Goal: Check status: Check status

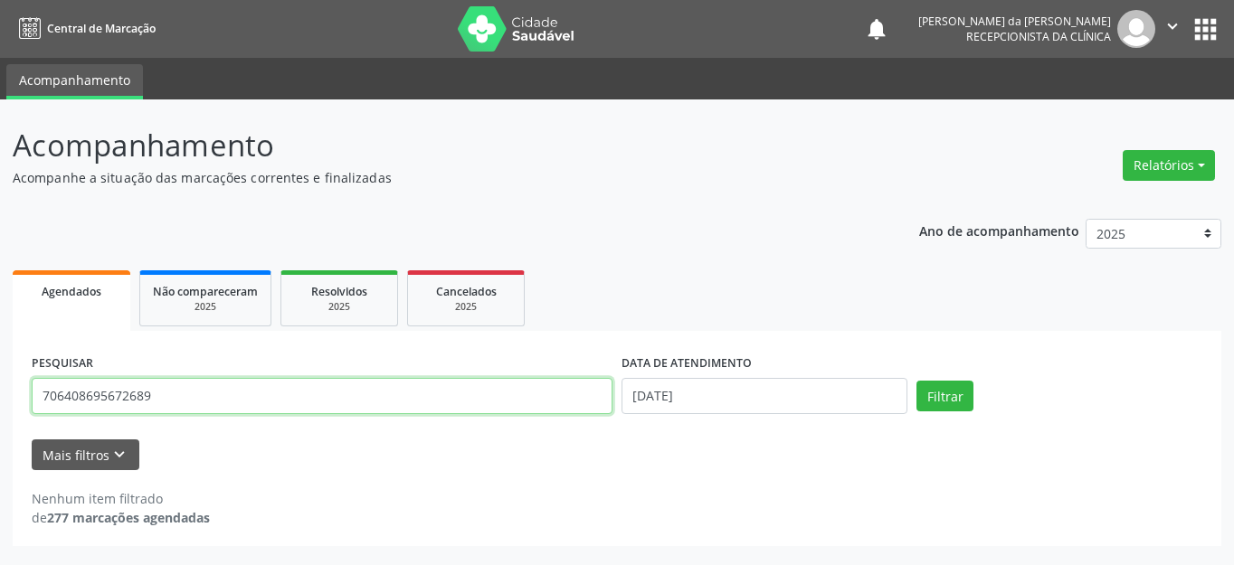
click at [270, 397] on input "706408695672689" at bounding box center [322, 396] width 581 height 36
type input "898004536488857"
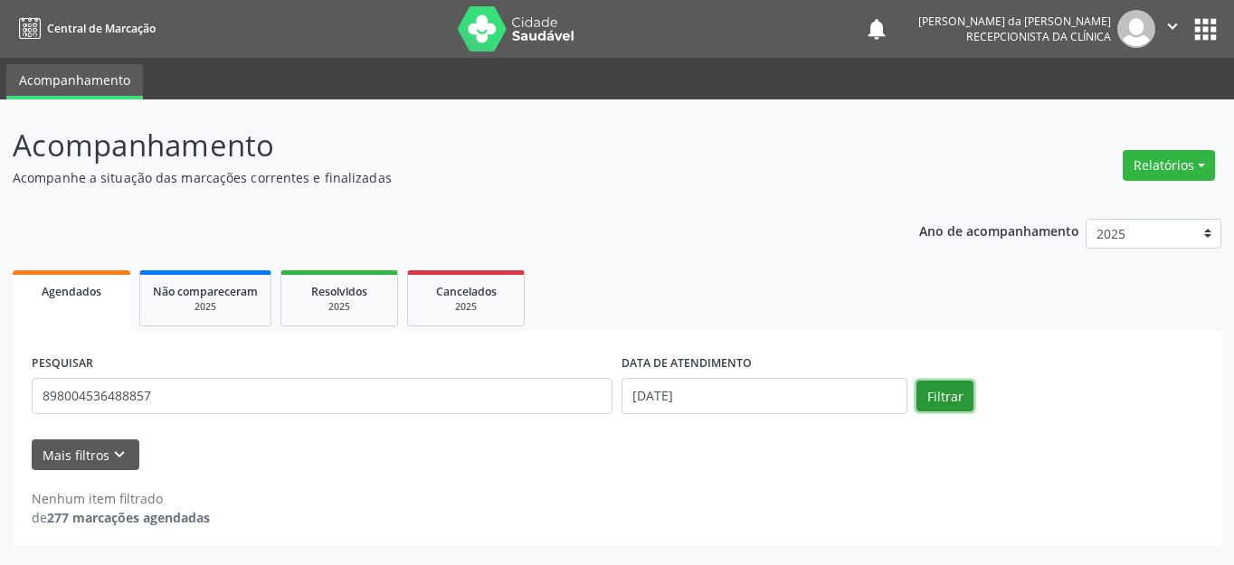
click at [944, 393] on button "Filtrar" at bounding box center [944, 396] width 57 height 31
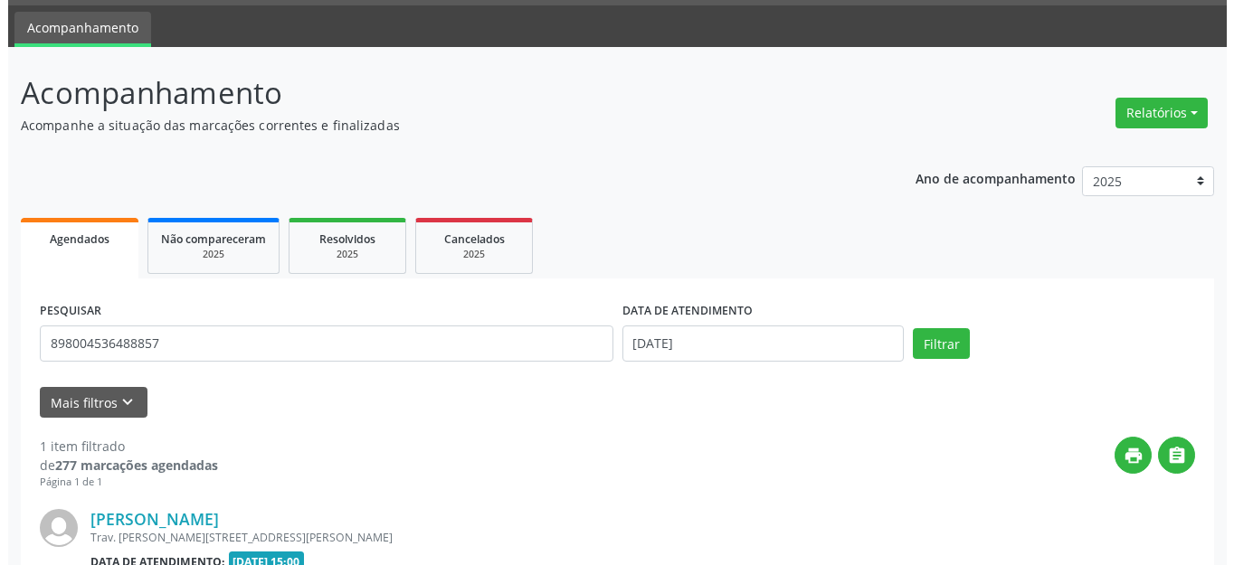
scroll to position [253, 0]
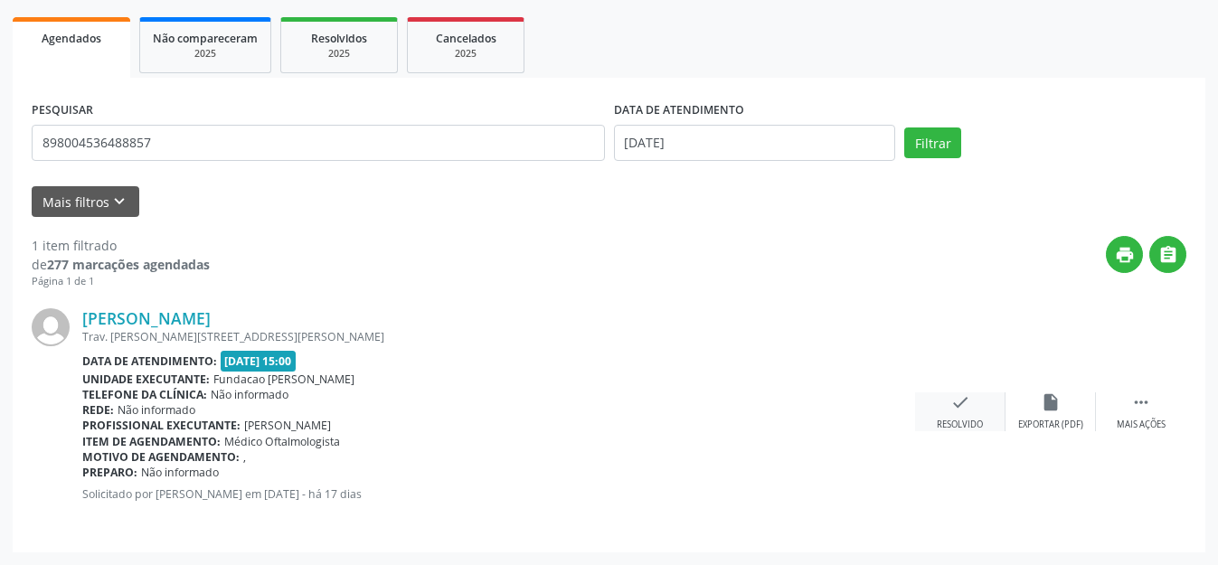
click at [945, 413] on div "check Resolvido" at bounding box center [960, 411] width 90 height 39
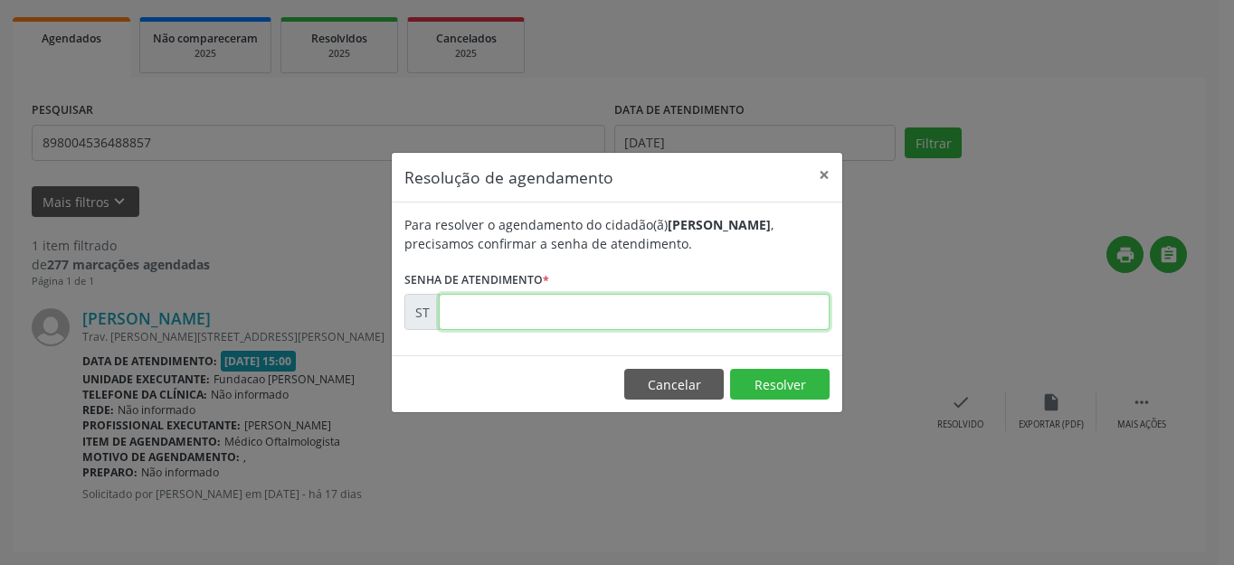
click at [667, 314] on input "text" at bounding box center [634, 312] width 391 height 36
type input "00012287"
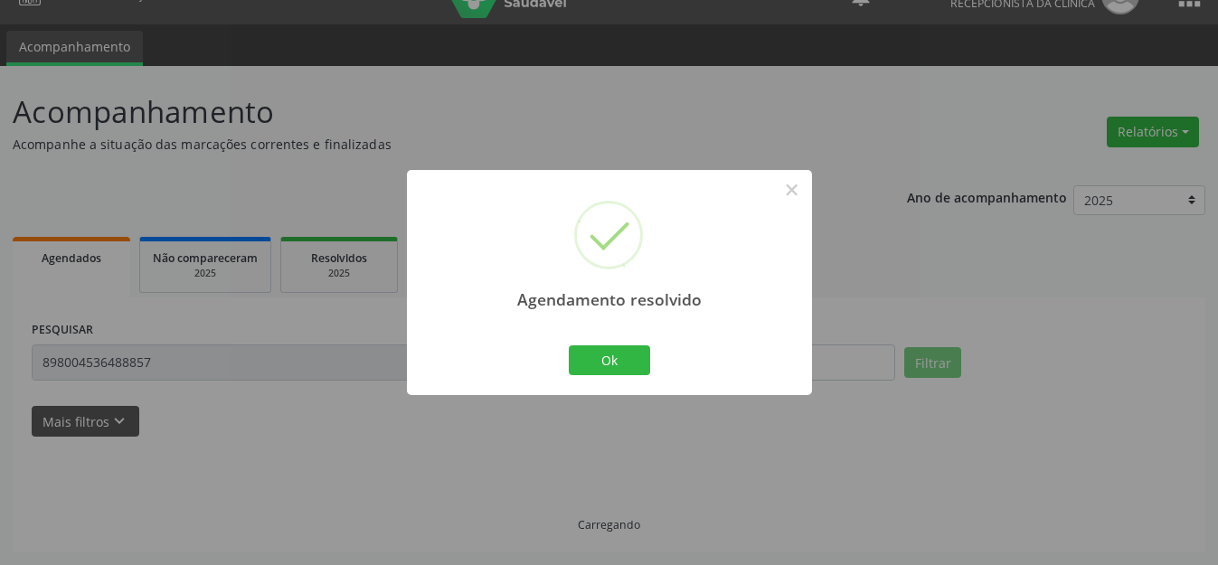
scroll to position [0, 0]
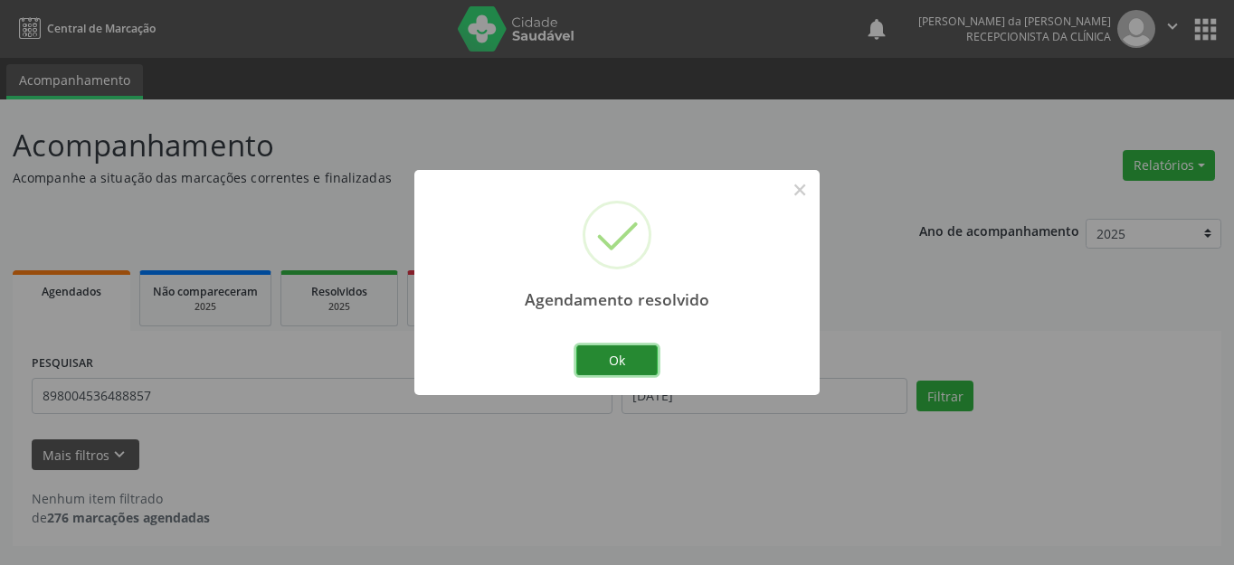
click at [628, 355] on button "Ok" at bounding box center [616, 360] width 81 height 31
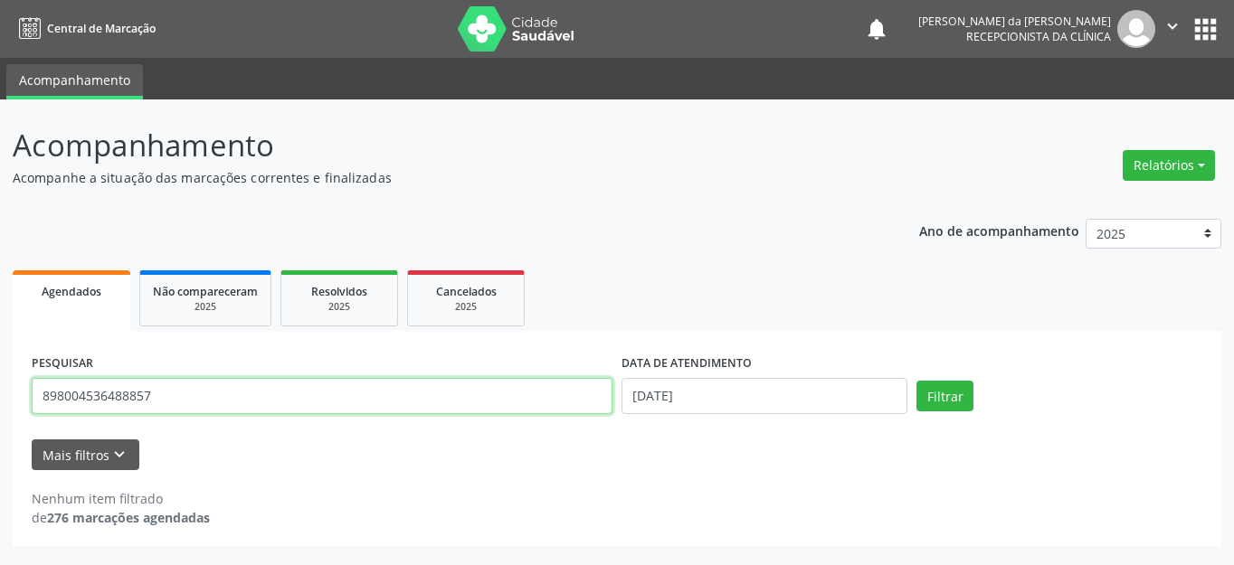
click at [253, 393] on input "898004536488857" at bounding box center [322, 396] width 581 height 36
type input "705002091664656"
click at [916, 381] on button "Filtrar" at bounding box center [944, 396] width 57 height 31
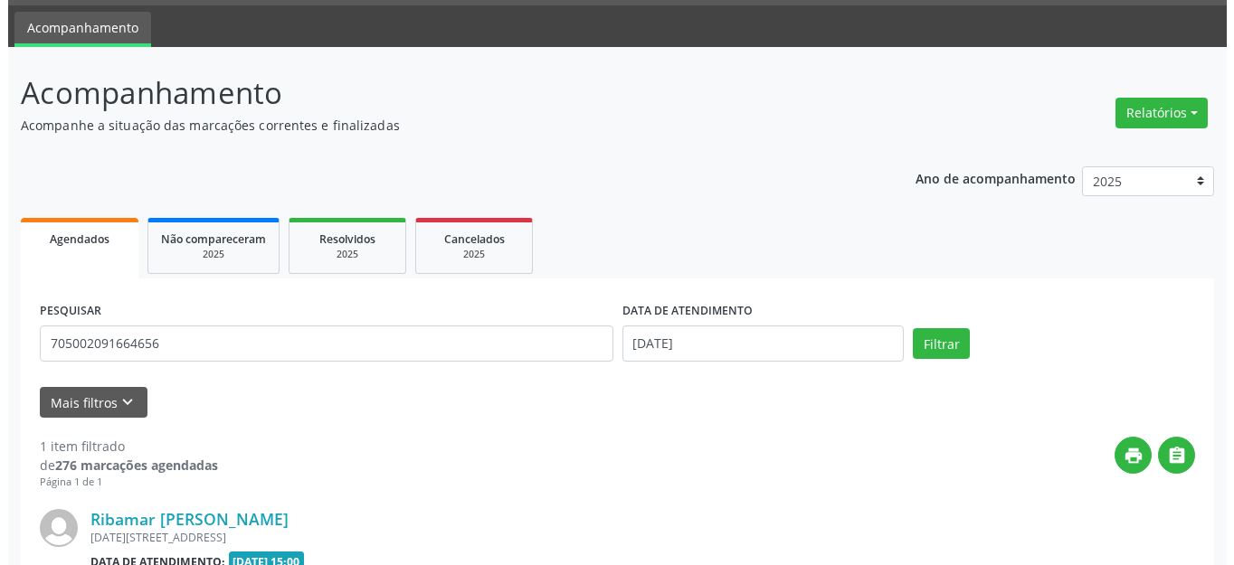
scroll to position [253, 0]
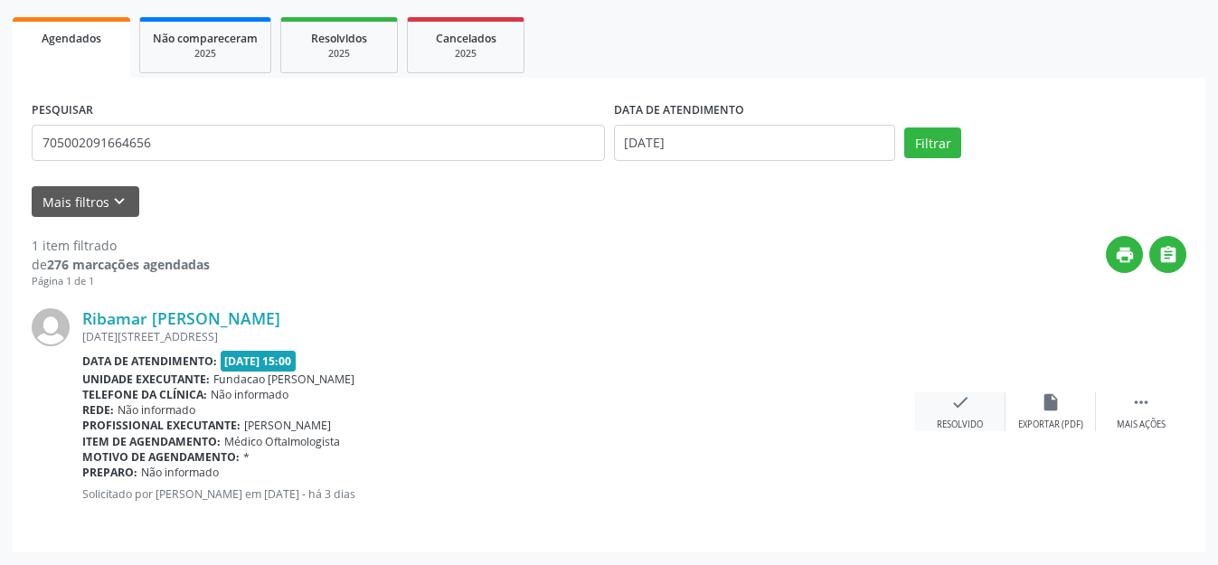
click at [974, 402] on div "check Resolvido" at bounding box center [960, 411] width 90 height 39
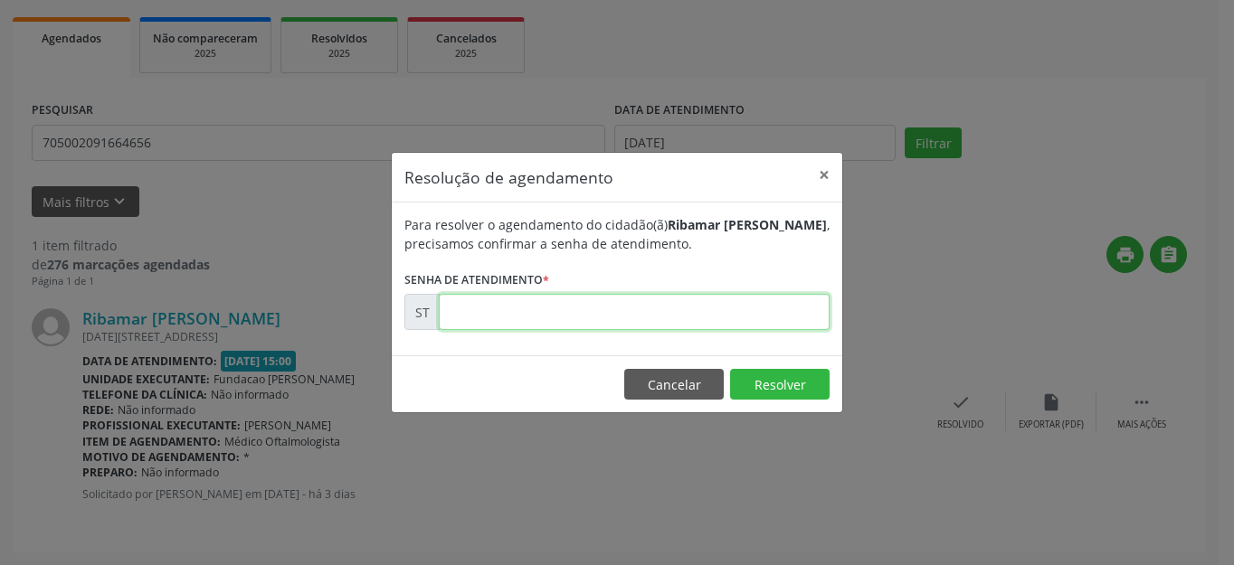
click at [600, 313] on input "text" at bounding box center [634, 312] width 391 height 36
type input "00015612"
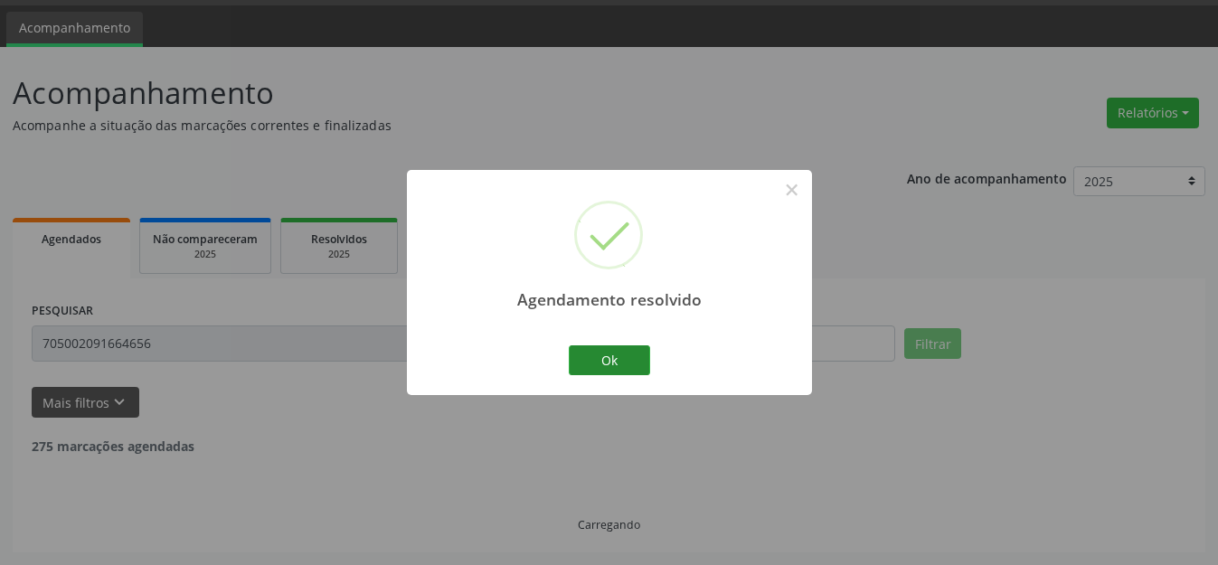
scroll to position [0, 0]
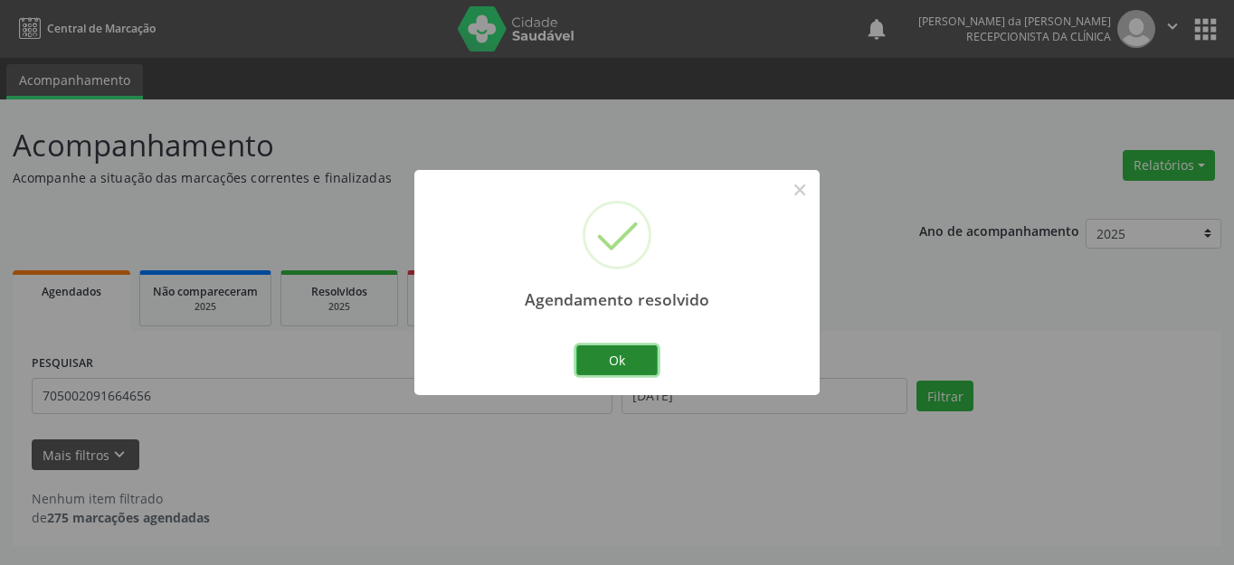
click at [636, 357] on button "Ok" at bounding box center [616, 360] width 81 height 31
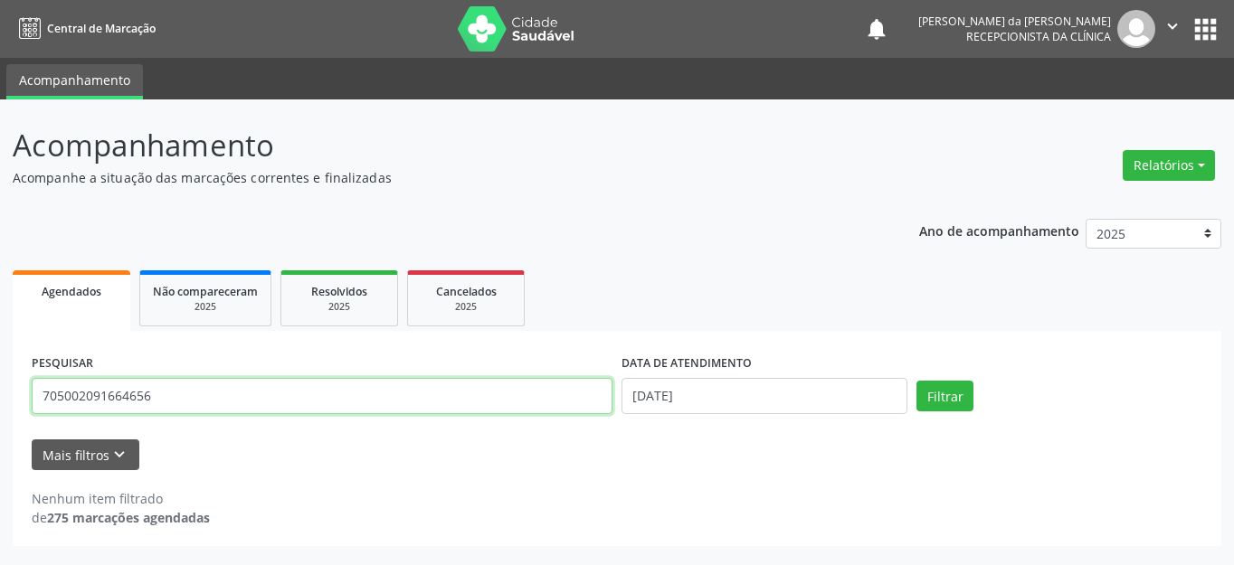
click at [269, 392] on input "705002091664656" at bounding box center [322, 396] width 581 height 36
type input "898003734024996"
click at [916, 381] on button "Filtrar" at bounding box center [944, 396] width 57 height 31
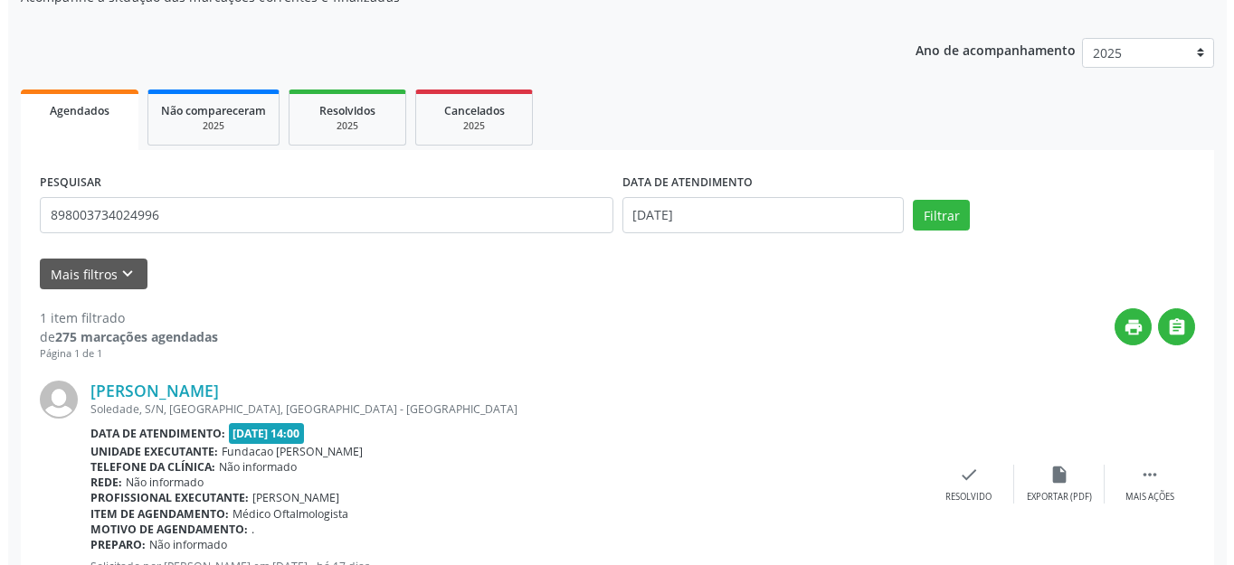
scroll to position [253, 0]
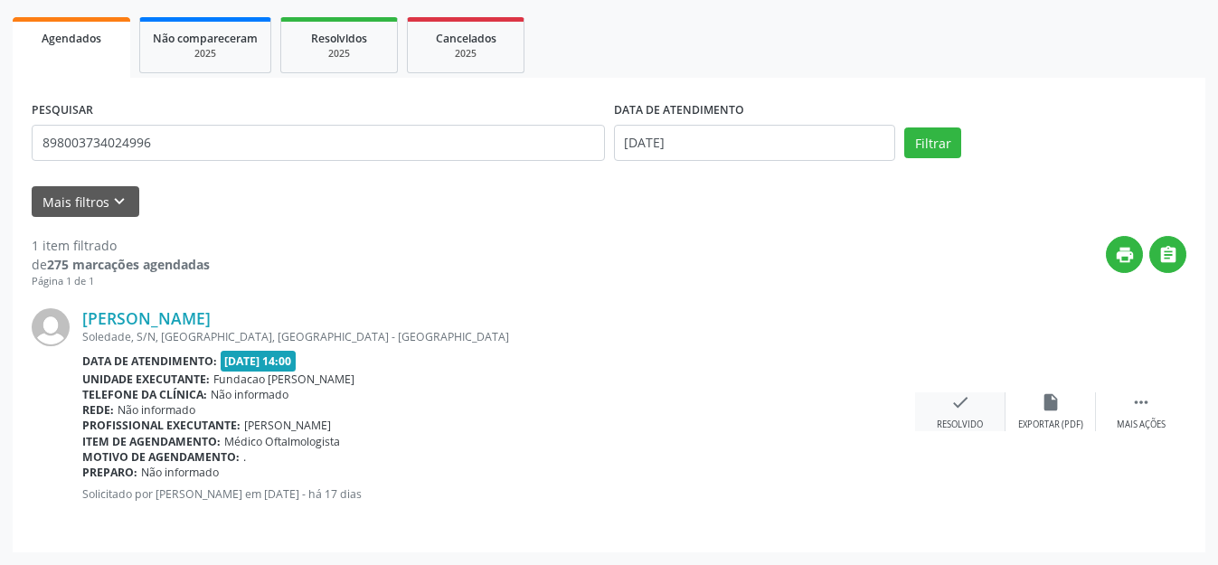
click at [955, 400] on icon "check" at bounding box center [960, 402] width 20 height 20
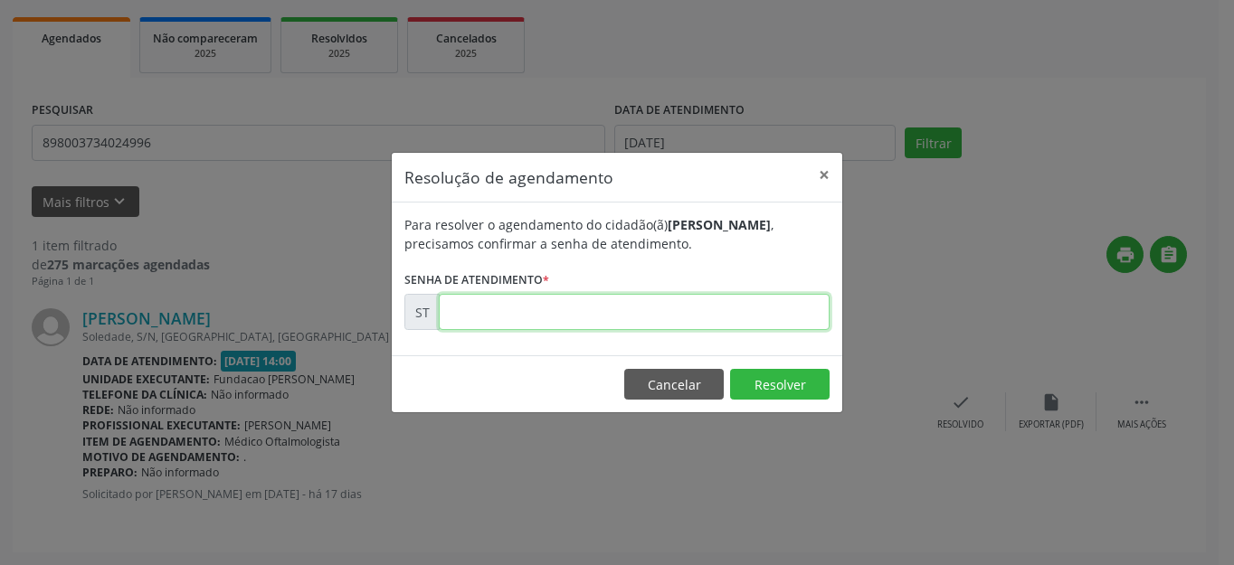
click at [632, 317] on input "text" at bounding box center [634, 312] width 391 height 36
type input "00012223"
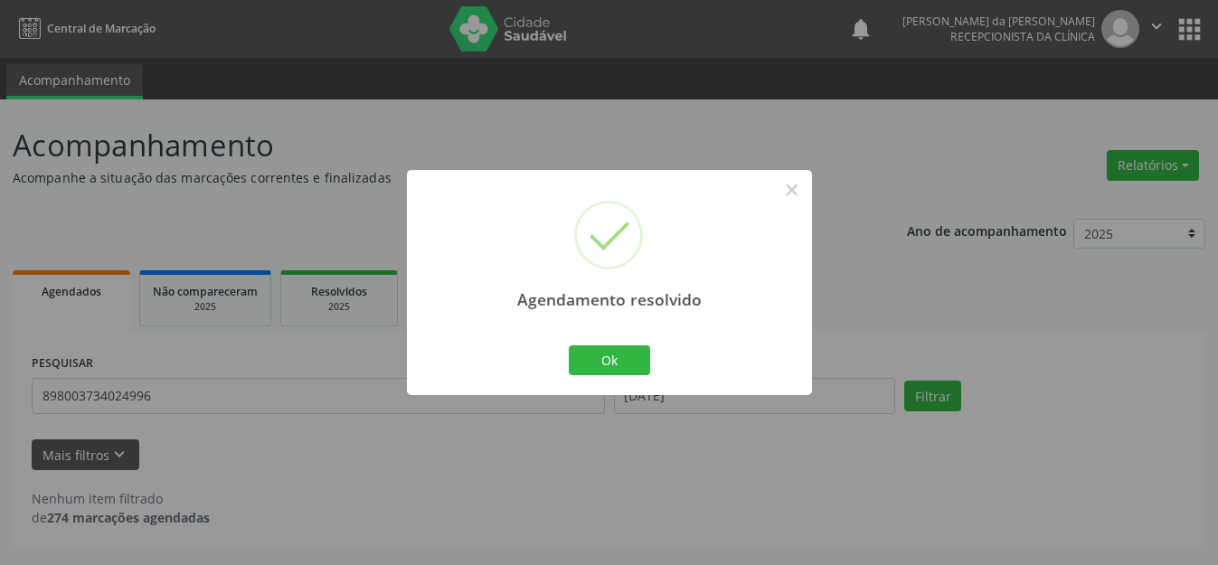
scroll to position [0, 0]
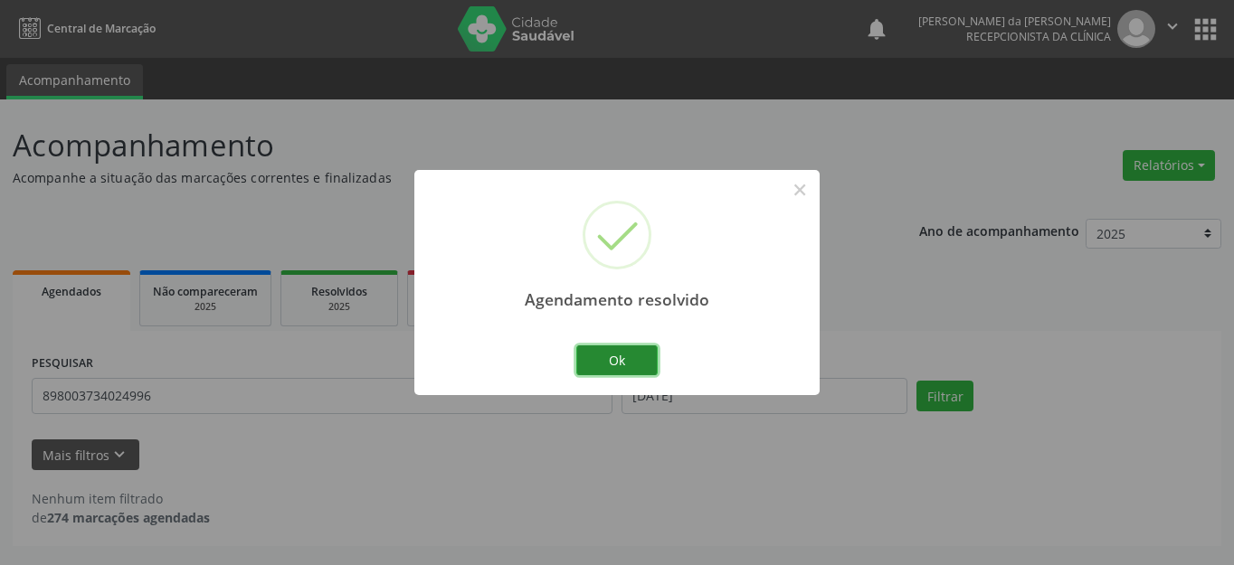
click at [621, 366] on button "Ok" at bounding box center [616, 360] width 81 height 31
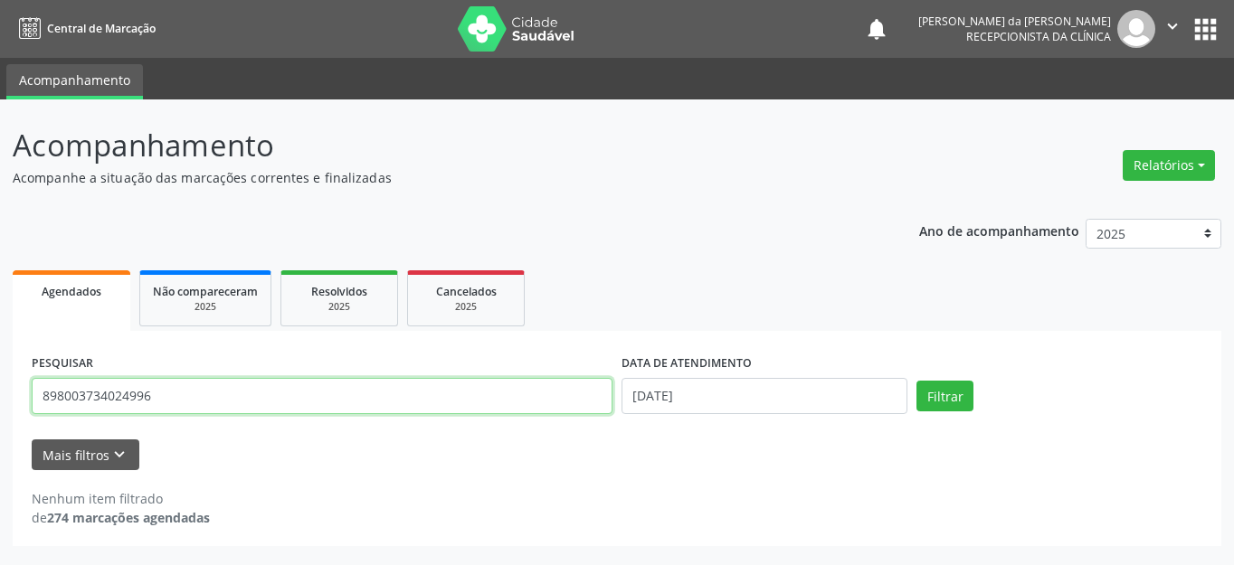
click at [396, 396] on input "898003734024996" at bounding box center [322, 396] width 581 height 36
type input "898003431846019"
click at [916, 381] on button "Filtrar" at bounding box center [944, 396] width 57 height 31
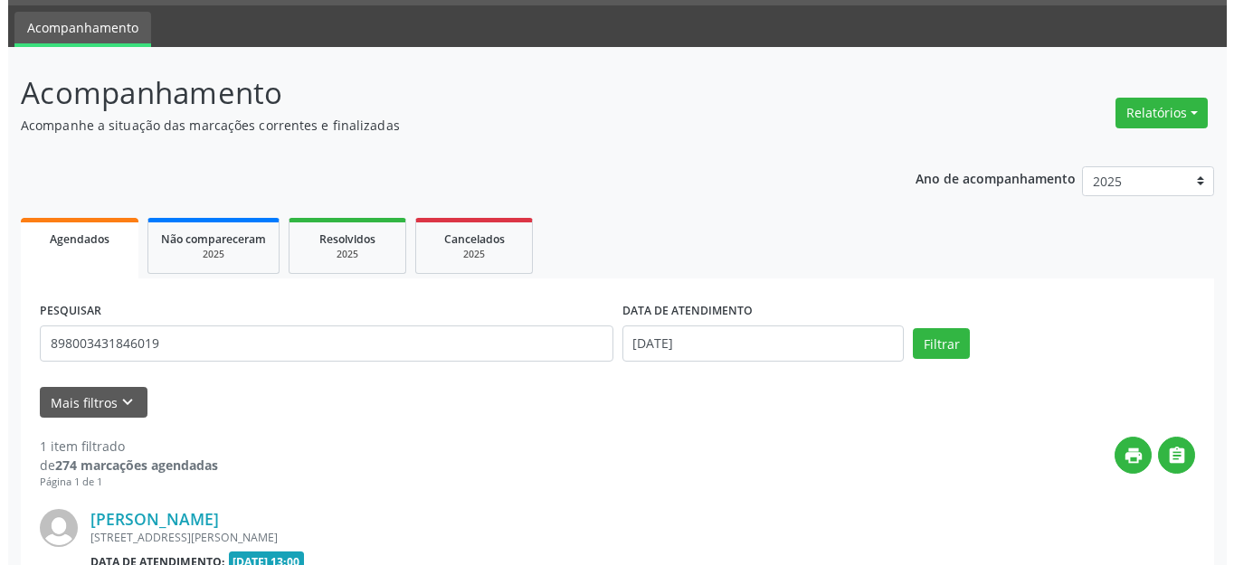
scroll to position [253, 0]
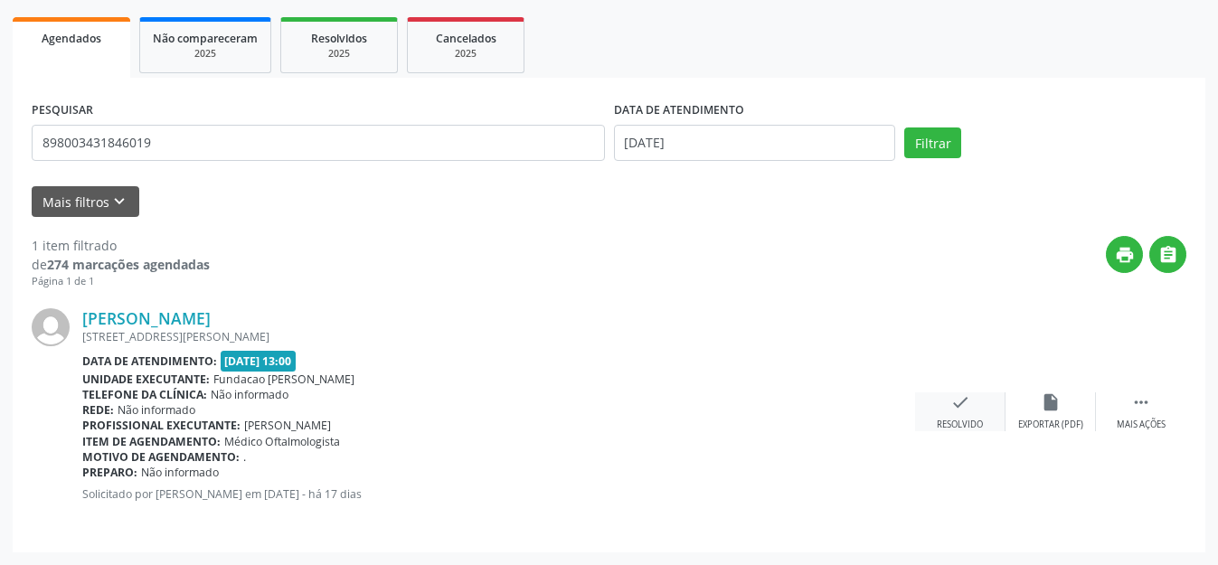
click at [960, 394] on icon "check" at bounding box center [960, 402] width 20 height 20
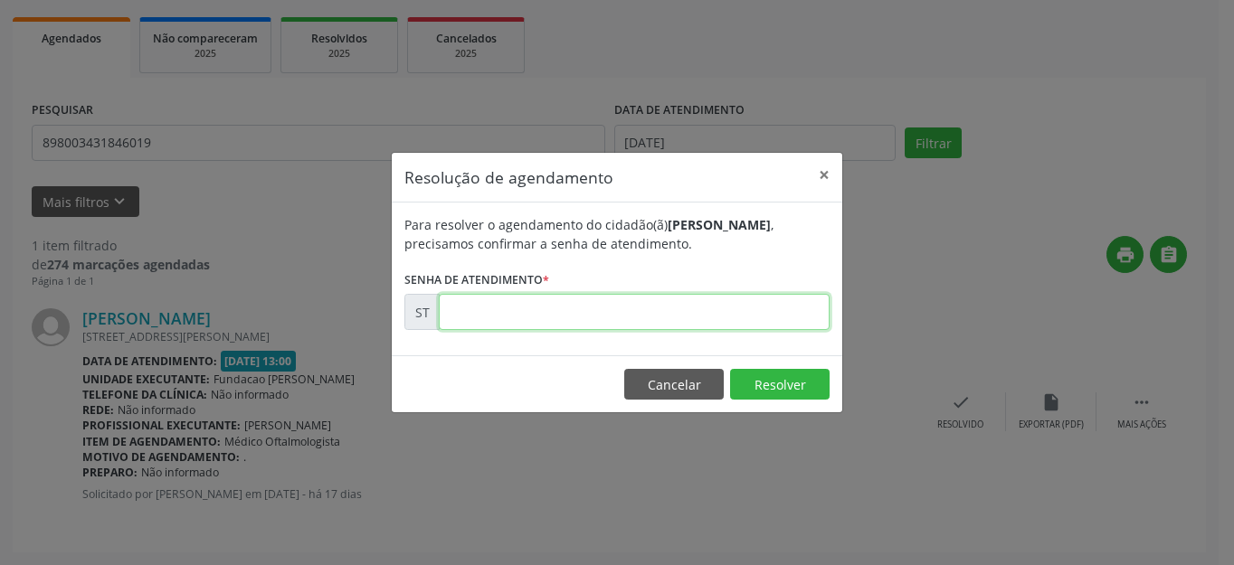
click at [558, 307] on input "text" at bounding box center [634, 312] width 391 height 36
type input "00012067"
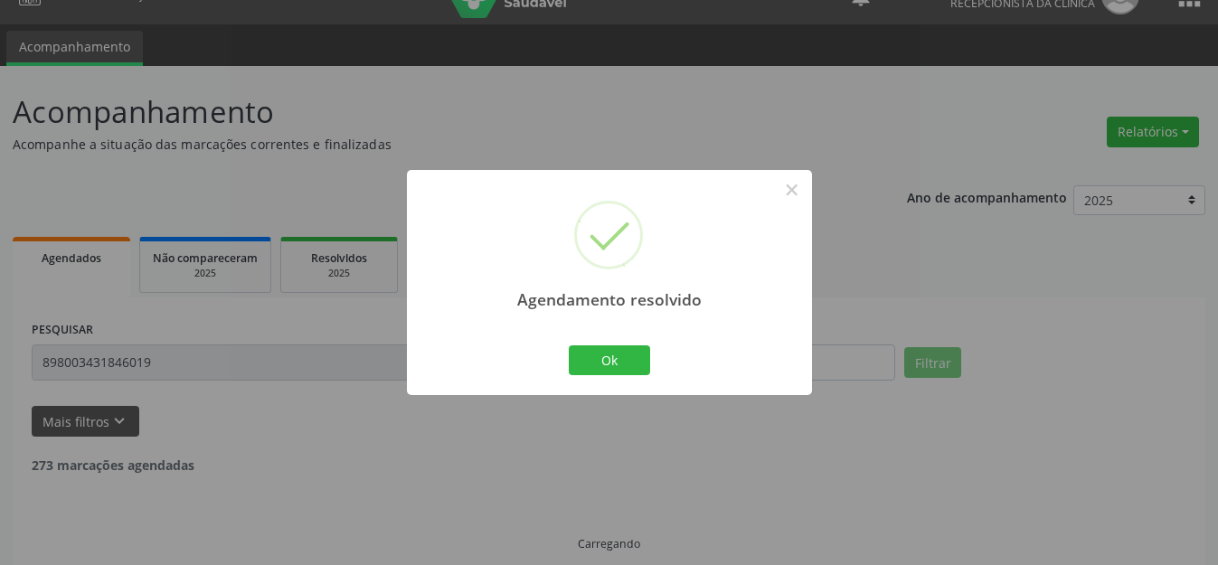
scroll to position [52, 0]
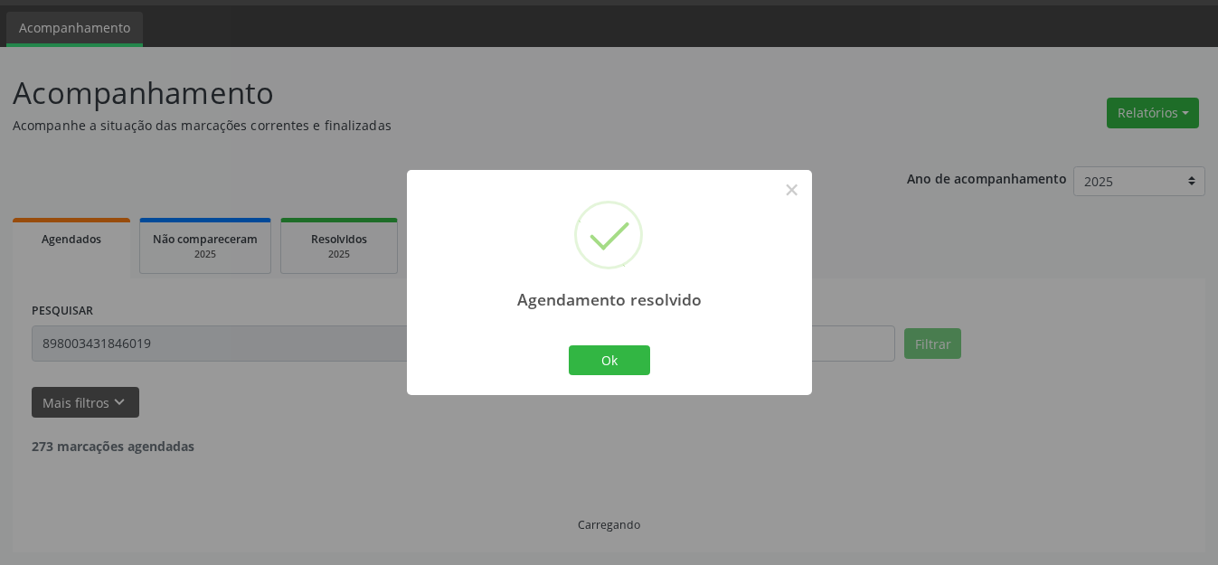
click at [600, 340] on div "Agendamento resolvido × Ok Cancel" at bounding box center [609, 282] width 405 height 225
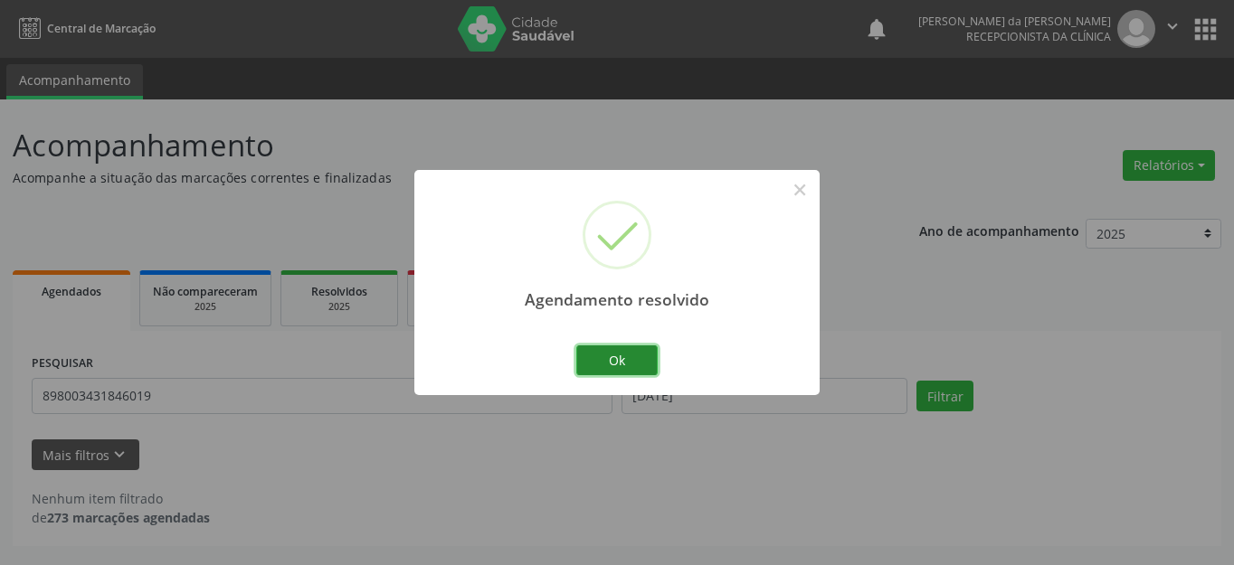
click at [600, 355] on button "Ok" at bounding box center [616, 360] width 81 height 31
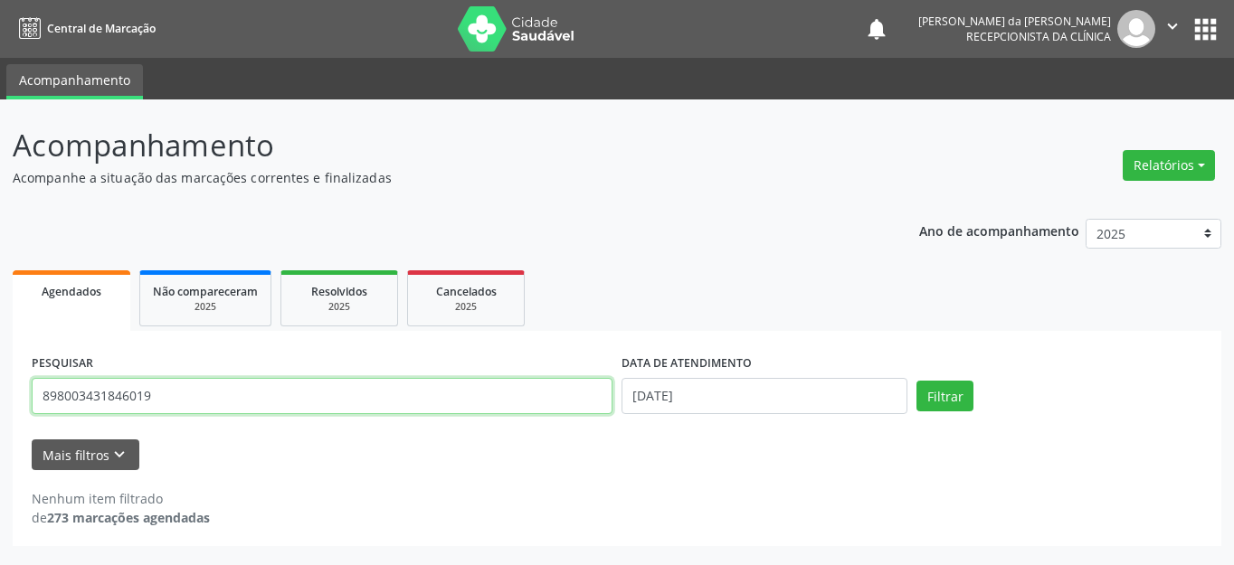
click at [216, 388] on input "898003431846019" at bounding box center [322, 396] width 581 height 36
click at [163, 389] on input "898003431846019" at bounding box center [322, 396] width 581 height 36
click at [140, 398] on input "898003431846019" at bounding box center [322, 396] width 581 height 36
type input "705202474296771"
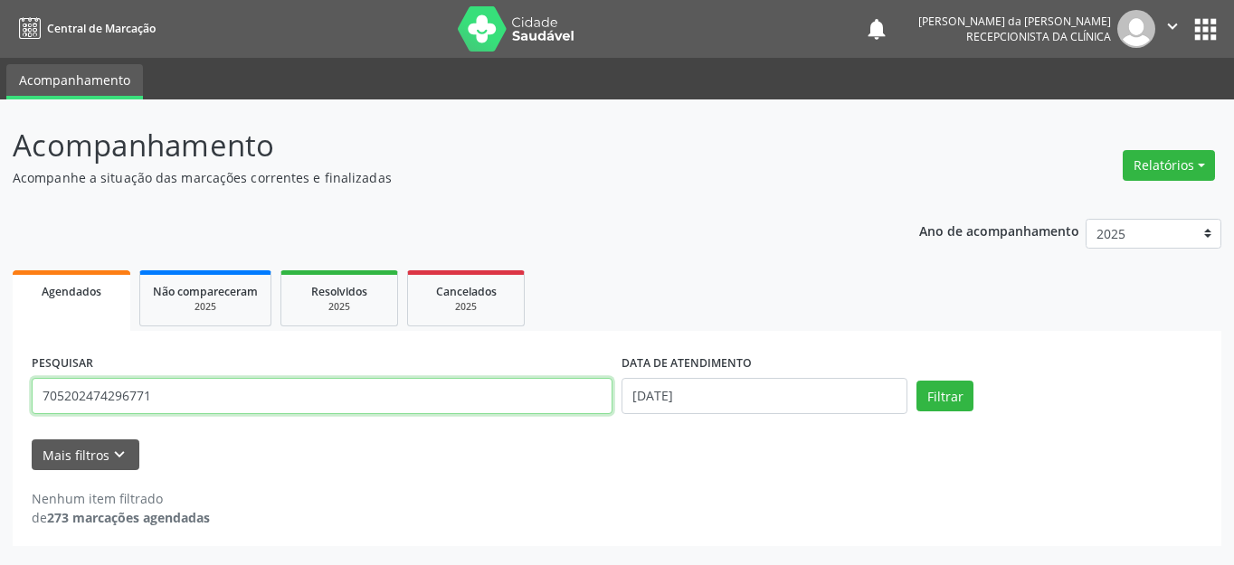
click at [916, 381] on button "Filtrar" at bounding box center [944, 396] width 57 height 31
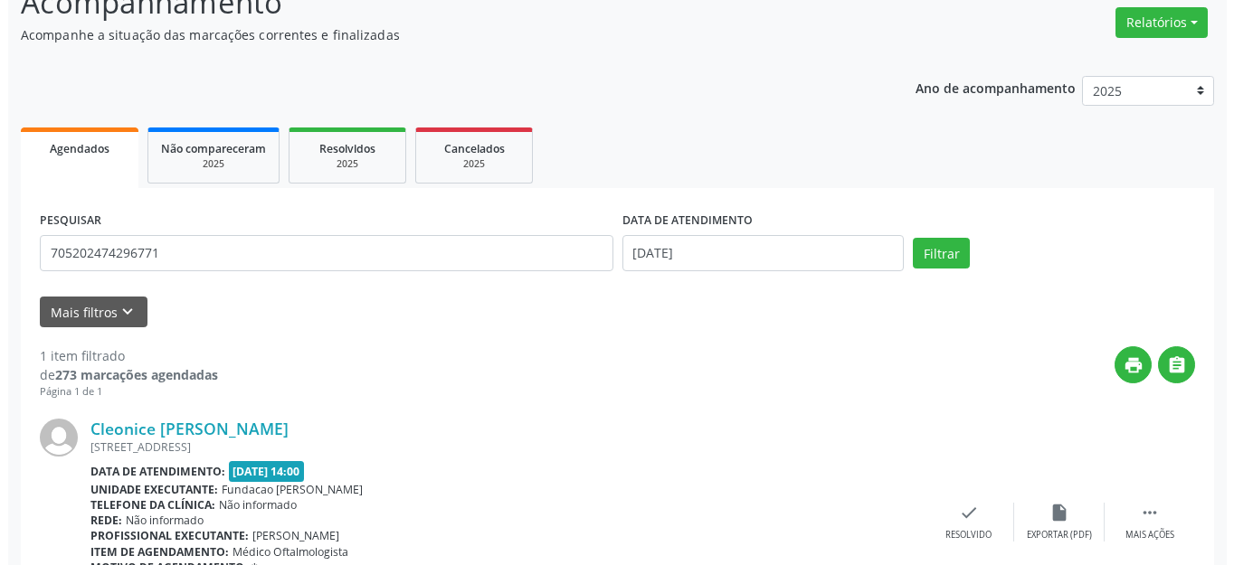
scroll to position [253, 0]
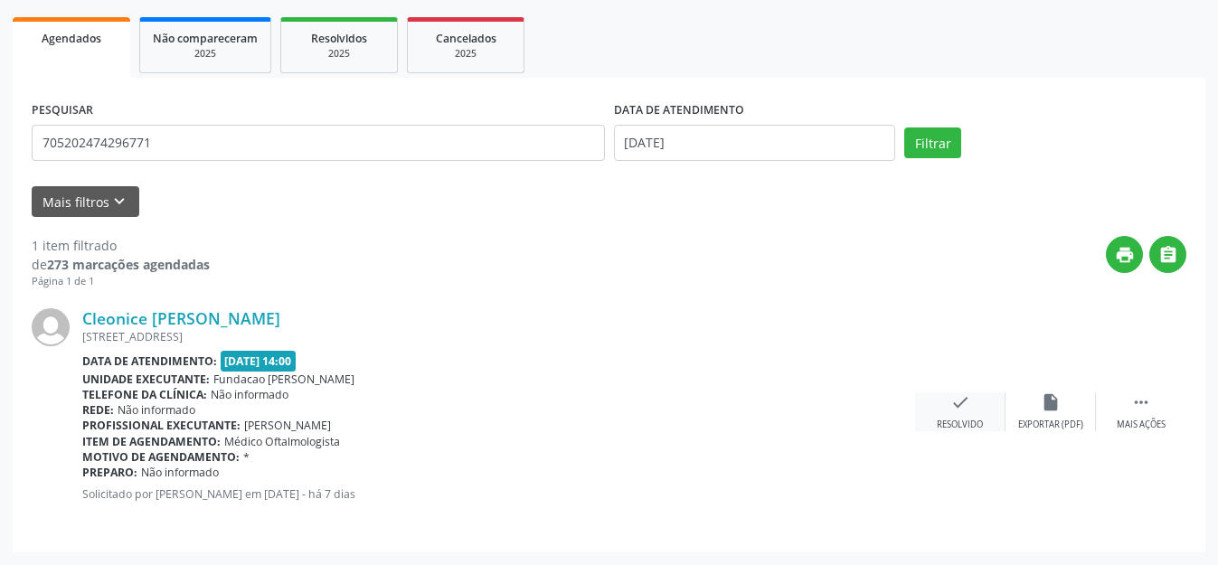
click at [960, 403] on icon "check" at bounding box center [960, 402] width 20 height 20
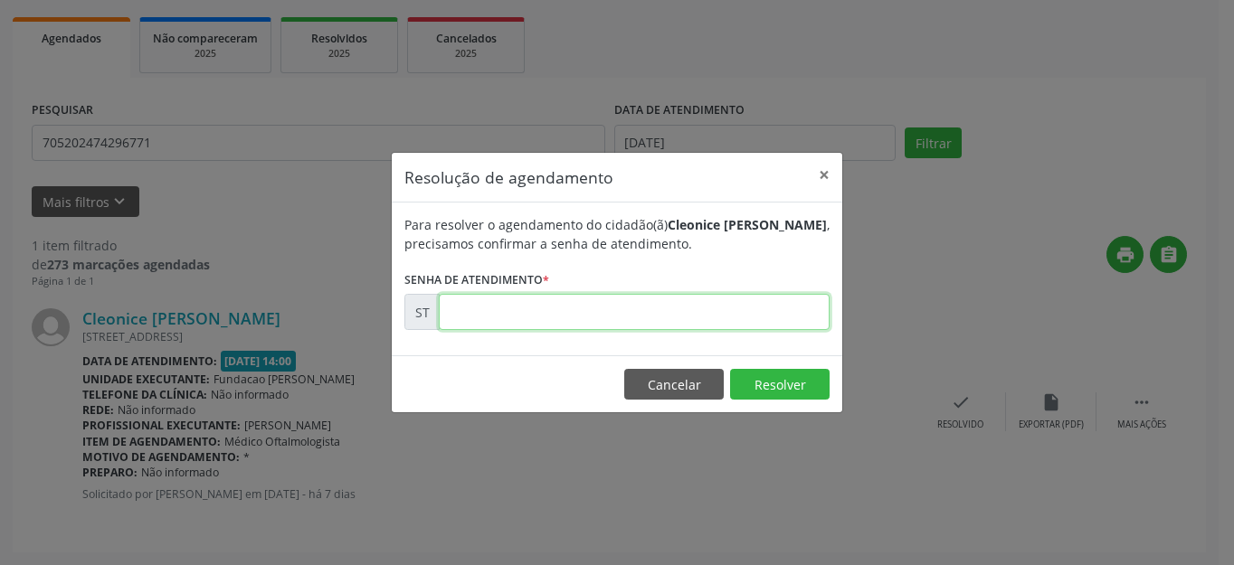
click at [647, 322] on input "text" at bounding box center [634, 312] width 391 height 36
type input "00014839"
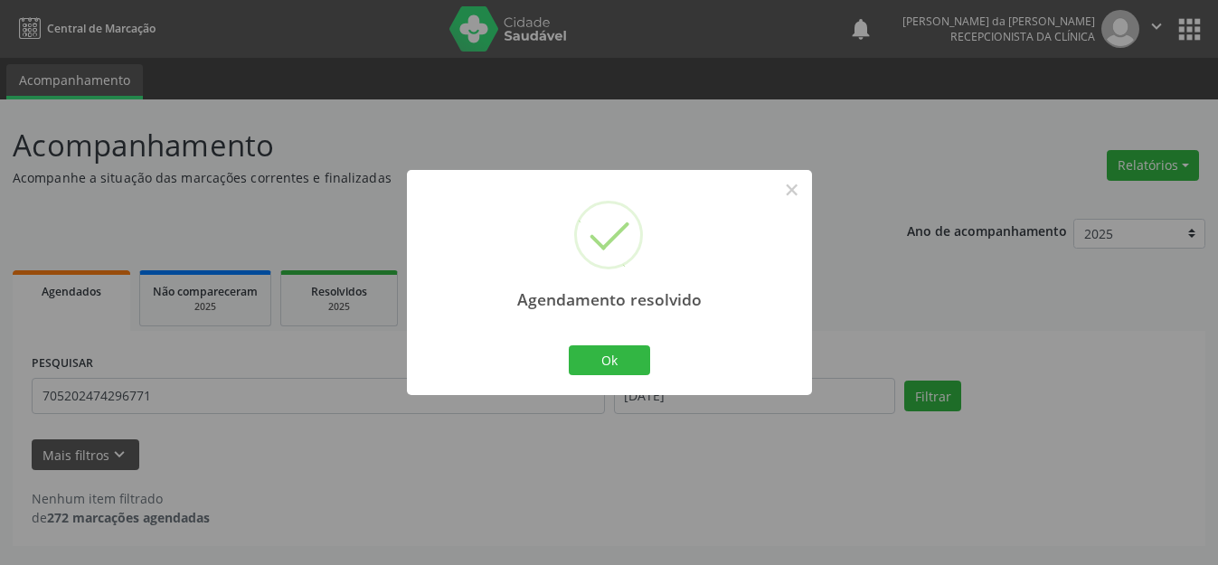
scroll to position [0, 0]
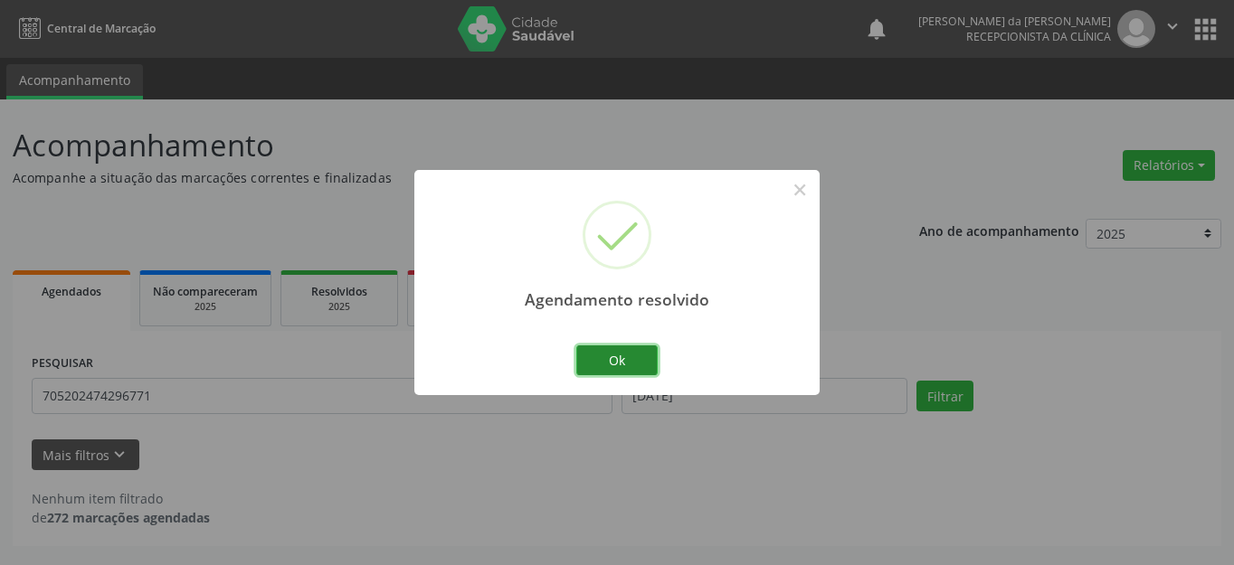
click at [620, 360] on button "Ok" at bounding box center [616, 360] width 81 height 31
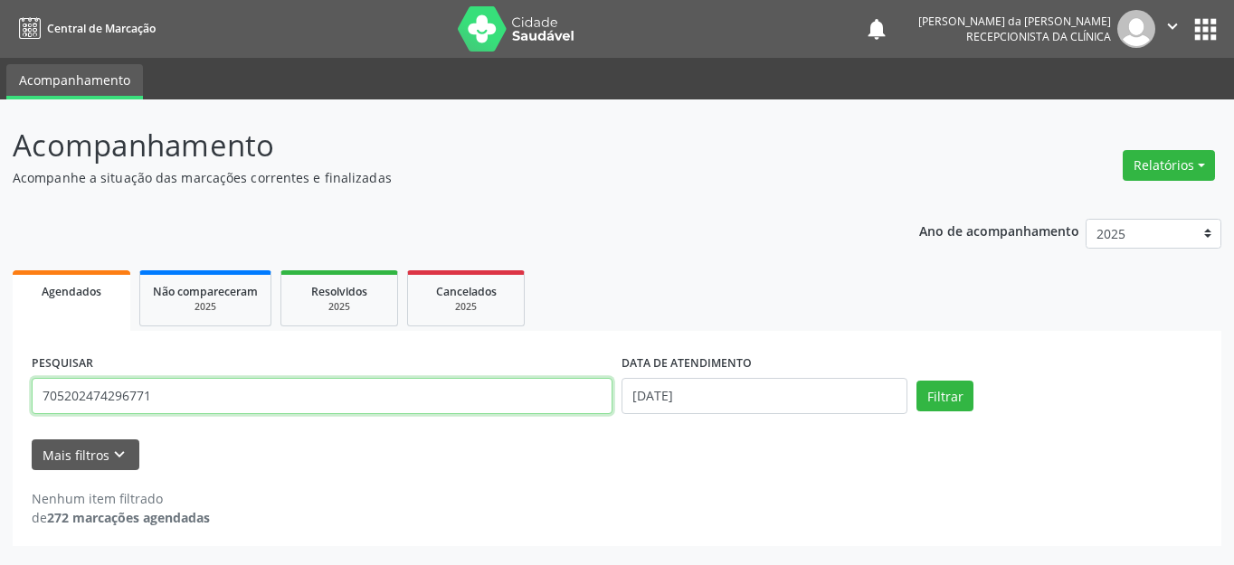
click at [505, 392] on input "705202474296771" at bounding box center [322, 396] width 581 height 36
type input "702606281815349"
click at [916, 381] on button "Filtrar" at bounding box center [944, 396] width 57 height 31
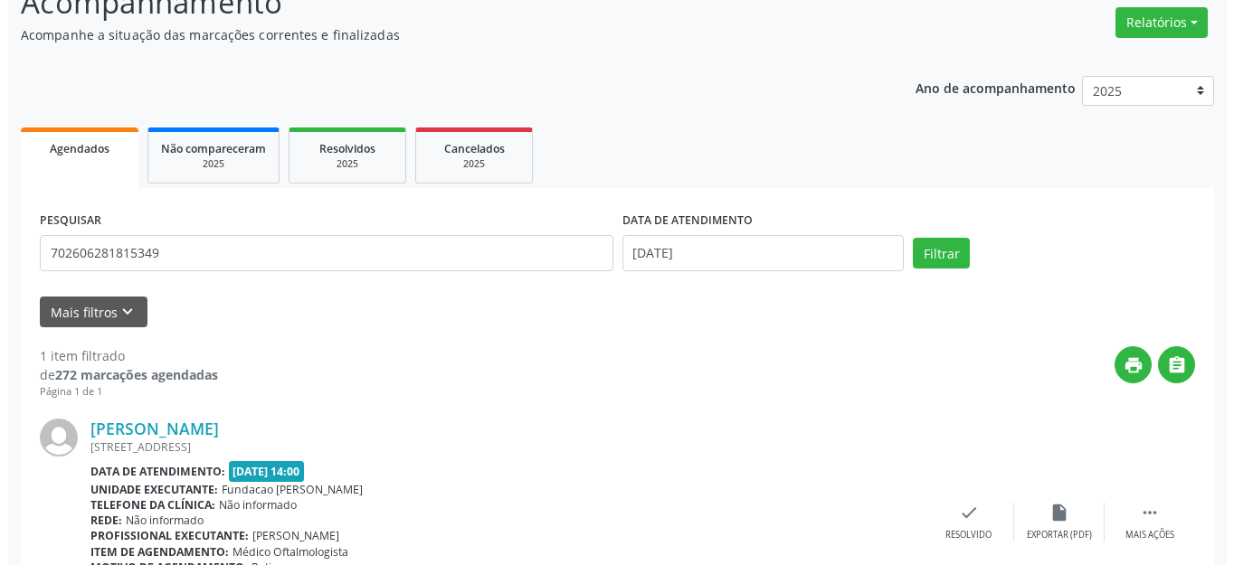
scroll to position [253, 0]
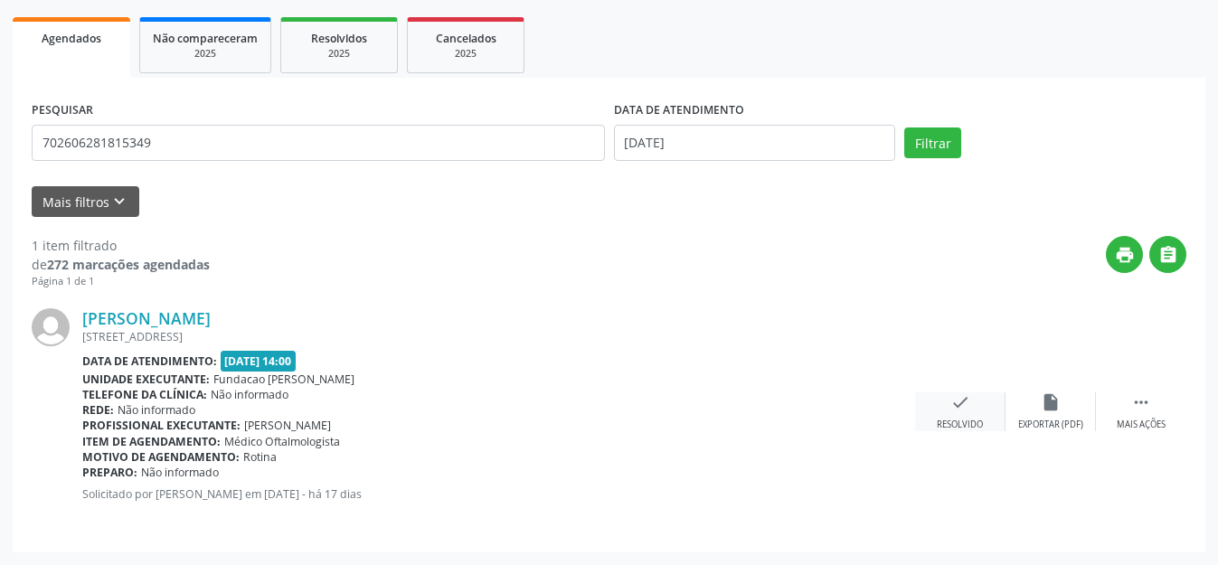
click at [945, 419] on div "Resolvido" at bounding box center [960, 425] width 46 height 13
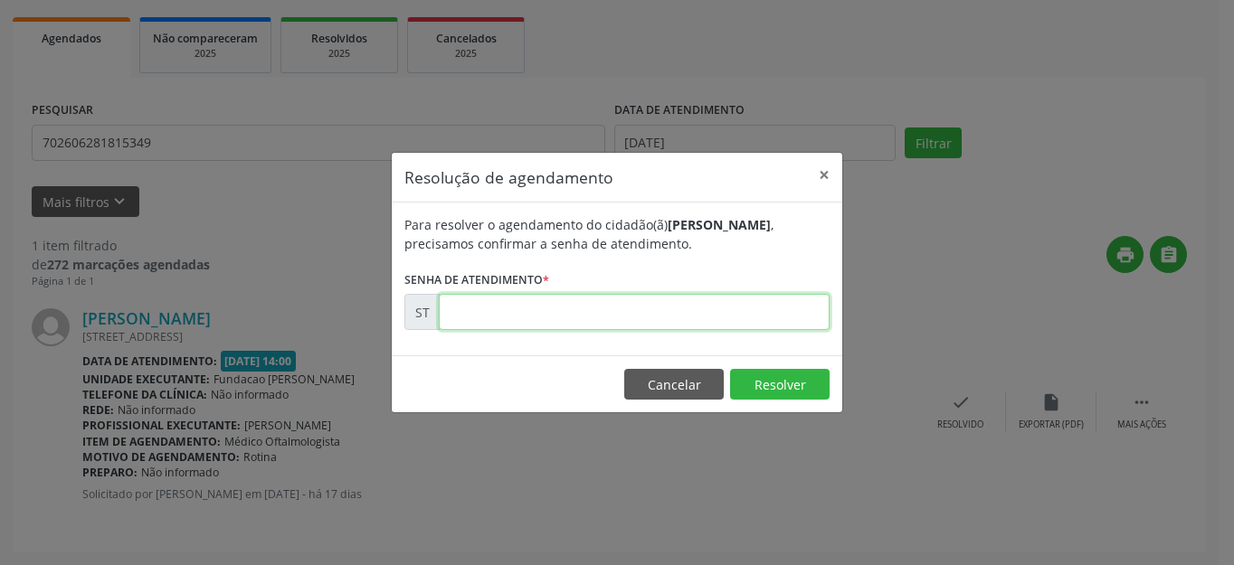
click at [606, 321] on input "text" at bounding box center [634, 312] width 391 height 36
type input "00012123"
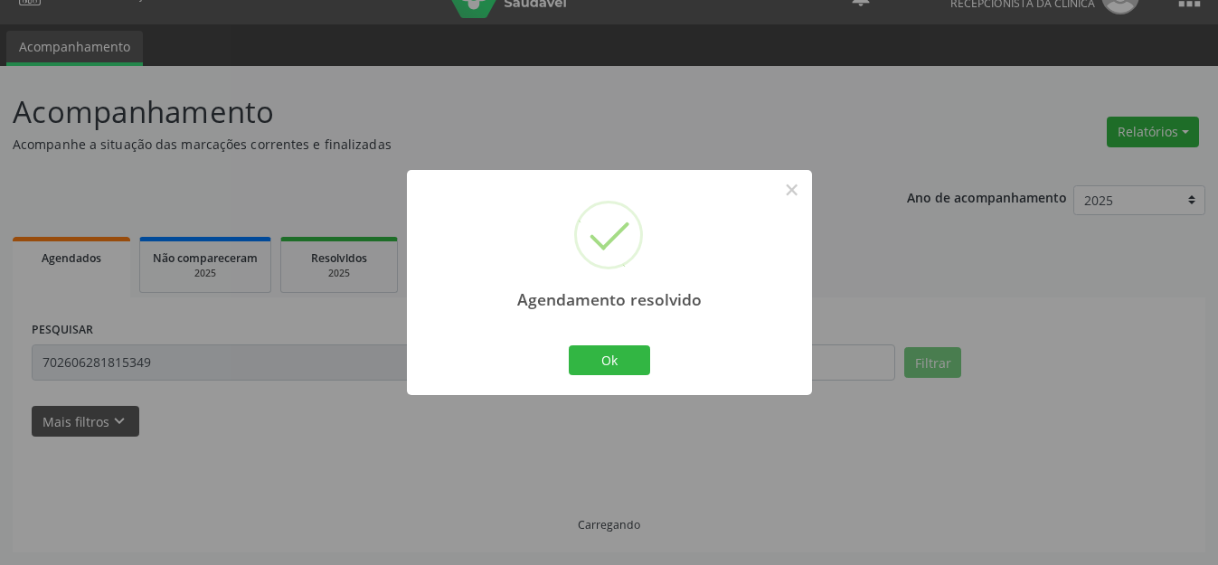
scroll to position [0, 0]
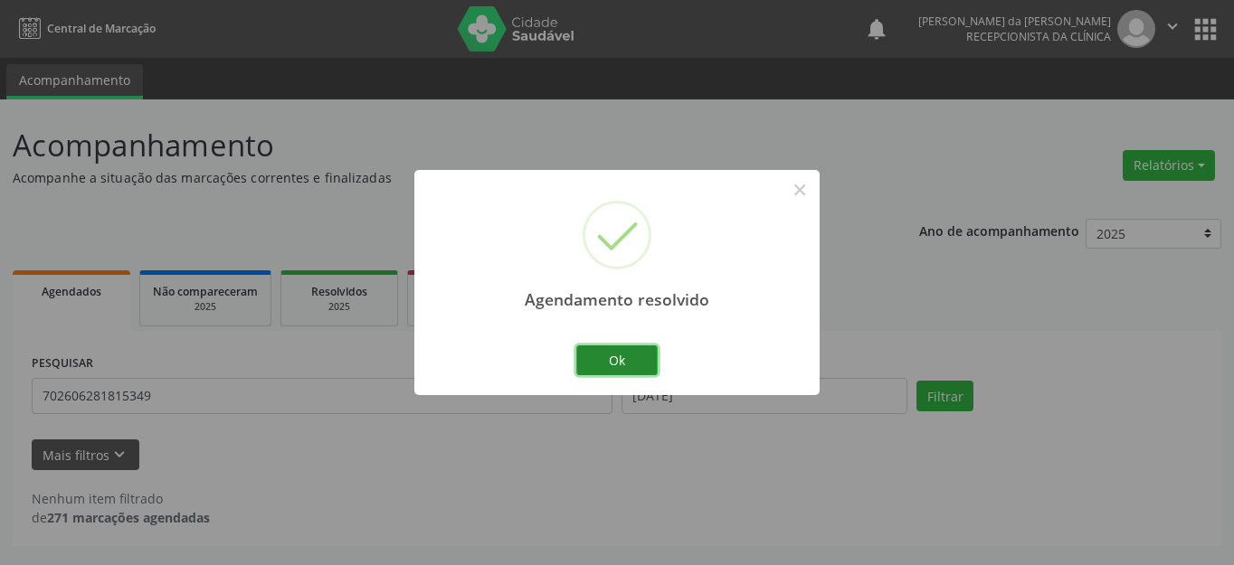
click at [643, 372] on button "Ok" at bounding box center [616, 360] width 81 height 31
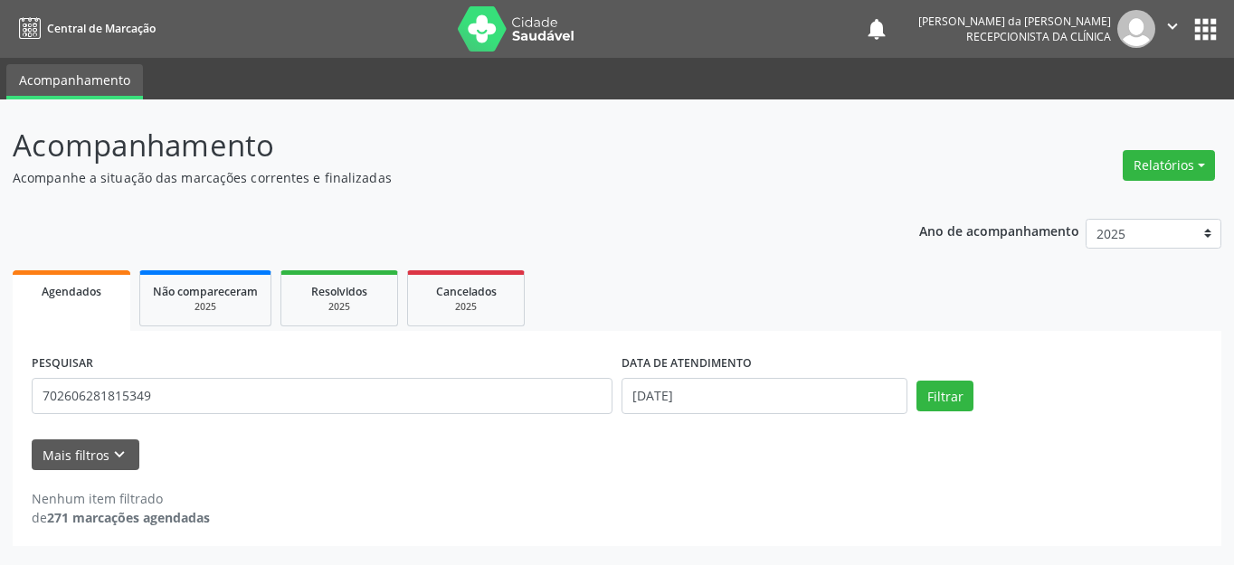
click at [1124, 361] on div "PESQUISAR 702606281815349 DATA DE ATENDIMENTO [DATE] Filtrar" at bounding box center [616, 388] width 1179 height 77
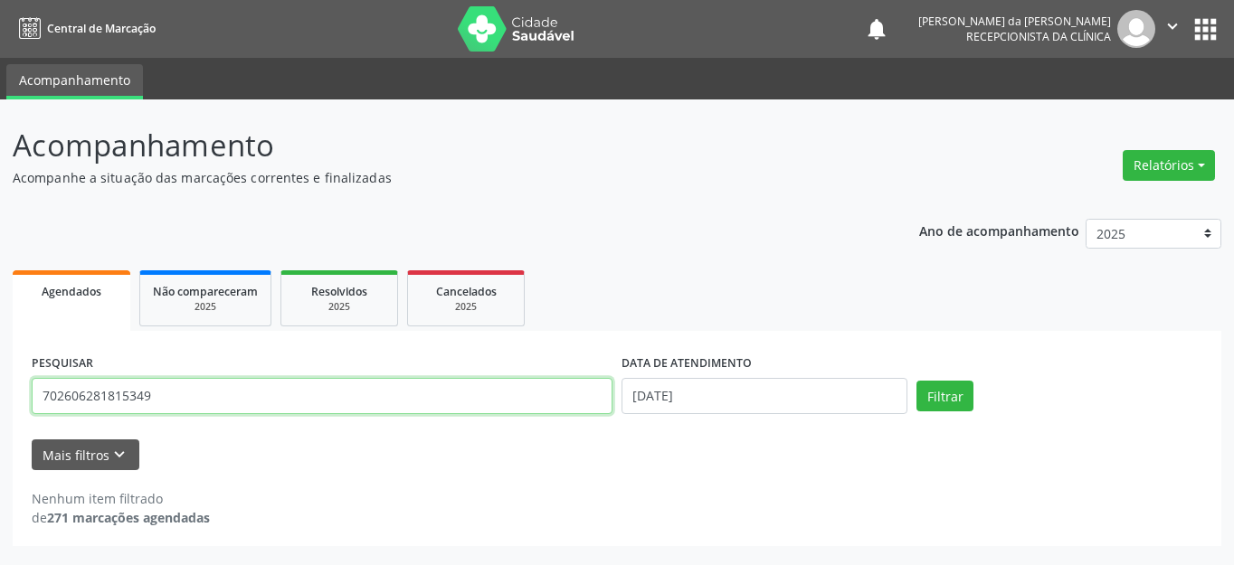
click at [197, 404] on input "702606281815349" at bounding box center [322, 396] width 581 height 36
click at [117, 392] on input "702606281815349" at bounding box center [322, 396] width 581 height 36
click at [116, 394] on input "702606281815349" at bounding box center [322, 396] width 581 height 36
type input "701108056911210"
click at [916, 381] on button "Filtrar" at bounding box center [944, 396] width 57 height 31
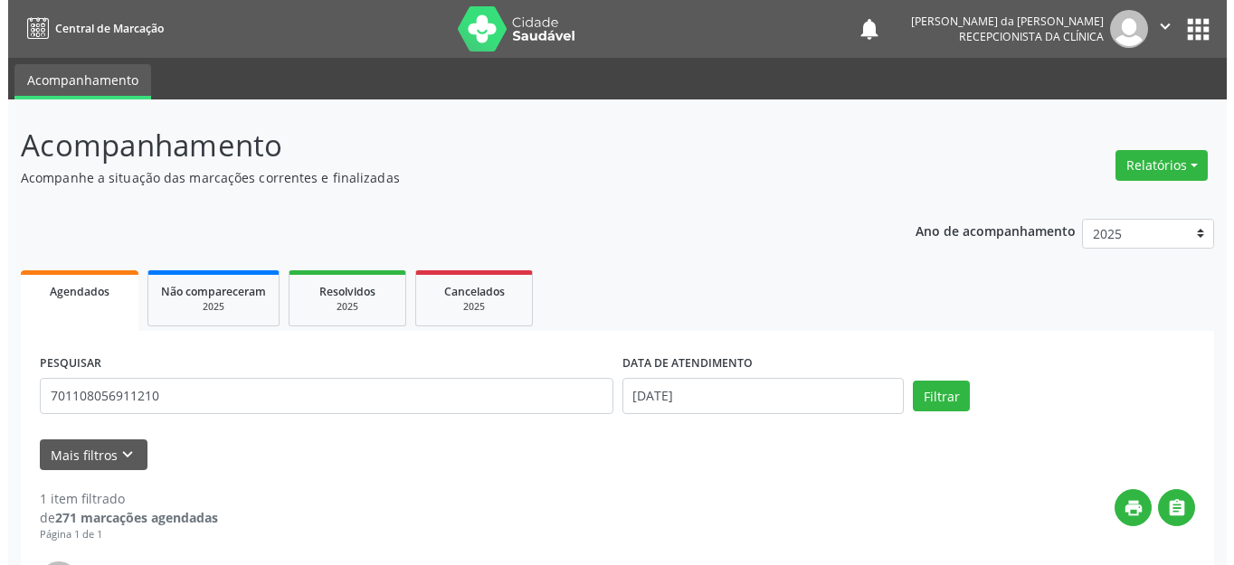
scroll to position [253, 0]
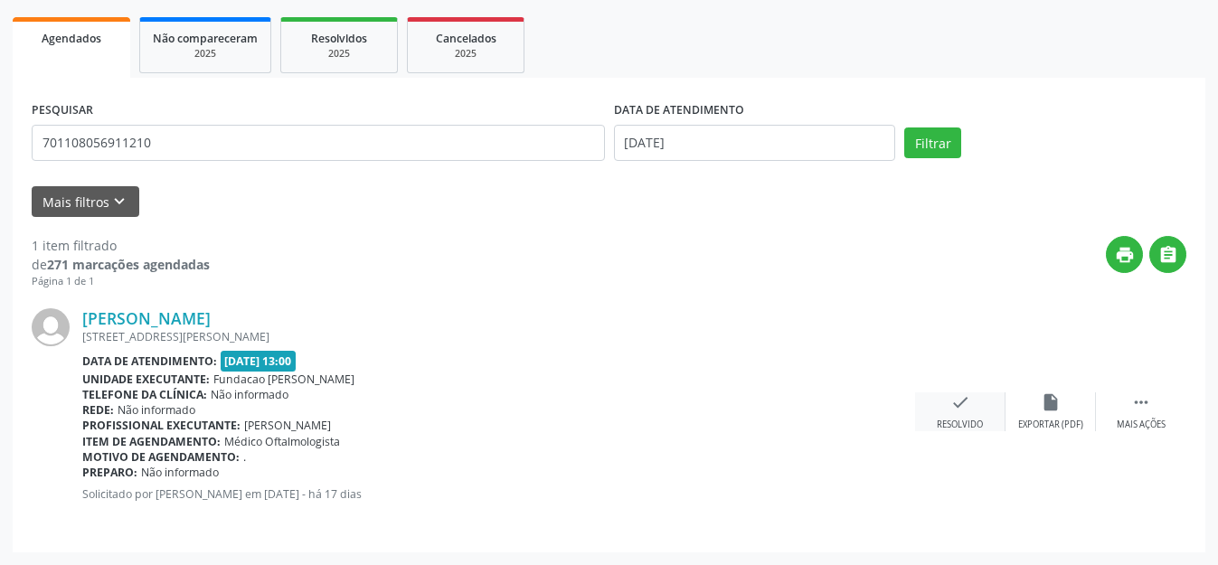
click at [943, 410] on div "check Resolvido" at bounding box center [960, 411] width 90 height 39
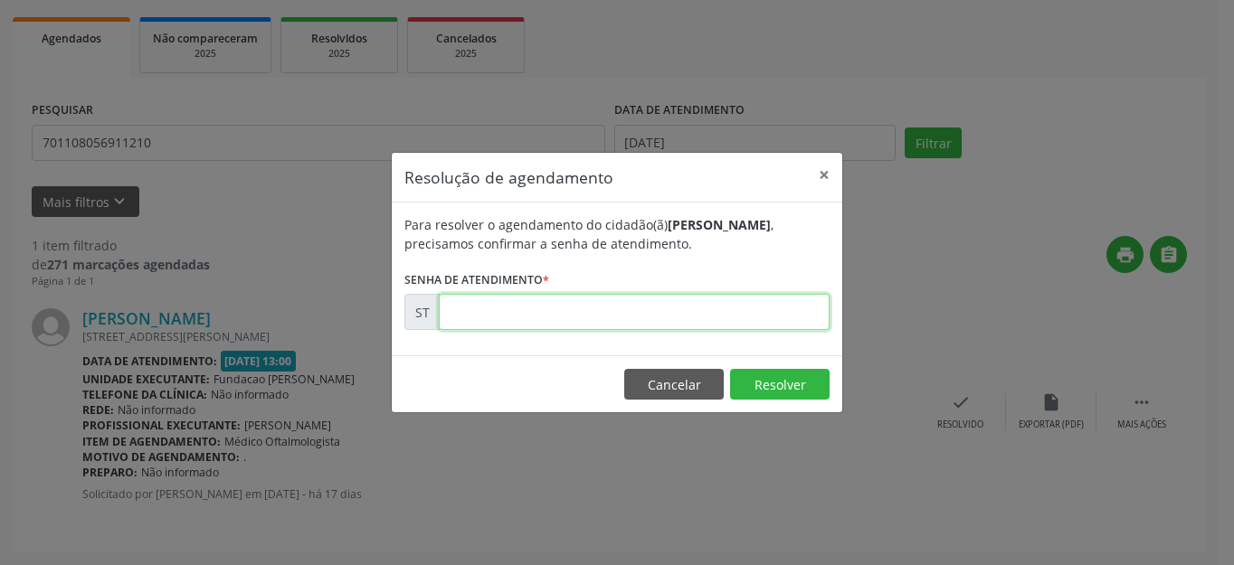
click at [510, 305] on input "text" at bounding box center [634, 312] width 391 height 36
type input "00012063"
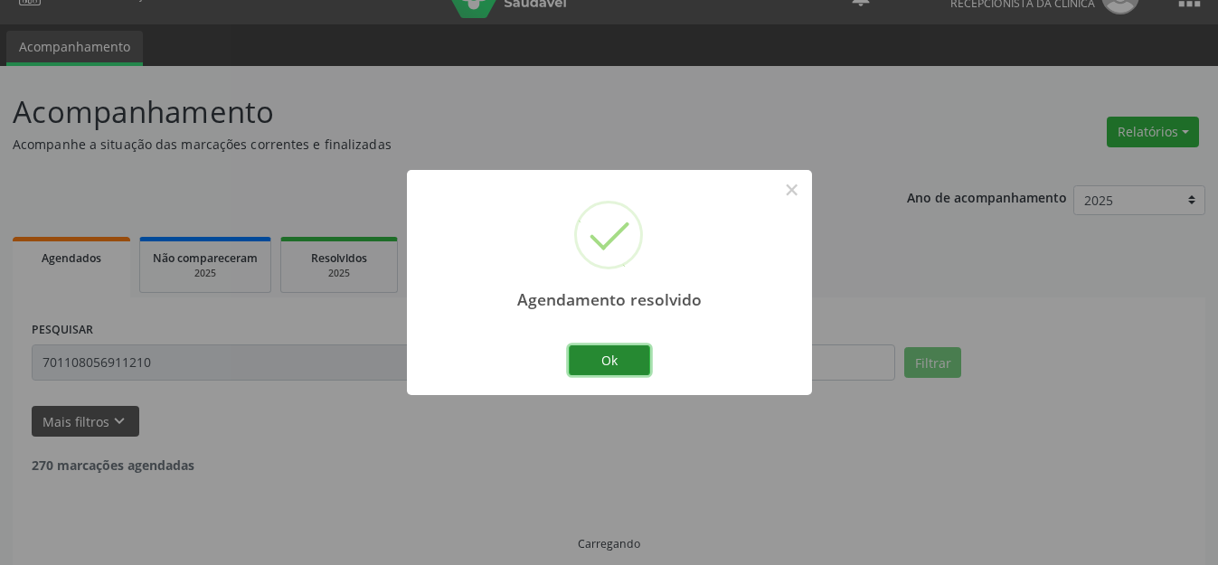
scroll to position [52, 0]
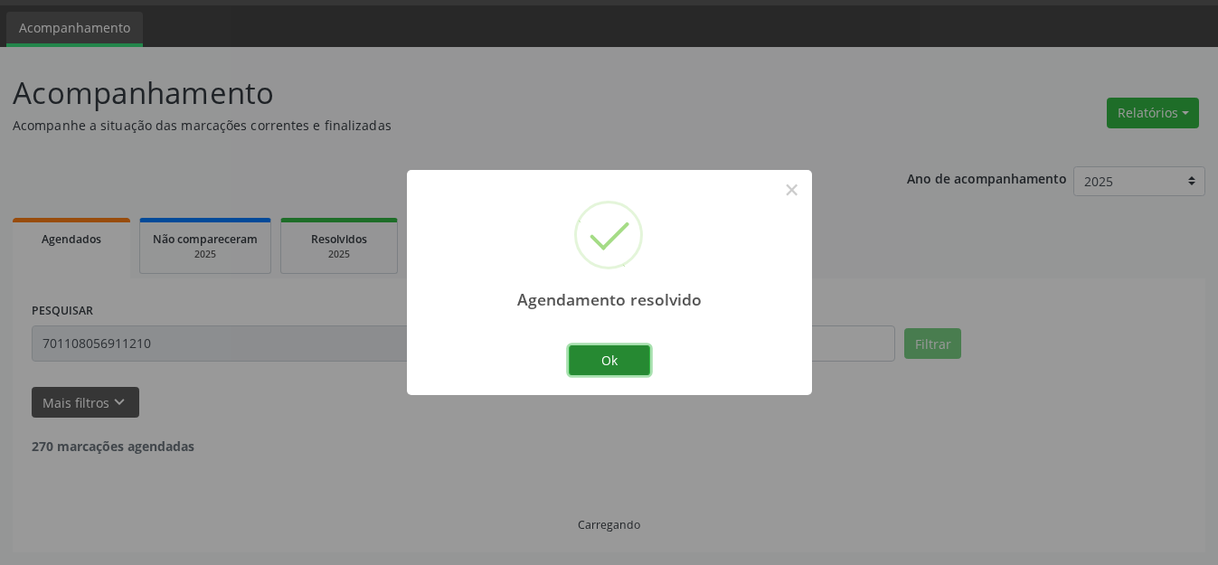
click at [620, 368] on button "Ok" at bounding box center [609, 360] width 81 height 31
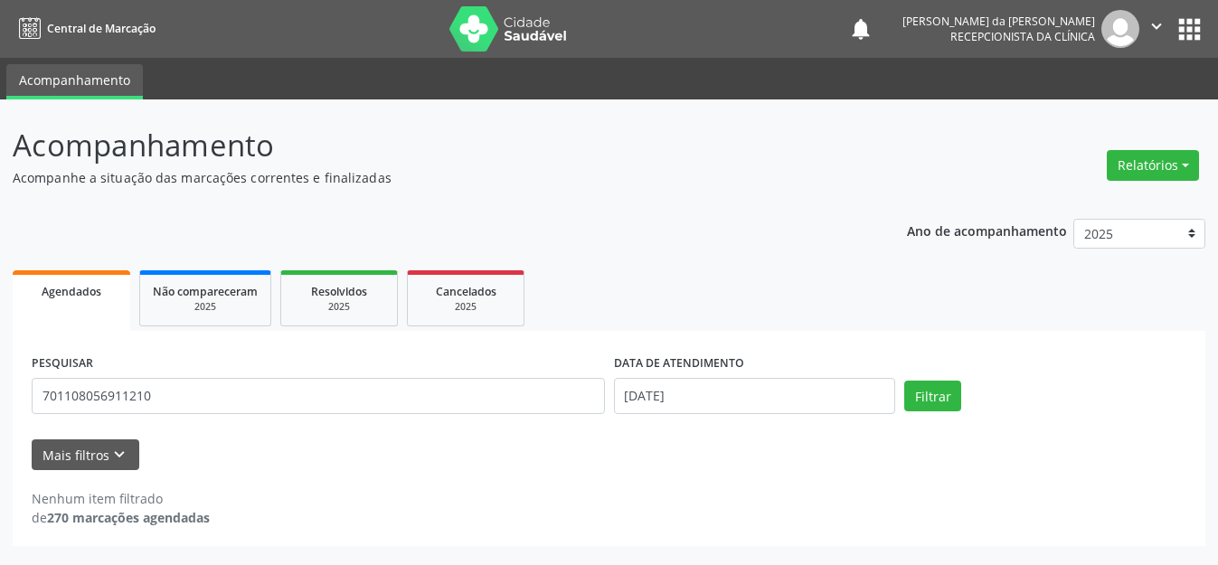
scroll to position [0, 0]
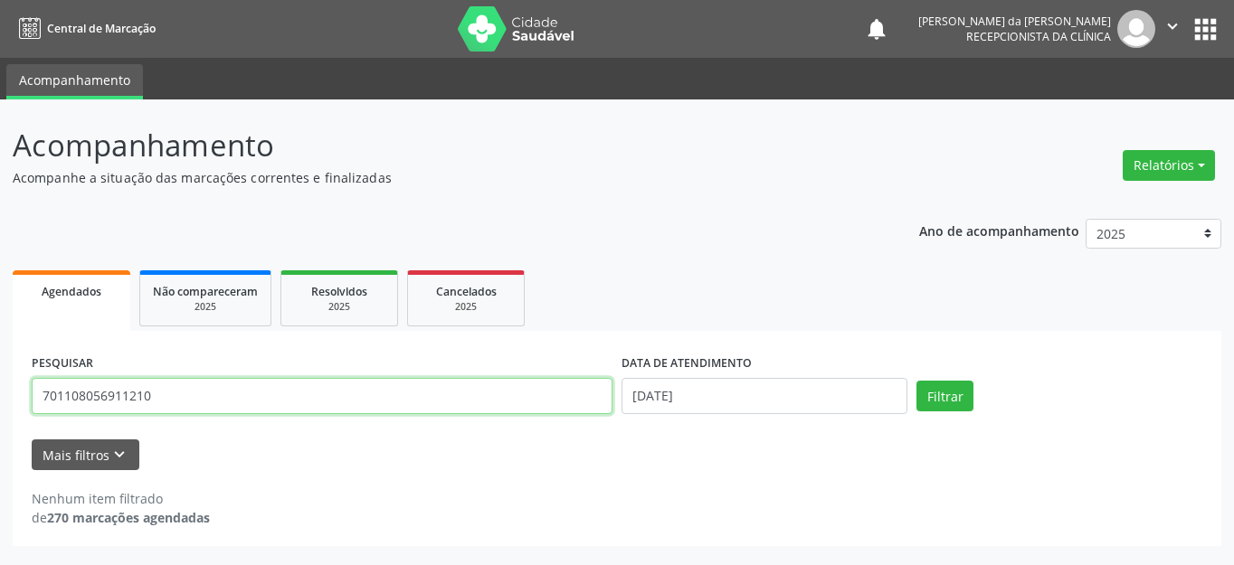
click at [155, 396] on input "701108056911210" at bounding box center [322, 396] width 581 height 36
click at [151, 397] on input "701108056911210" at bounding box center [322, 396] width 581 height 36
click at [90, 407] on input "701108056911210" at bounding box center [322, 396] width 581 height 36
type input "706908146955237"
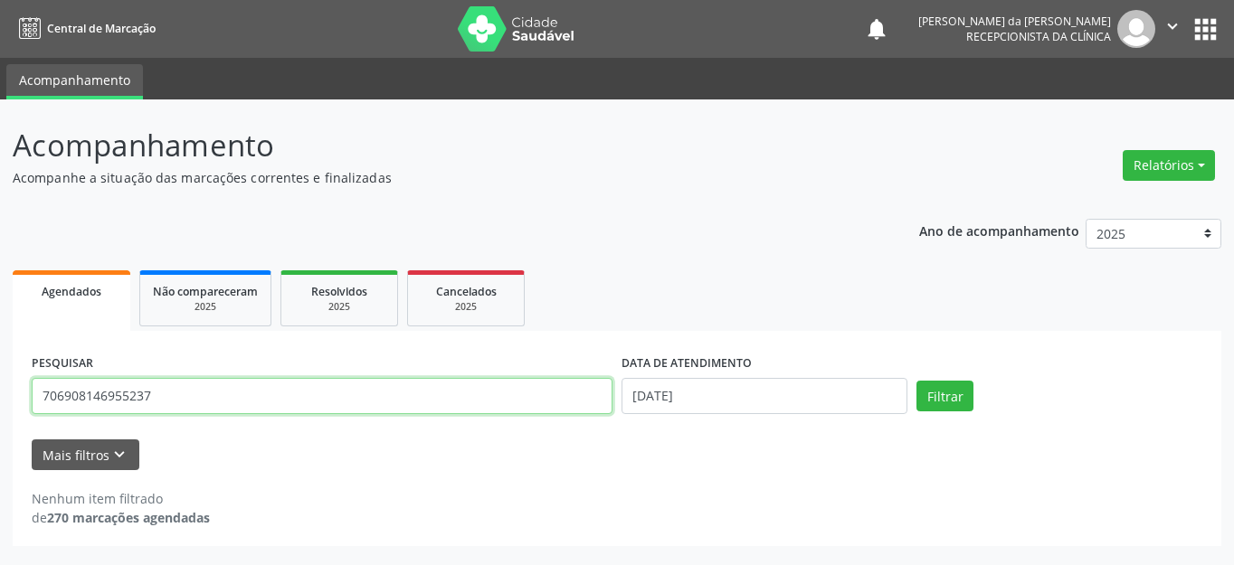
click at [916, 381] on button "Filtrar" at bounding box center [944, 396] width 57 height 31
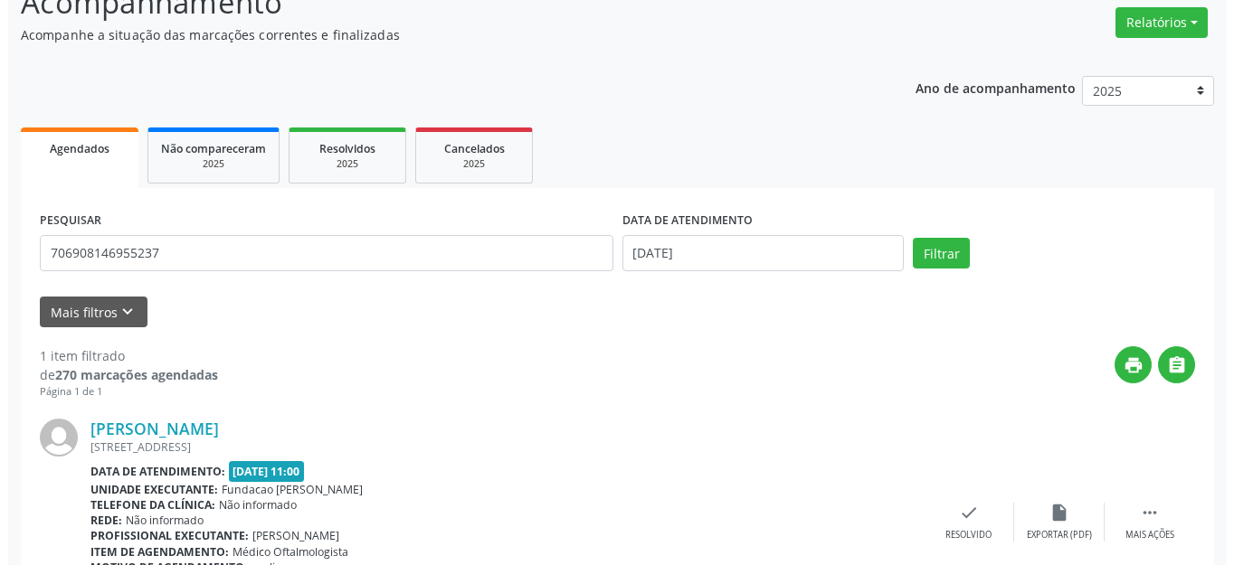
scroll to position [253, 0]
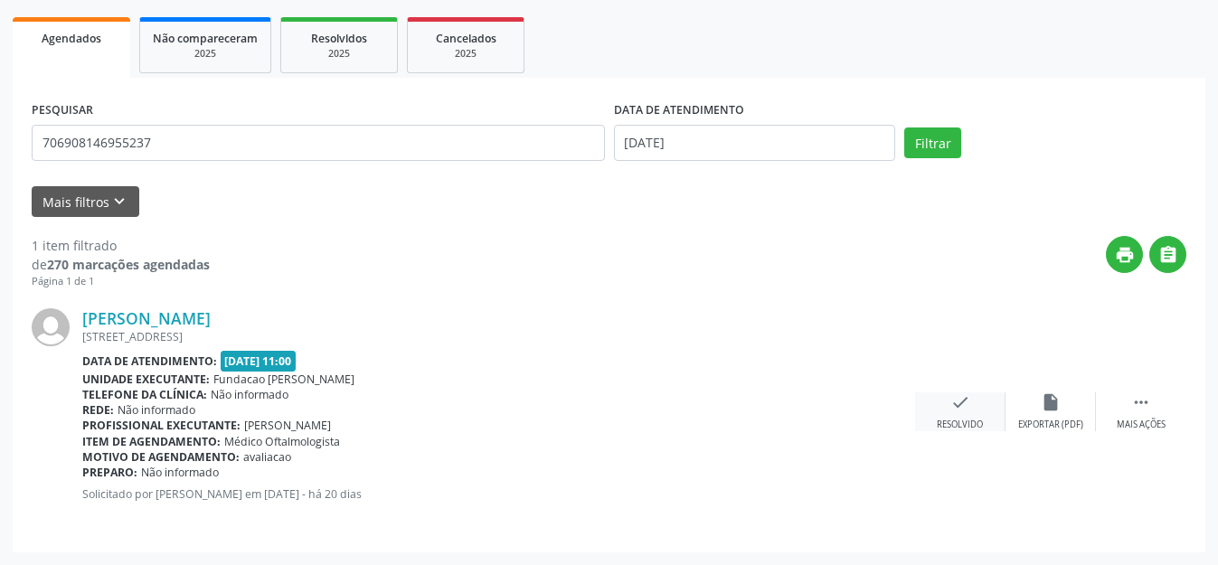
click at [966, 415] on div "check Resolvido" at bounding box center [960, 411] width 90 height 39
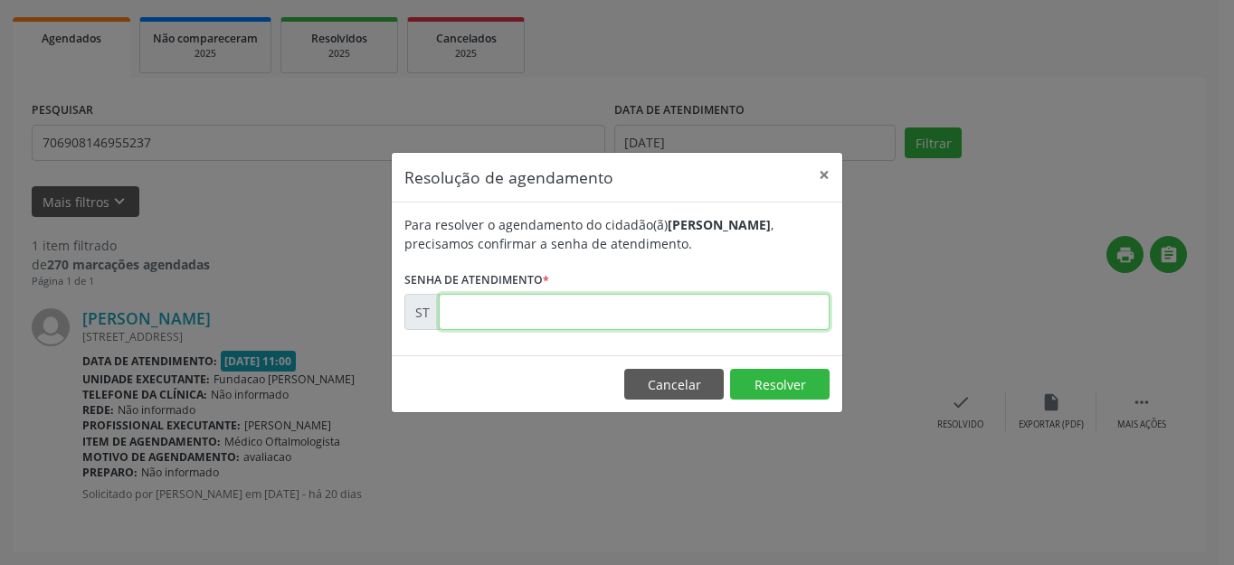
click at [619, 317] on input "text" at bounding box center [634, 312] width 391 height 36
type input "00010773"
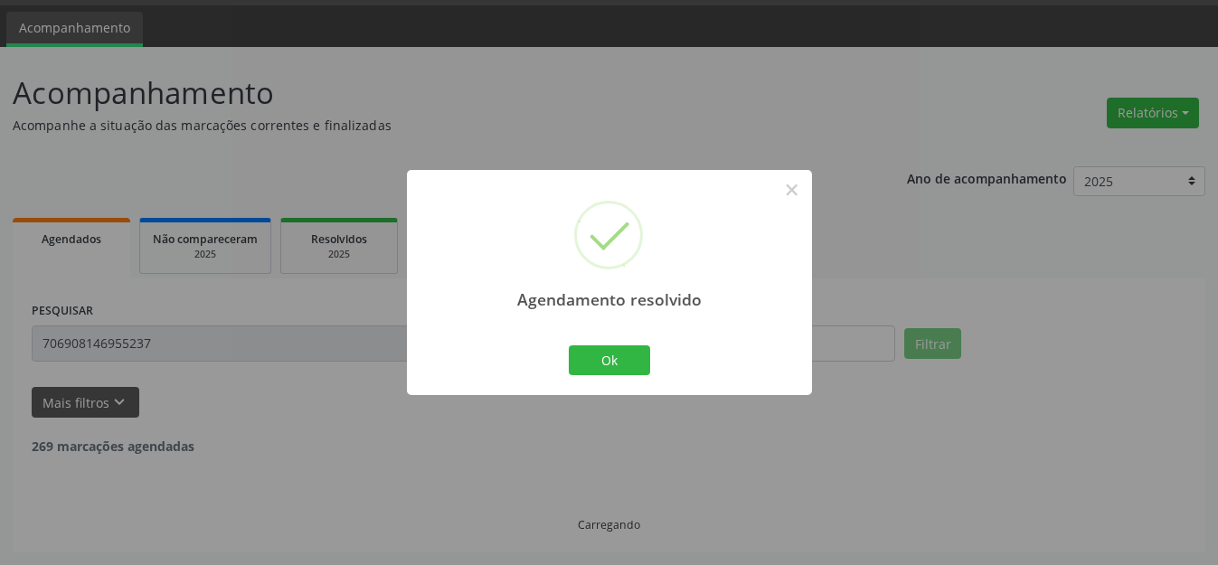
scroll to position [0, 0]
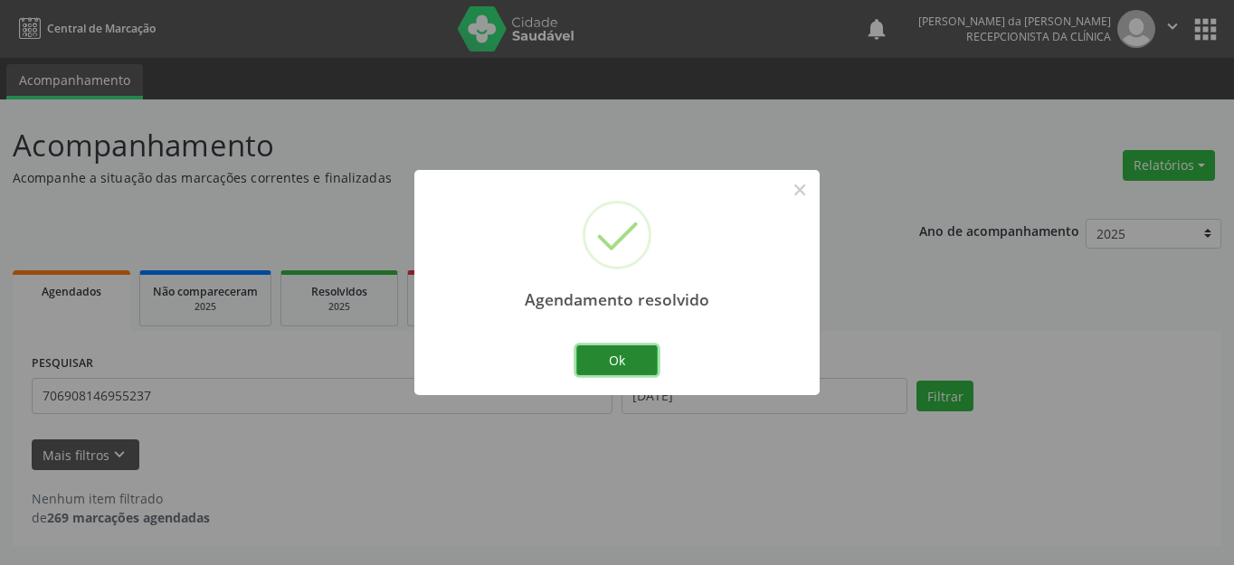
click at [619, 366] on button "Ok" at bounding box center [616, 360] width 81 height 31
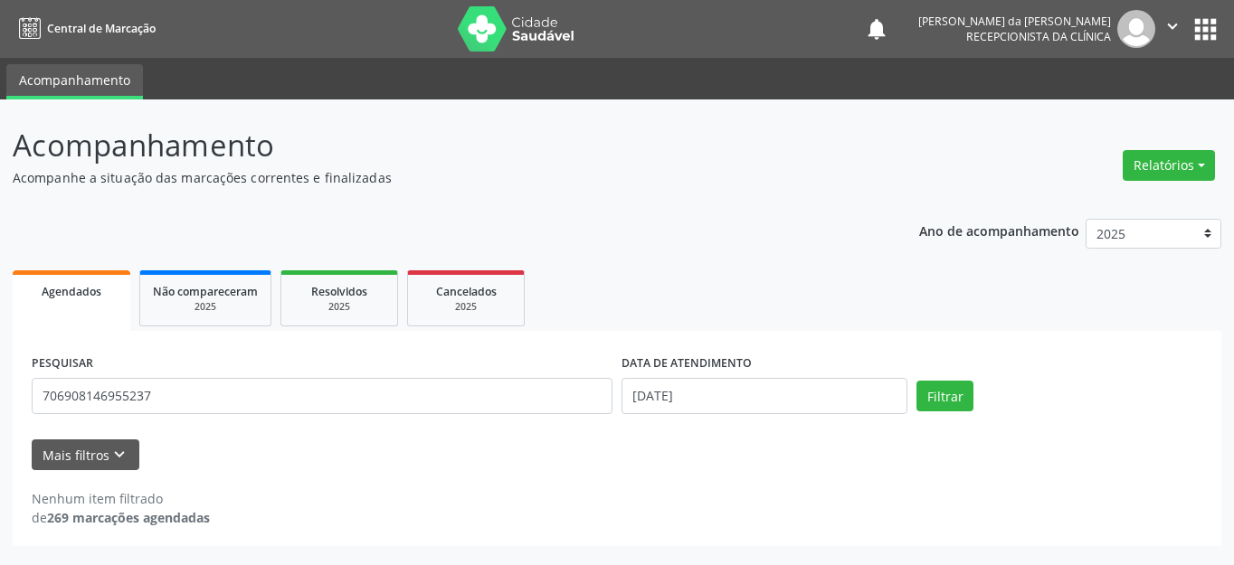
click at [575, 460] on div "Mais filtros keyboard_arrow_down" at bounding box center [616, 456] width 1179 height 32
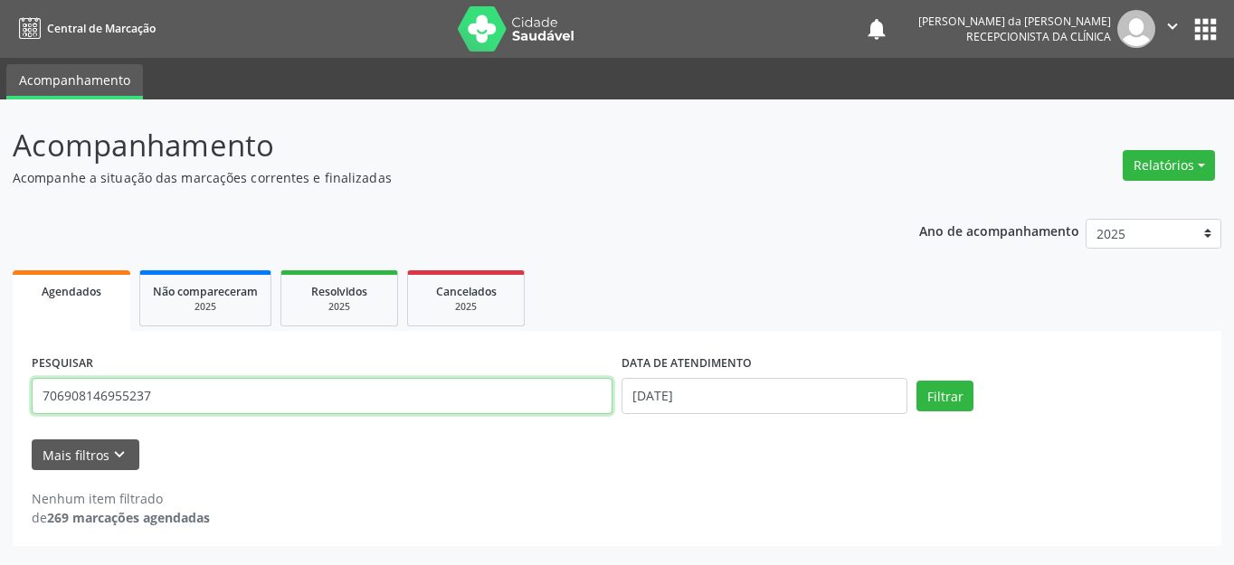
click at [393, 398] on input "706908146955237" at bounding box center [322, 396] width 581 height 36
type input "705601427821313"
click at [916, 381] on button "Filtrar" at bounding box center [944, 396] width 57 height 31
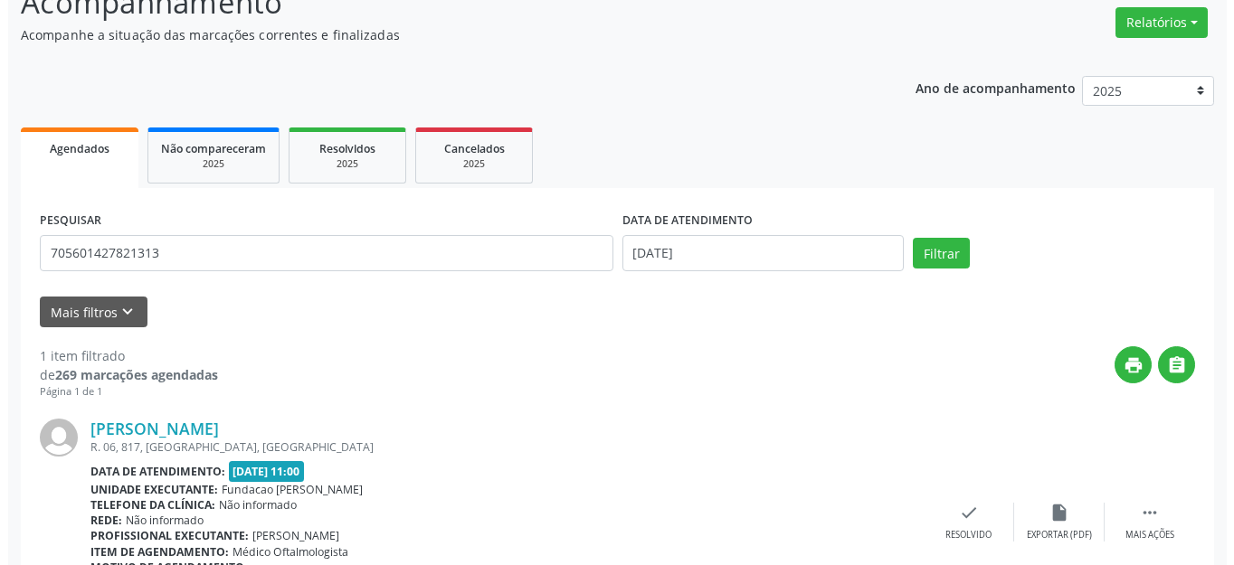
scroll to position [253, 0]
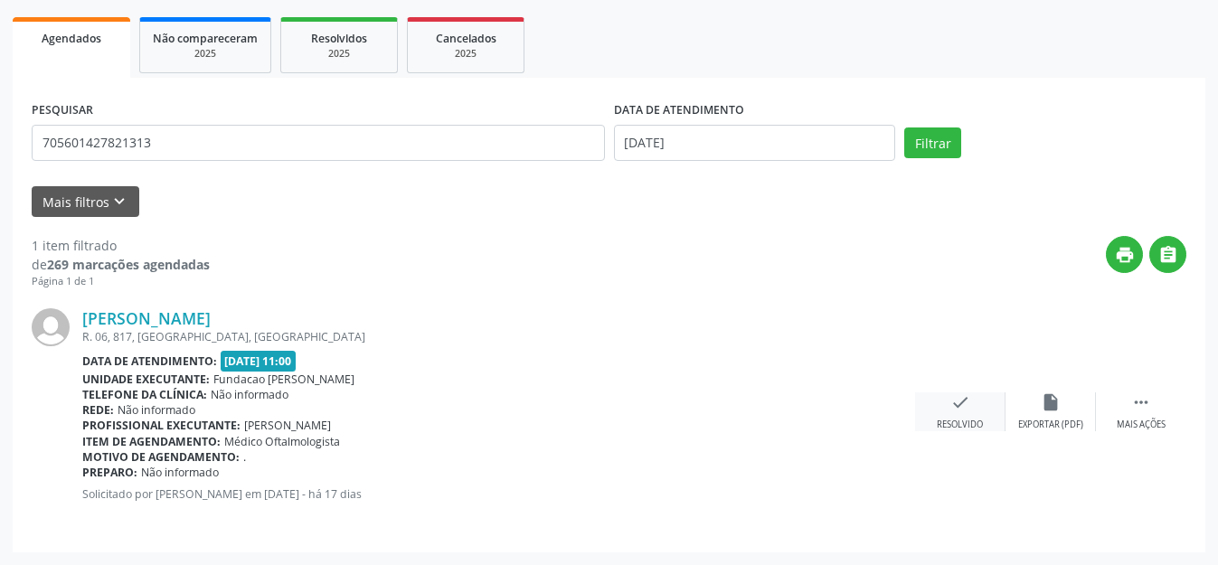
click at [957, 406] on icon "check" at bounding box center [960, 402] width 20 height 20
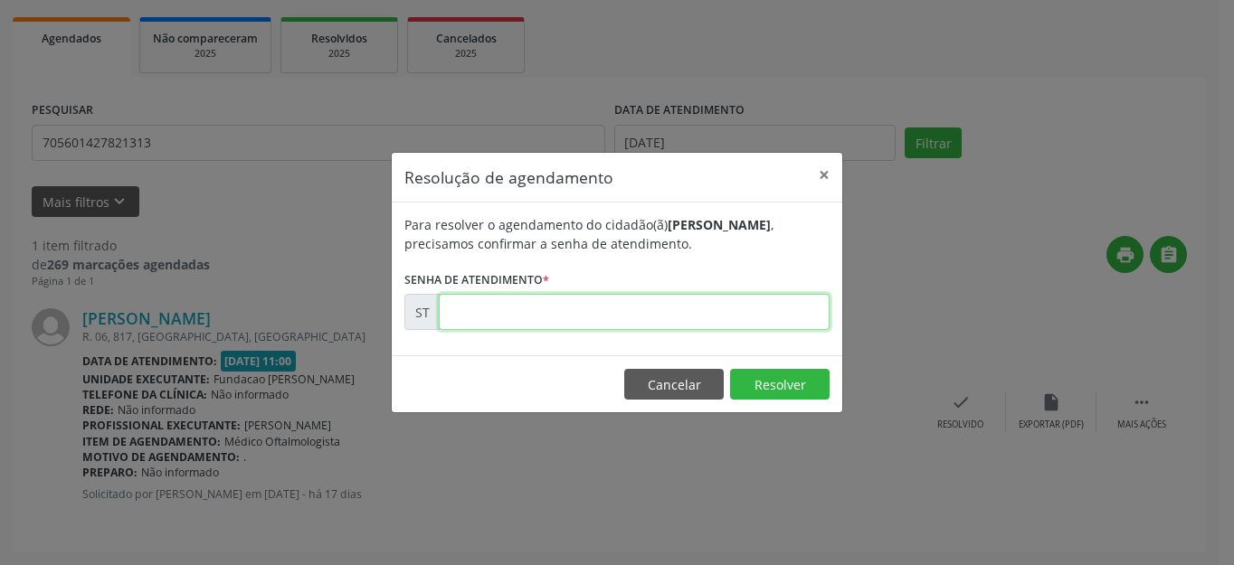
click at [726, 311] on input "text" at bounding box center [634, 312] width 391 height 36
type input "00011979"
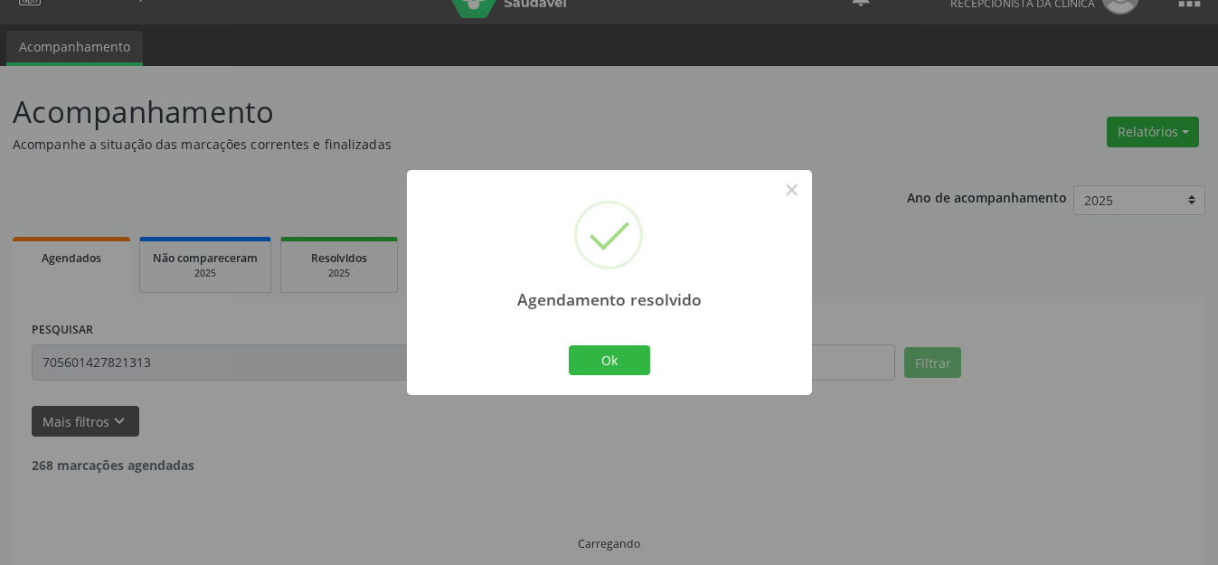
scroll to position [52, 0]
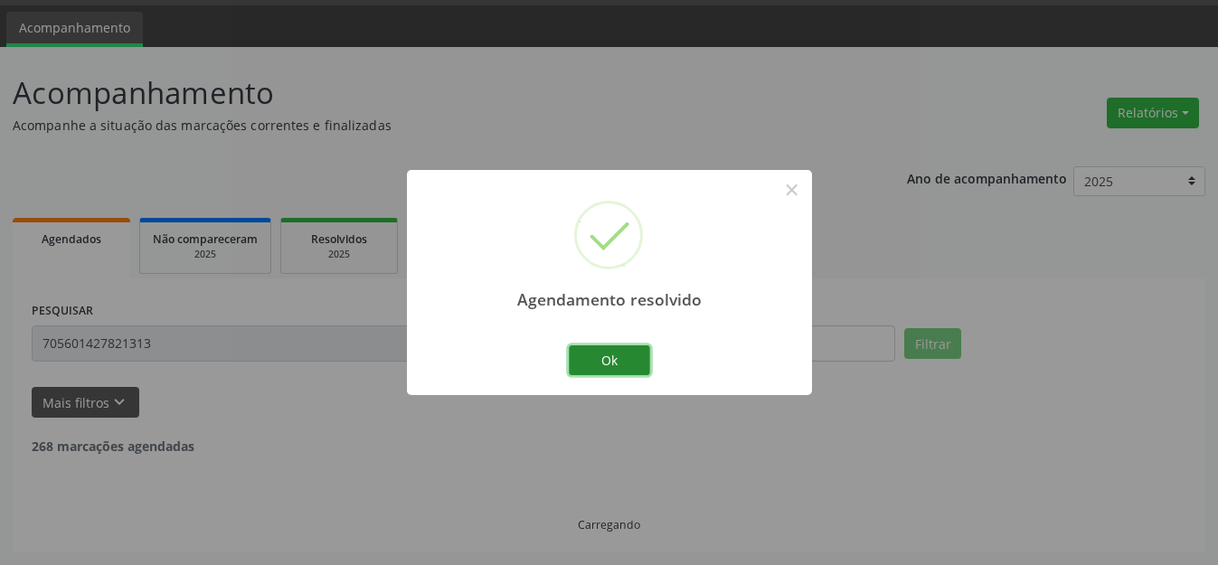
click at [636, 369] on button "Ok" at bounding box center [609, 360] width 81 height 31
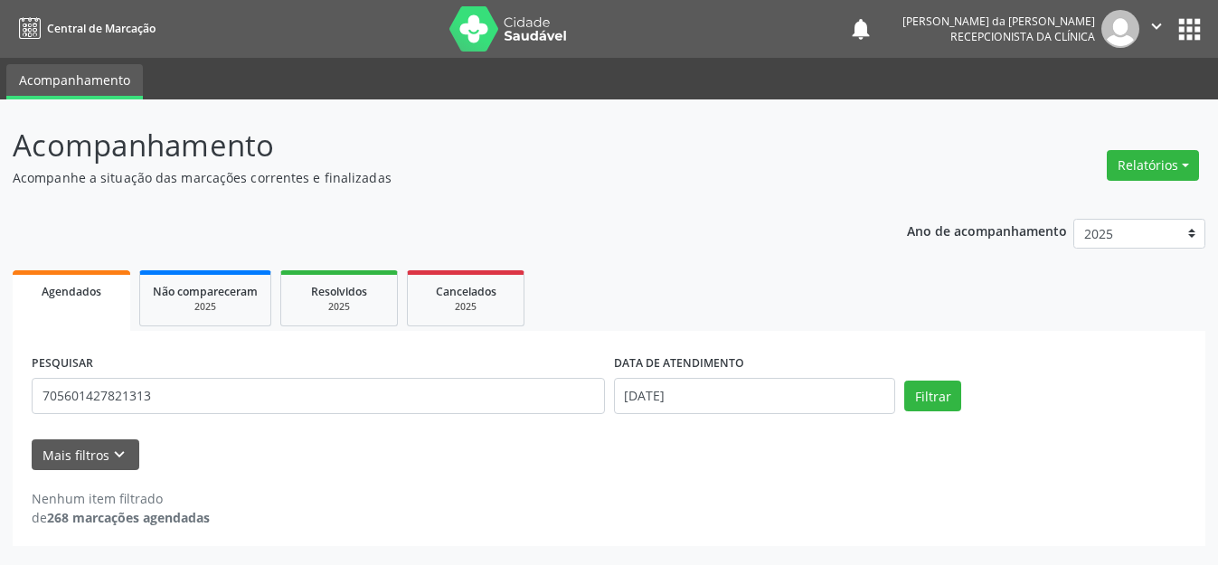
scroll to position [0, 0]
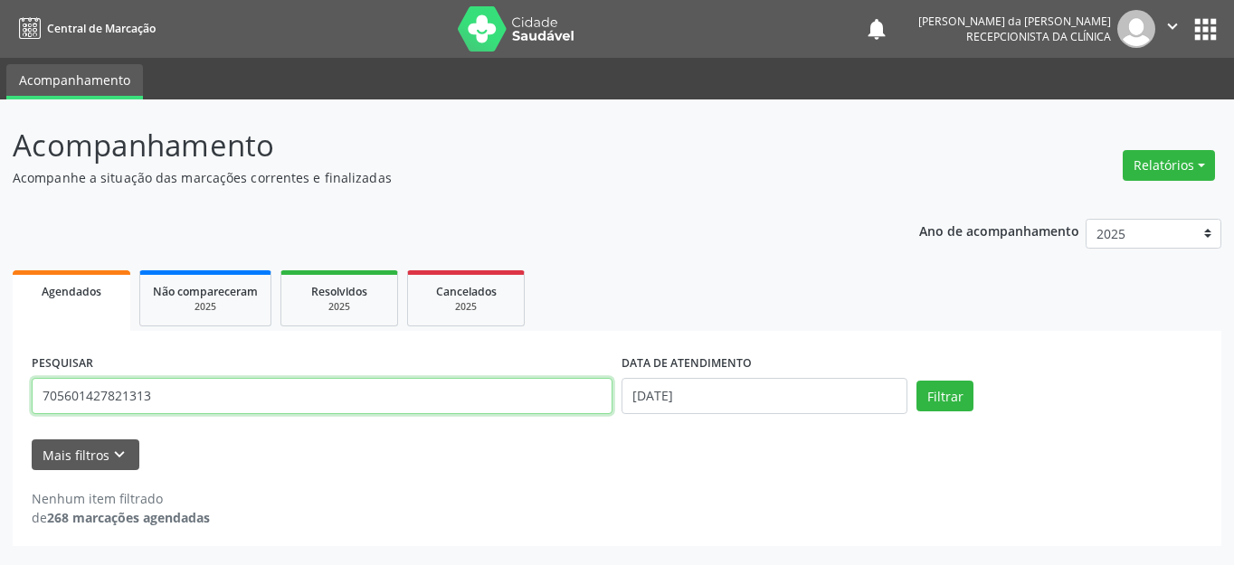
click at [203, 392] on input "705601427821313" at bounding box center [322, 396] width 581 height 36
type input "705603495860312"
click at [916, 381] on button "Filtrar" at bounding box center [944, 396] width 57 height 31
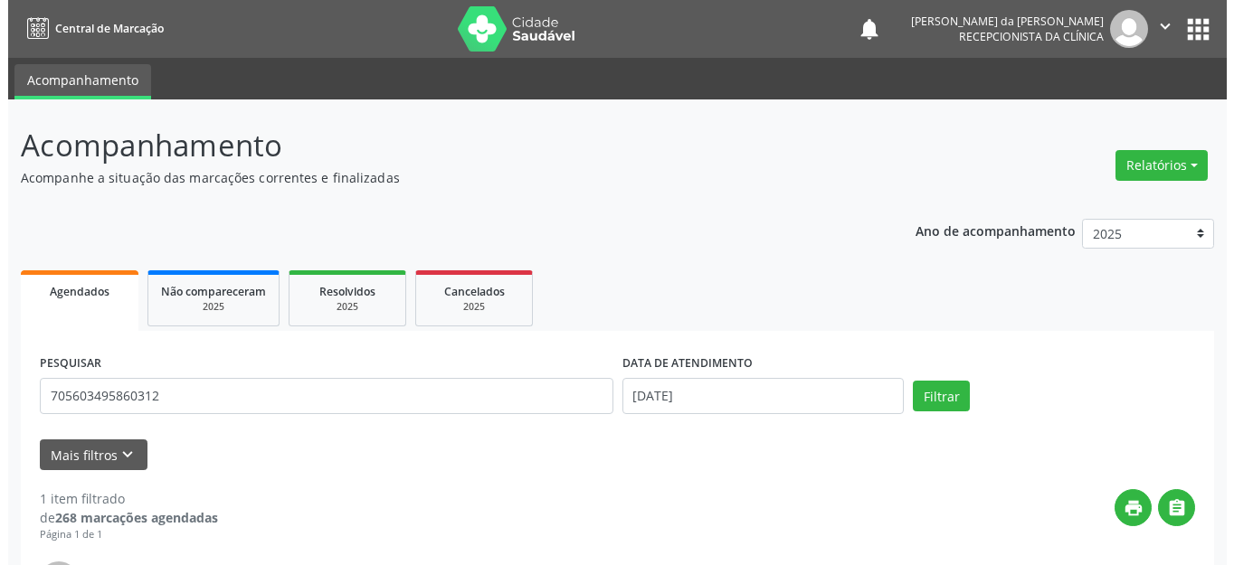
scroll to position [253, 0]
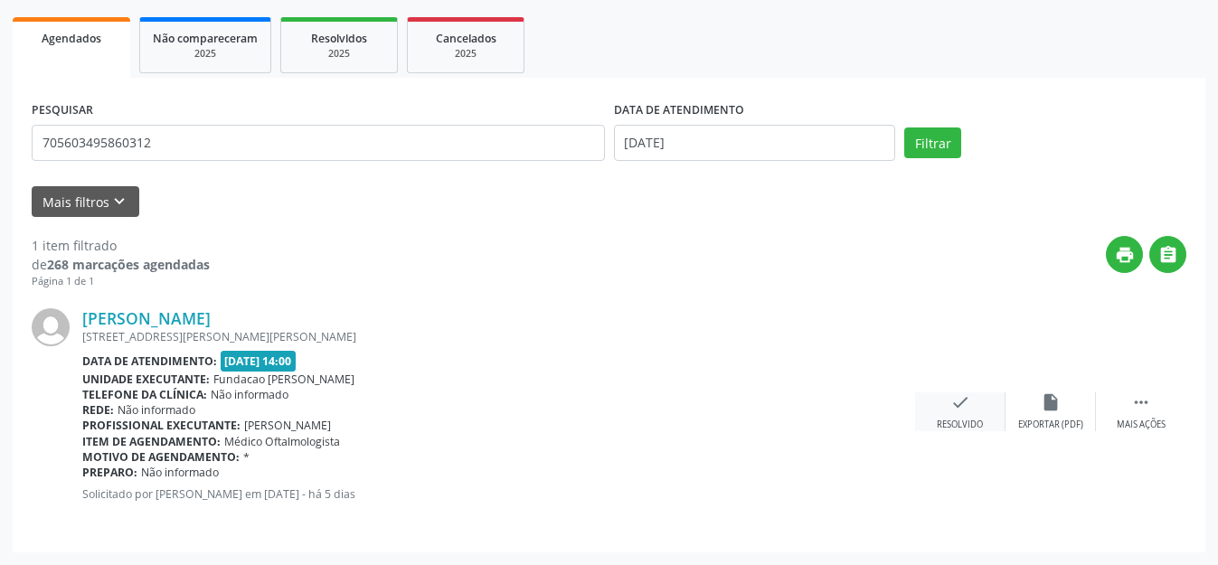
click at [950, 421] on div "Resolvido" at bounding box center [960, 425] width 46 height 13
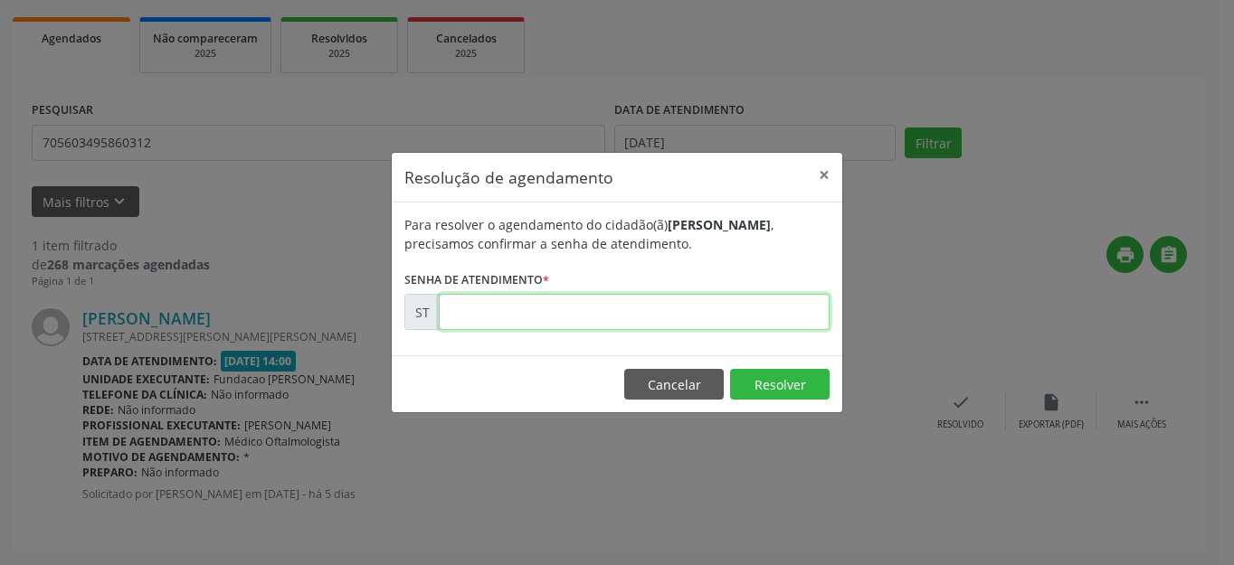
click at [572, 313] on input "text" at bounding box center [634, 312] width 391 height 36
type input "00015272"
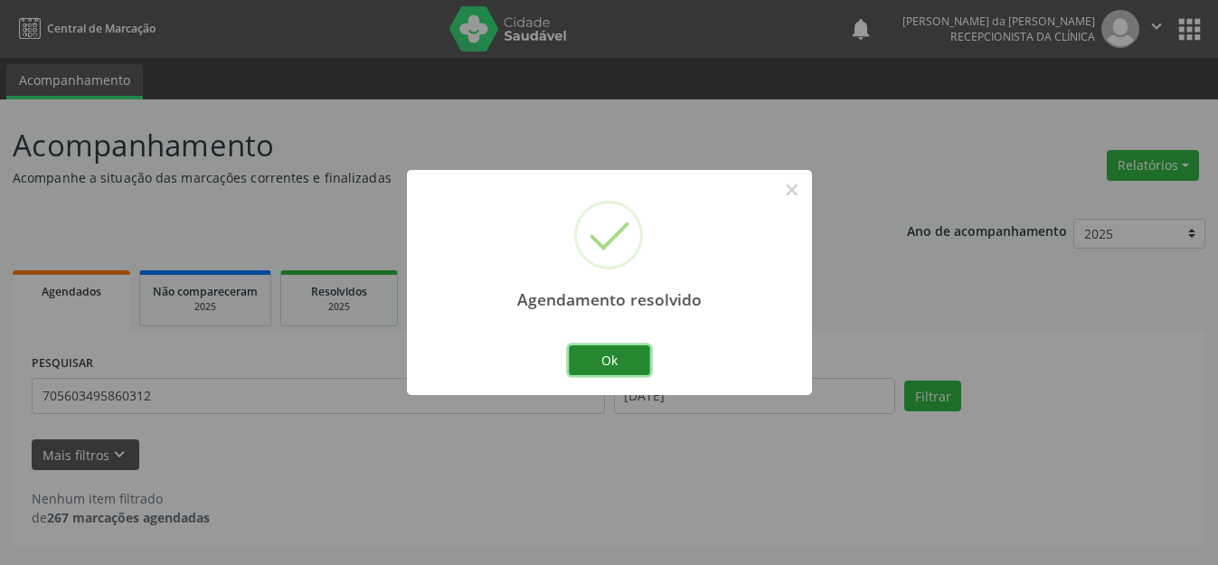
scroll to position [0, 0]
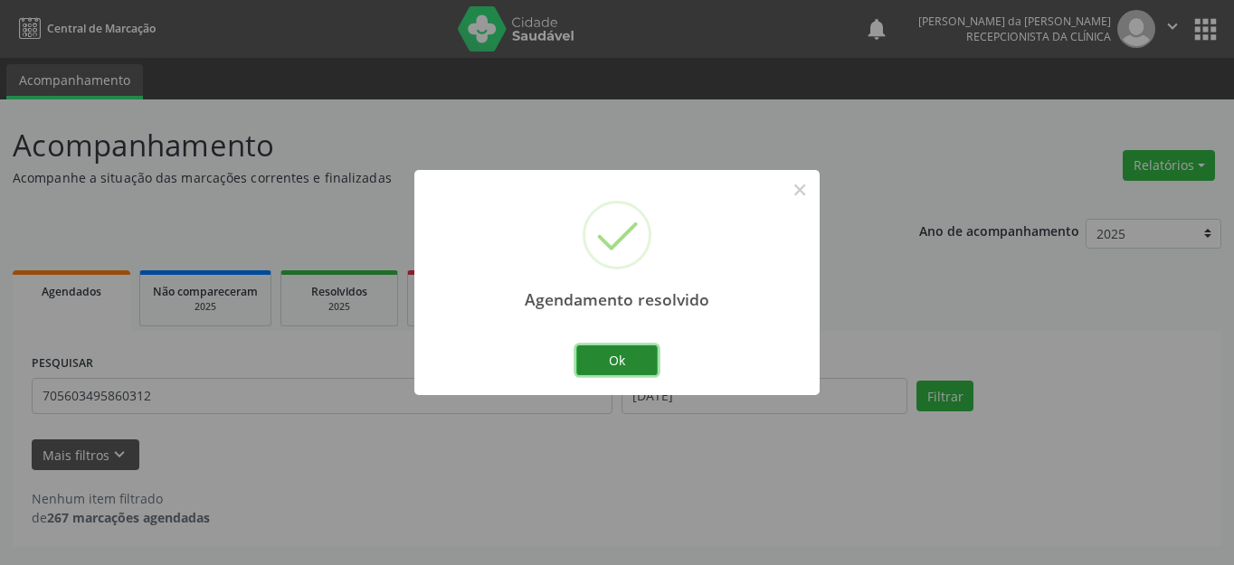
click at [605, 364] on button "Ok" at bounding box center [616, 360] width 81 height 31
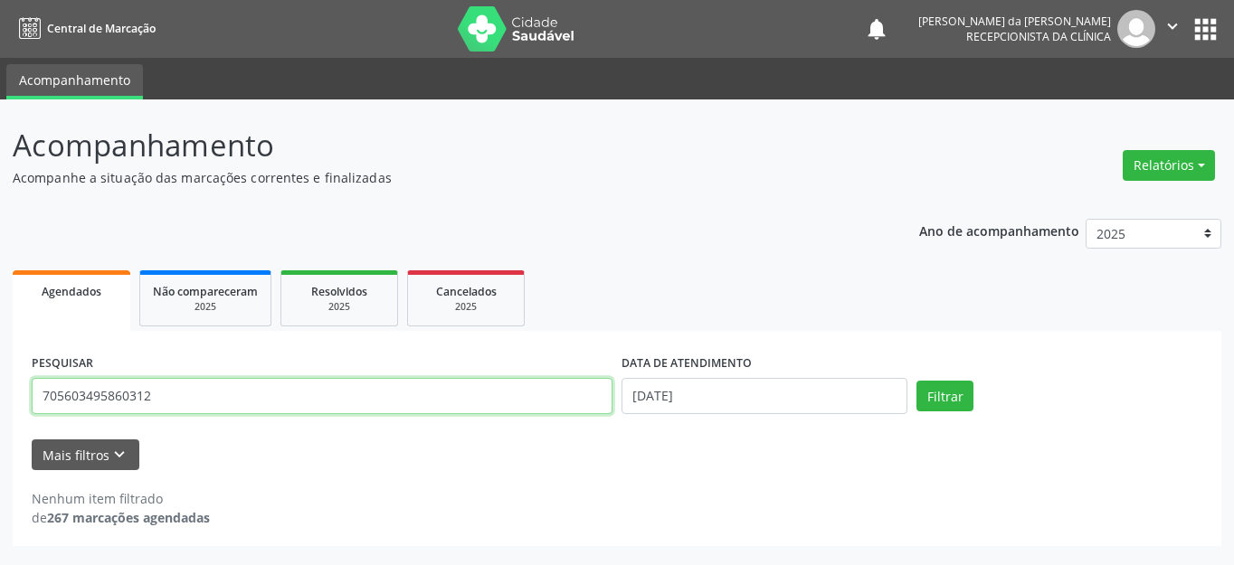
click at [326, 395] on input "705603495860312" at bounding box center [322, 396] width 581 height 36
type input "898003741654649"
click at [916, 381] on button "Filtrar" at bounding box center [944, 396] width 57 height 31
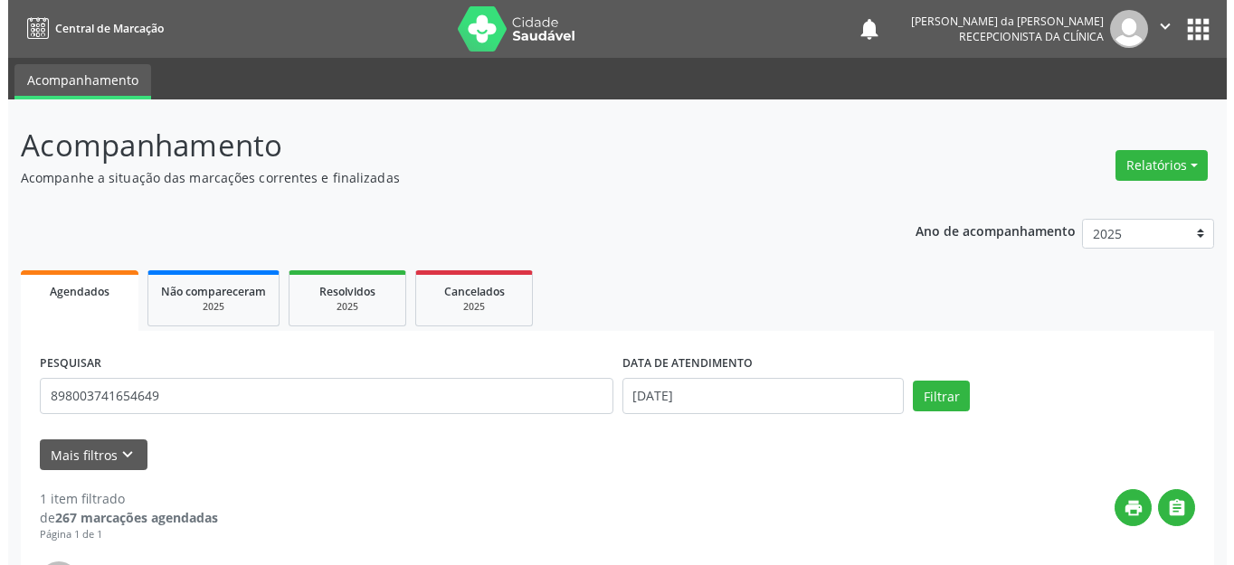
scroll to position [253, 0]
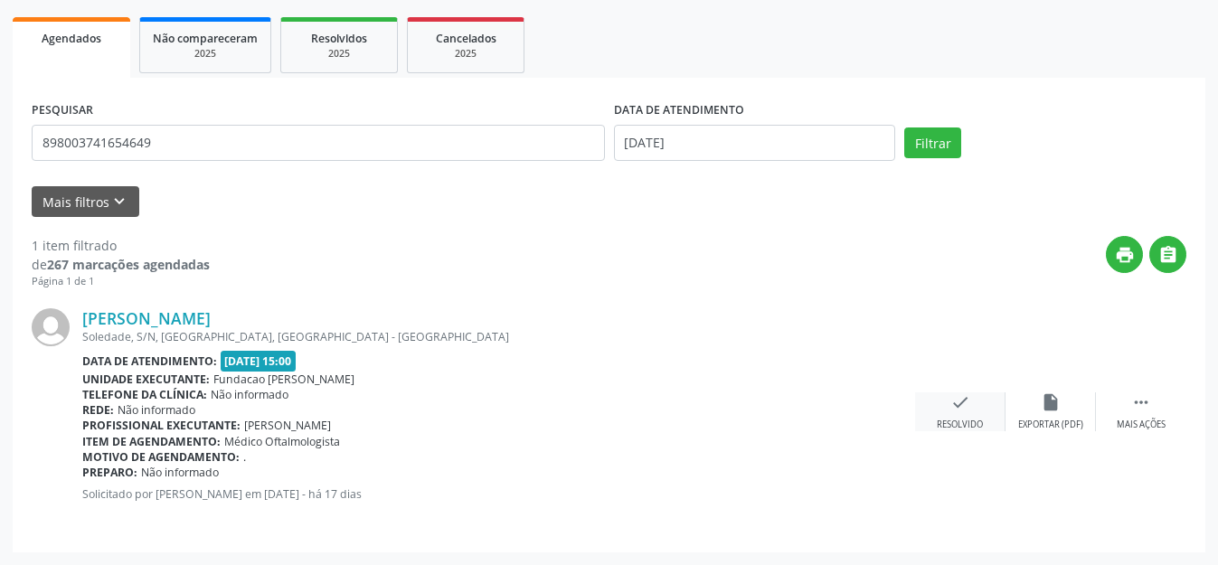
click at [952, 409] on icon "check" at bounding box center [960, 402] width 20 height 20
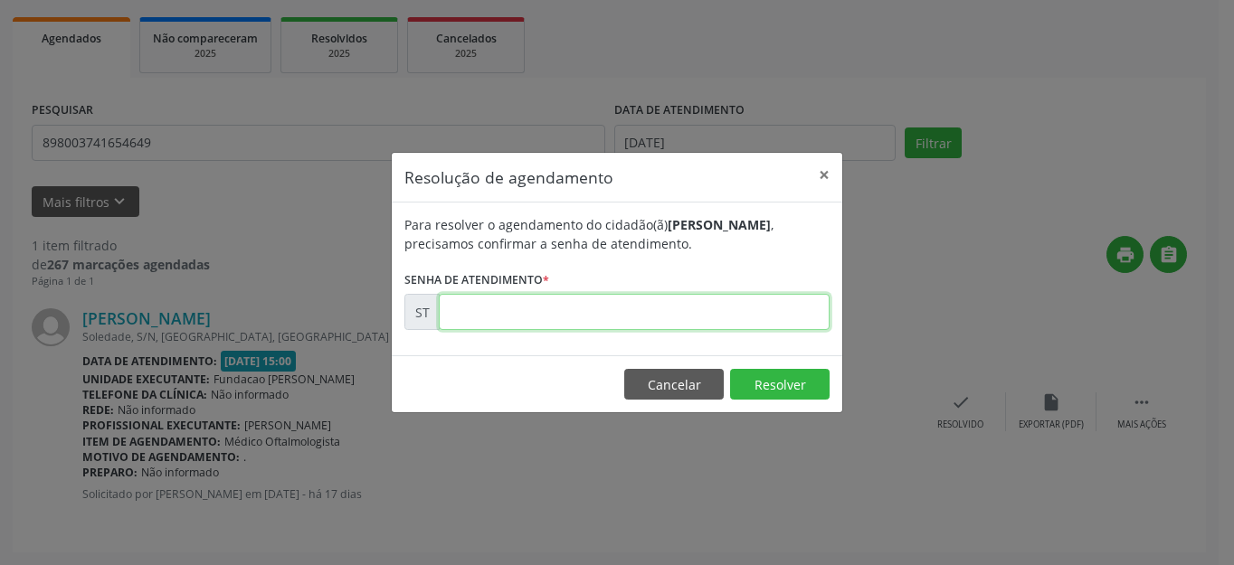
click at [542, 310] on input "text" at bounding box center [634, 312] width 391 height 36
type input "00012284"
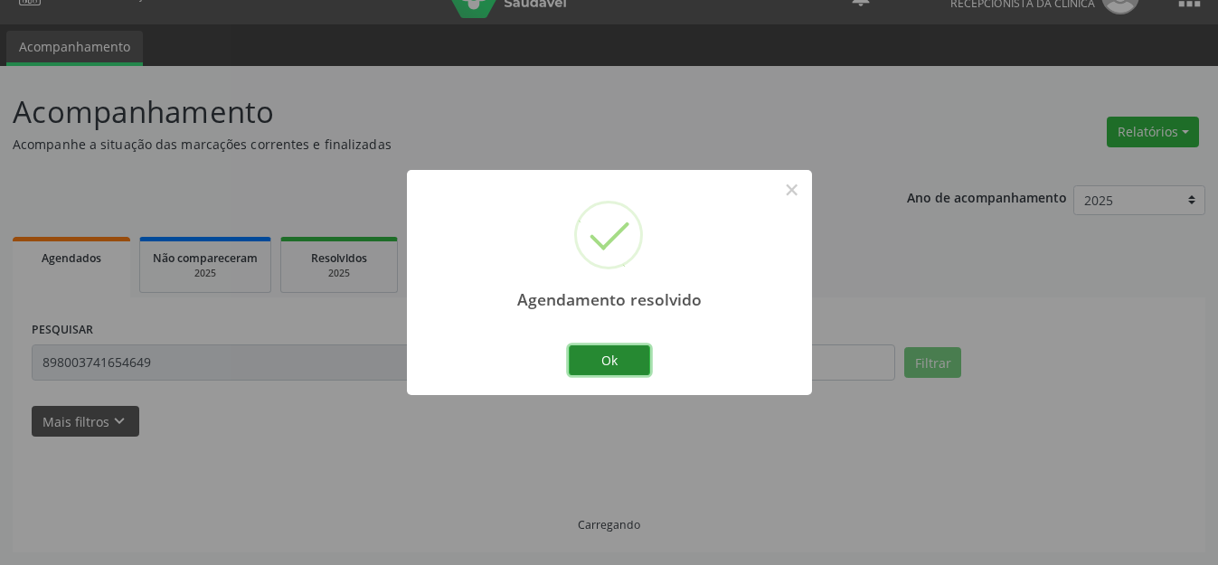
scroll to position [0, 0]
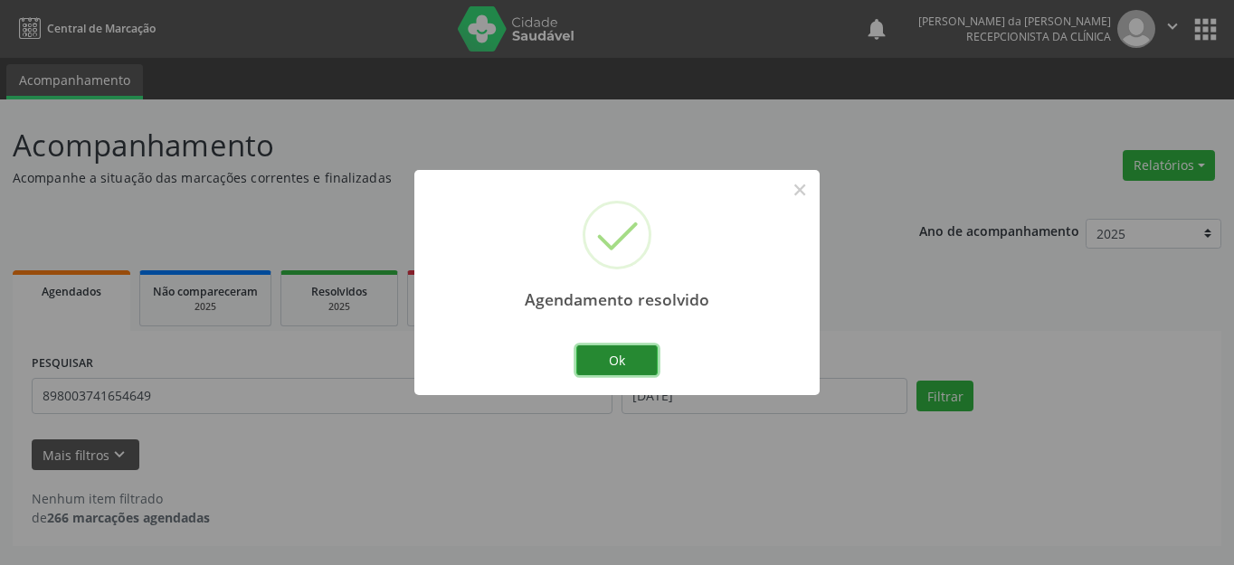
click at [606, 366] on button "Ok" at bounding box center [616, 360] width 81 height 31
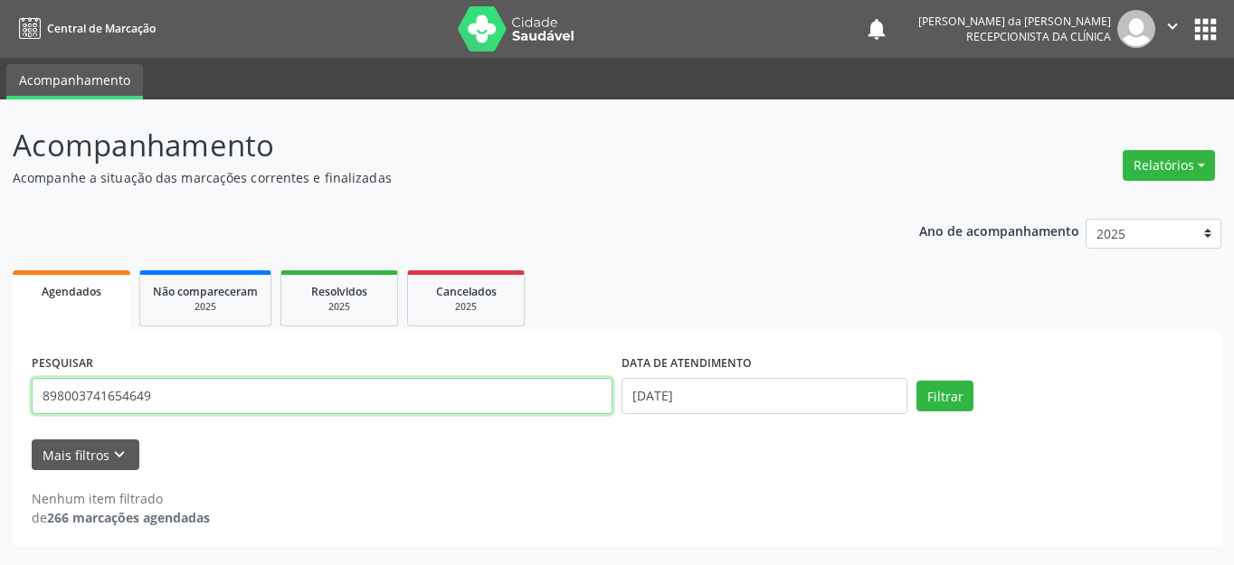
click at [331, 407] on input "898003741654649" at bounding box center [322, 396] width 581 height 36
type input "707605283033798"
click at [916, 381] on button "Filtrar" at bounding box center [944, 396] width 57 height 31
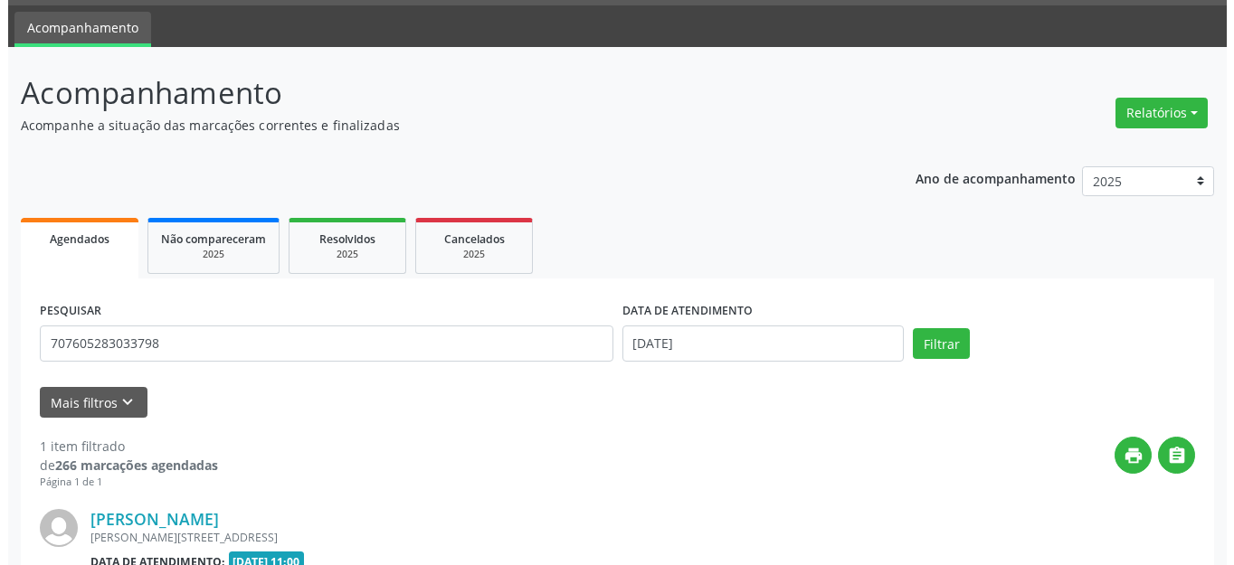
scroll to position [253, 0]
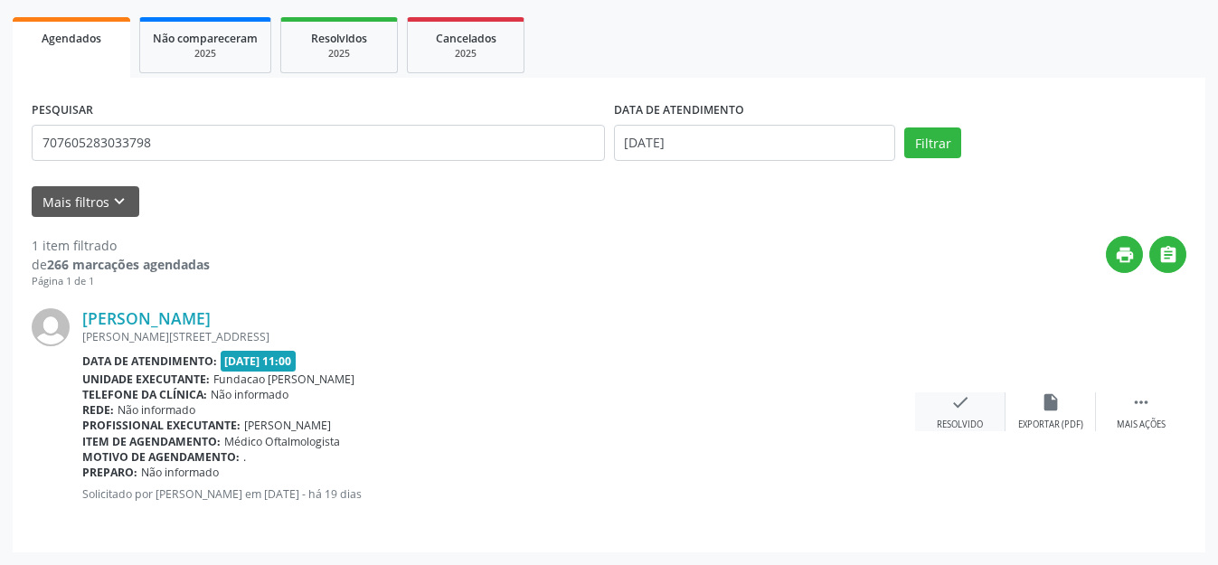
click at [958, 411] on icon "check" at bounding box center [960, 402] width 20 height 20
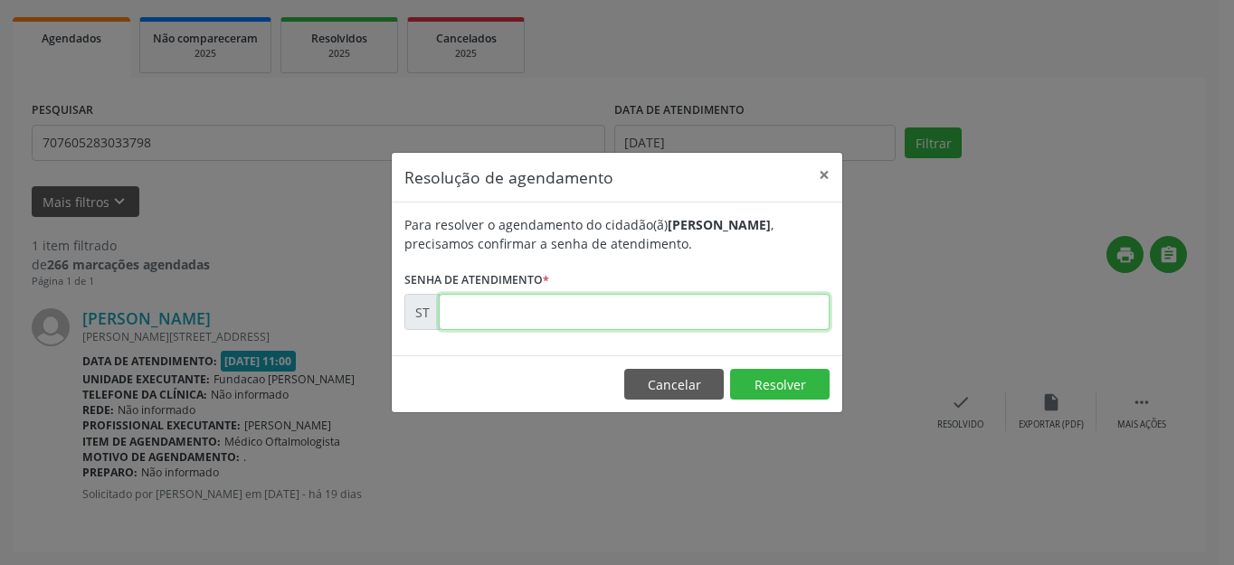
click at [554, 301] on input "text" at bounding box center [634, 312] width 391 height 36
type input "00011324"
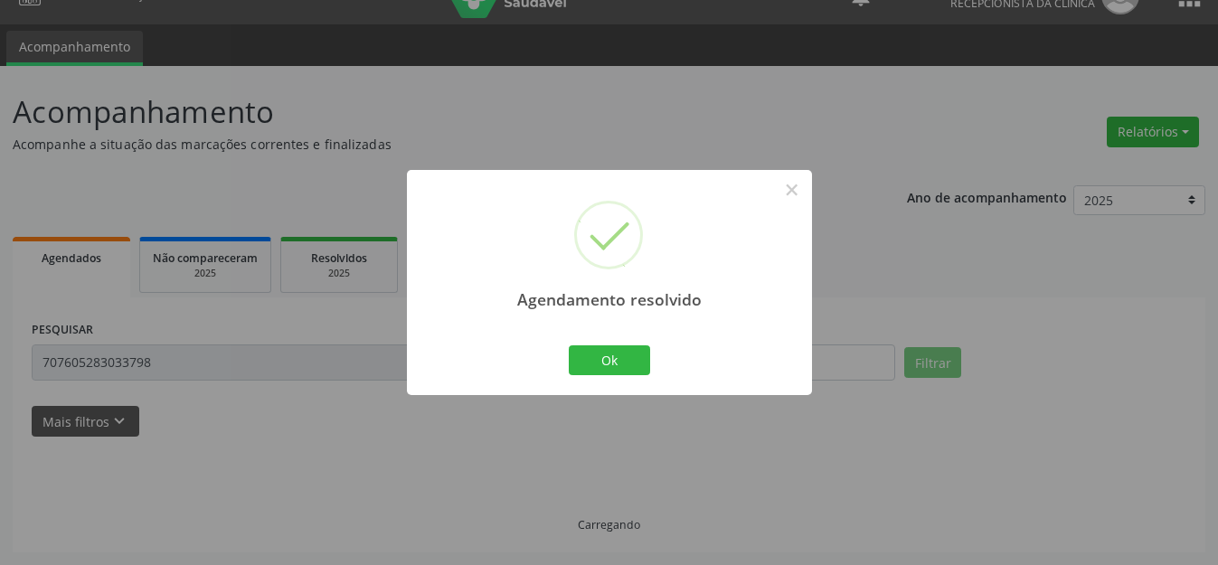
scroll to position [52, 0]
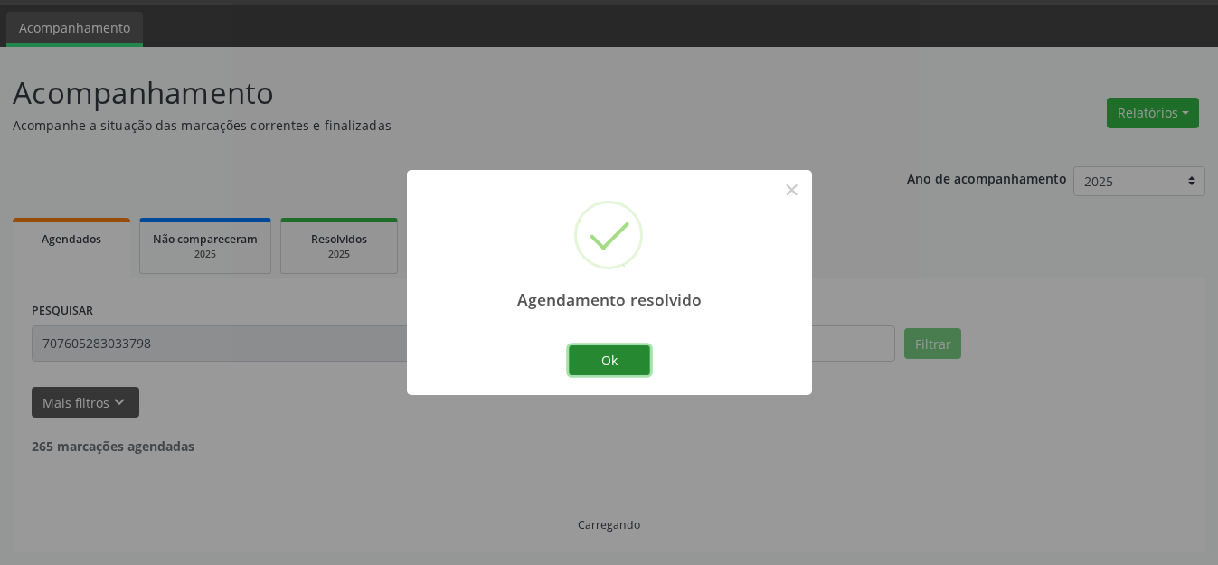
click at [629, 359] on button "Ok" at bounding box center [609, 360] width 81 height 31
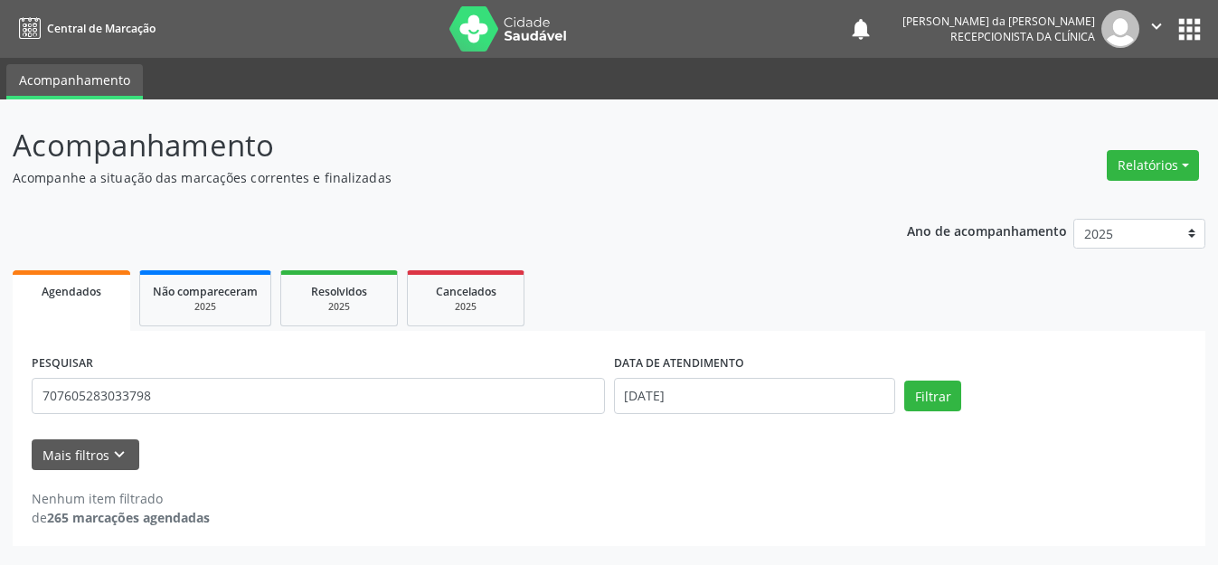
scroll to position [0, 0]
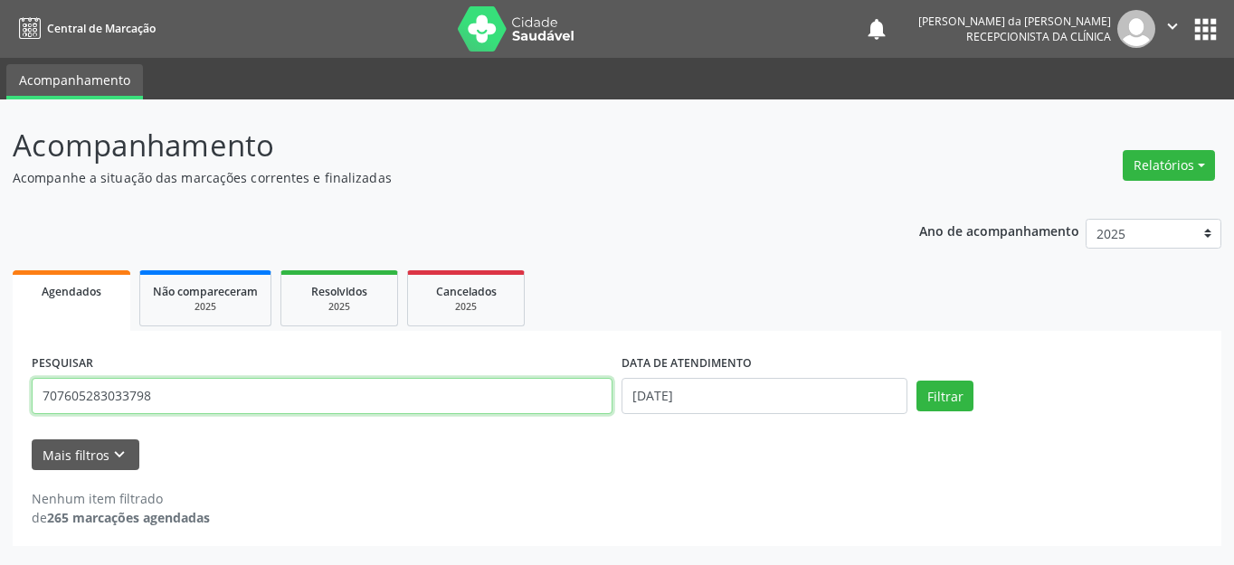
click at [139, 392] on input "707605283033798" at bounding box center [322, 396] width 581 height 36
type input "160916412990005"
click at [916, 381] on button "Filtrar" at bounding box center [944, 396] width 57 height 31
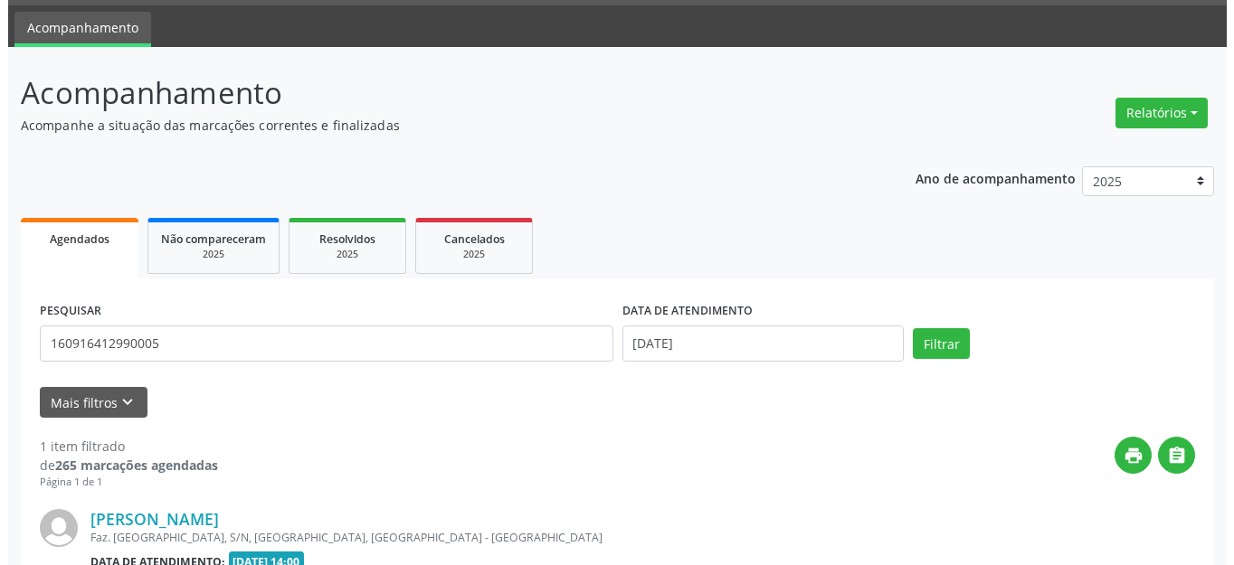
scroll to position [253, 0]
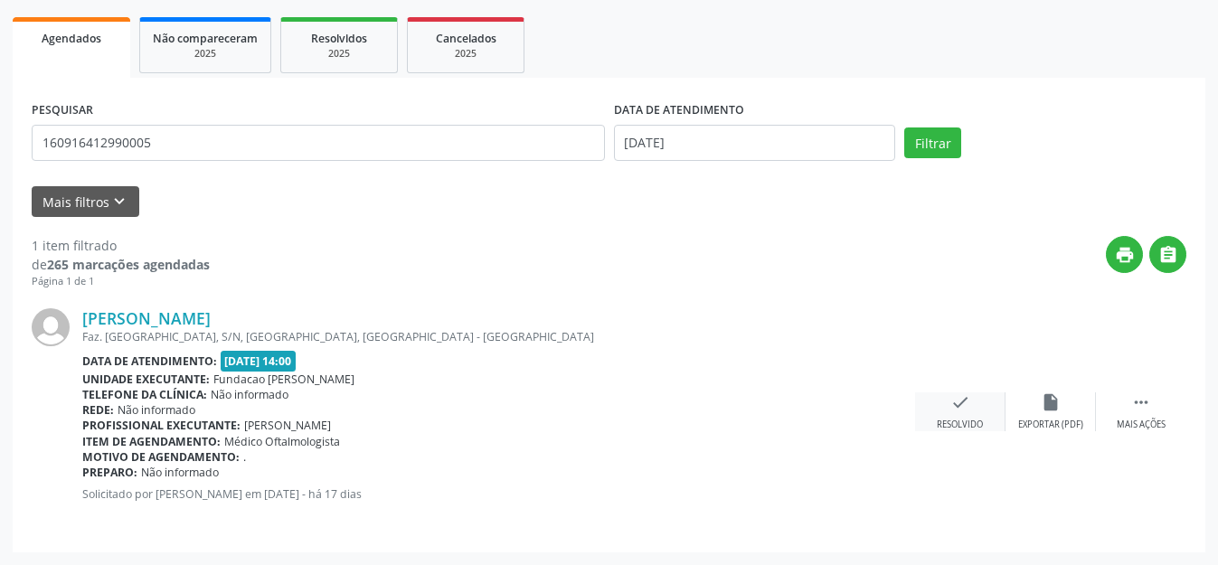
click at [969, 408] on icon "check" at bounding box center [960, 402] width 20 height 20
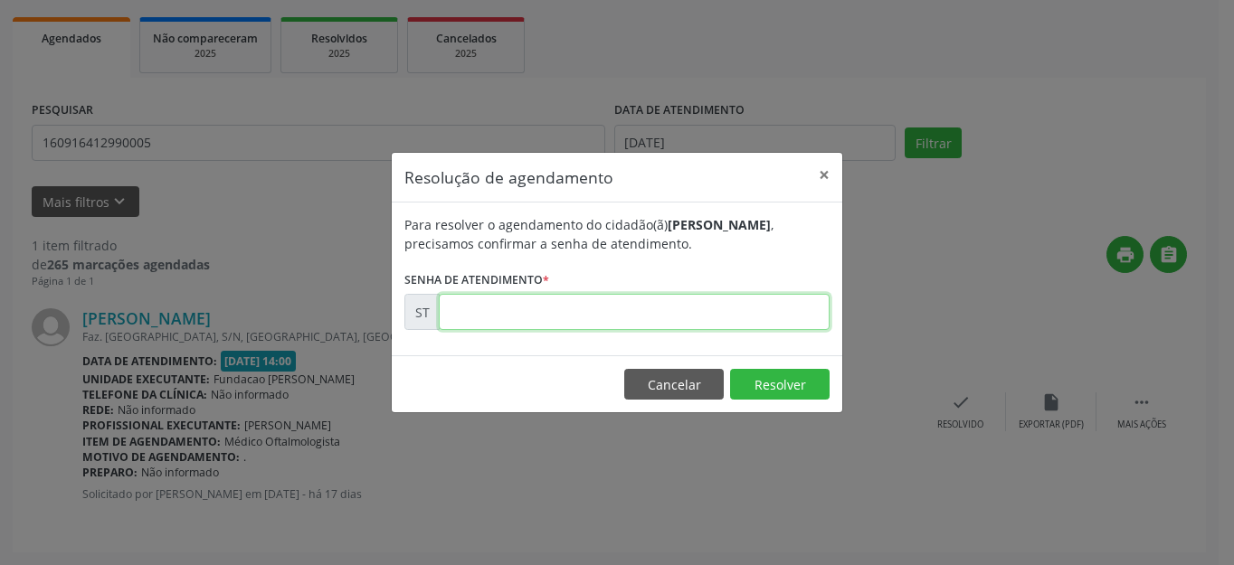
click at [591, 319] on input "text" at bounding box center [634, 312] width 391 height 36
type input "00012238"
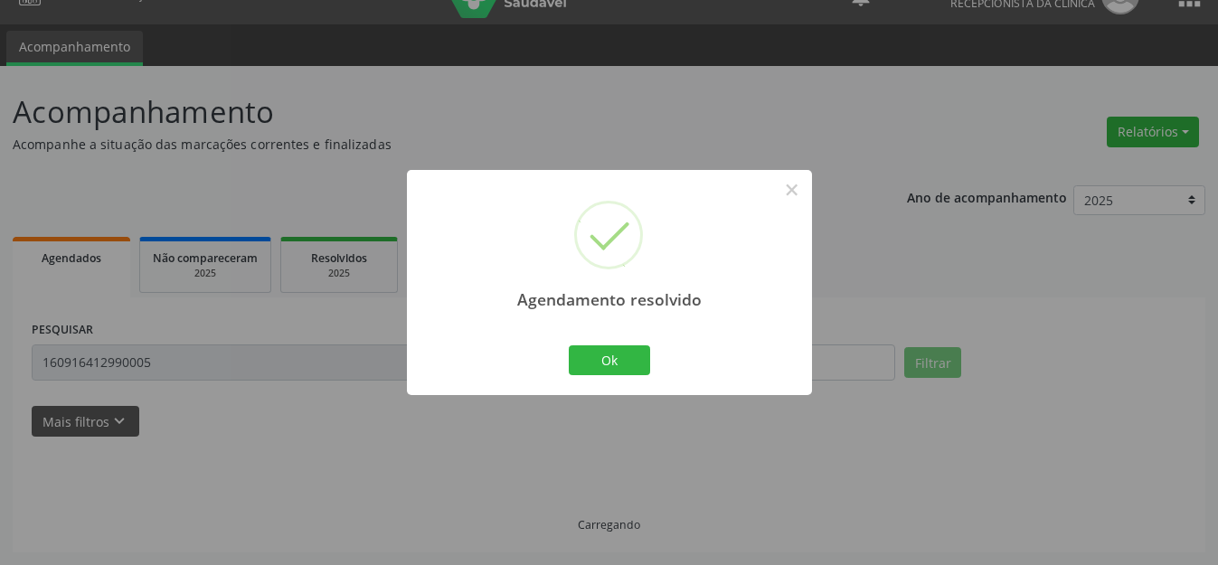
scroll to position [52, 0]
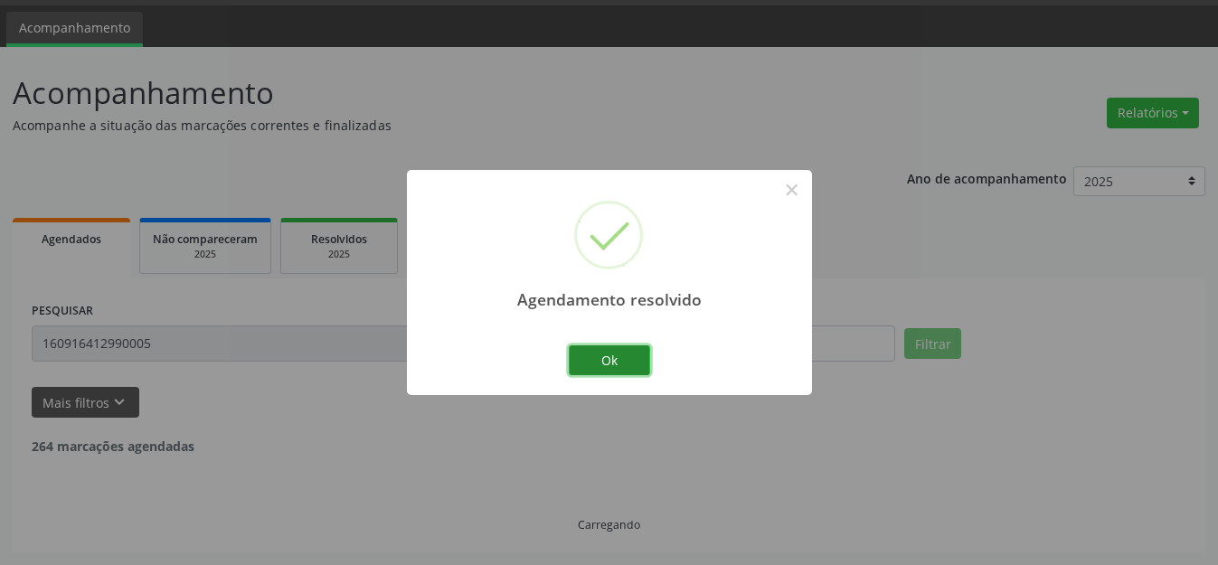
click at [600, 361] on button "Ok" at bounding box center [609, 360] width 81 height 31
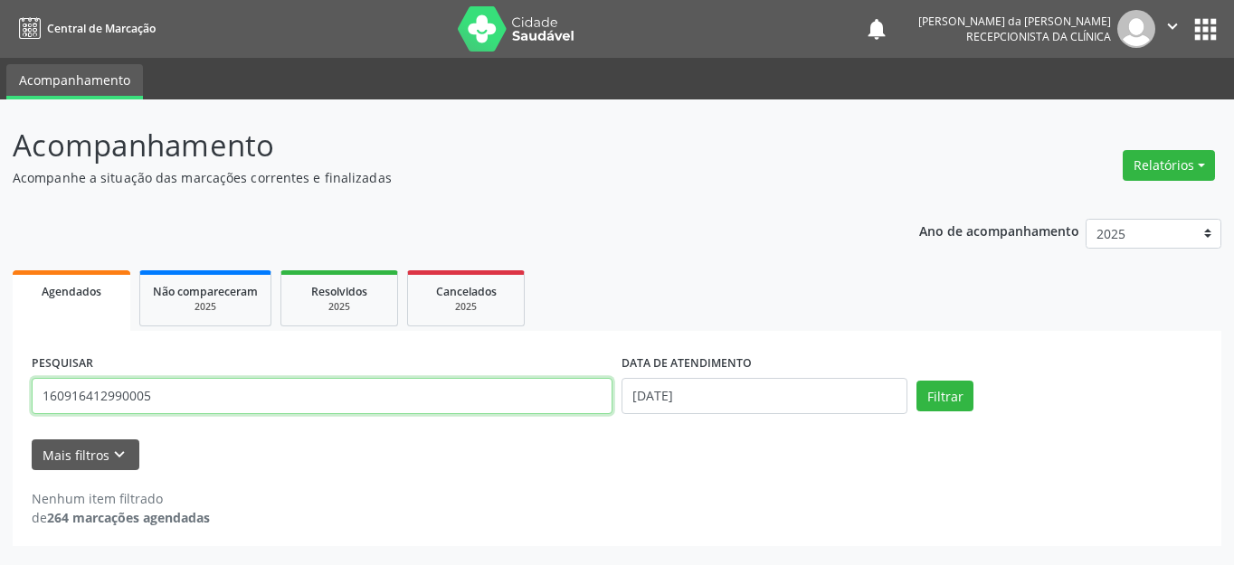
click at [380, 390] on input "160916412990005" at bounding box center [322, 396] width 581 height 36
type input "708100528231439"
click at [916, 381] on button "Filtrar" at bounding box center [944, 396] width 57 height 31
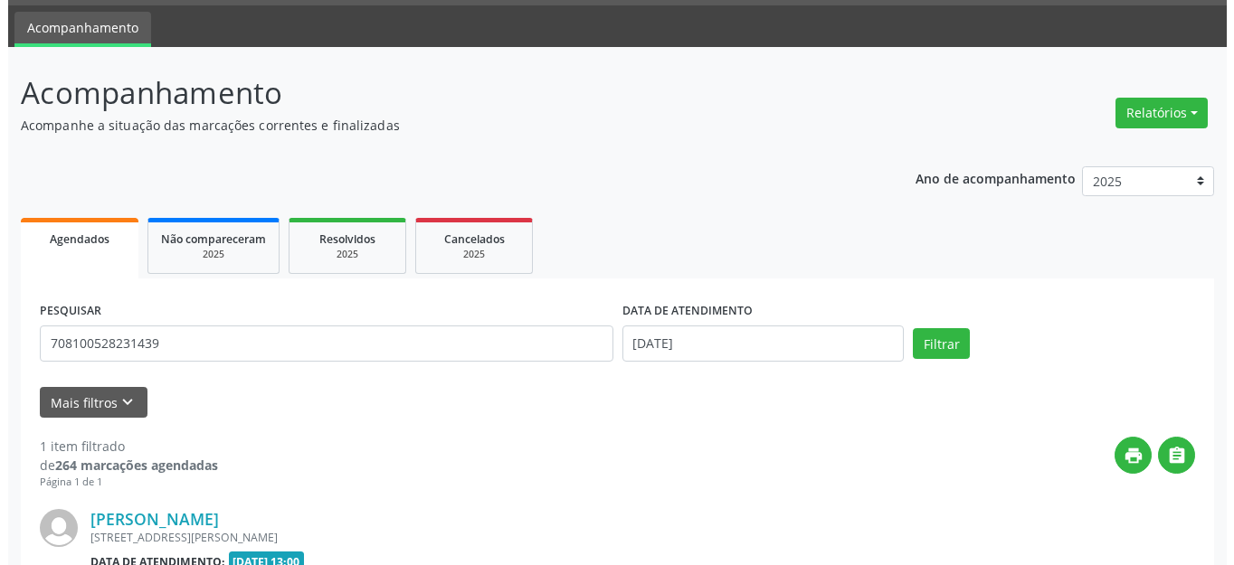
scroll to position [253, 0]
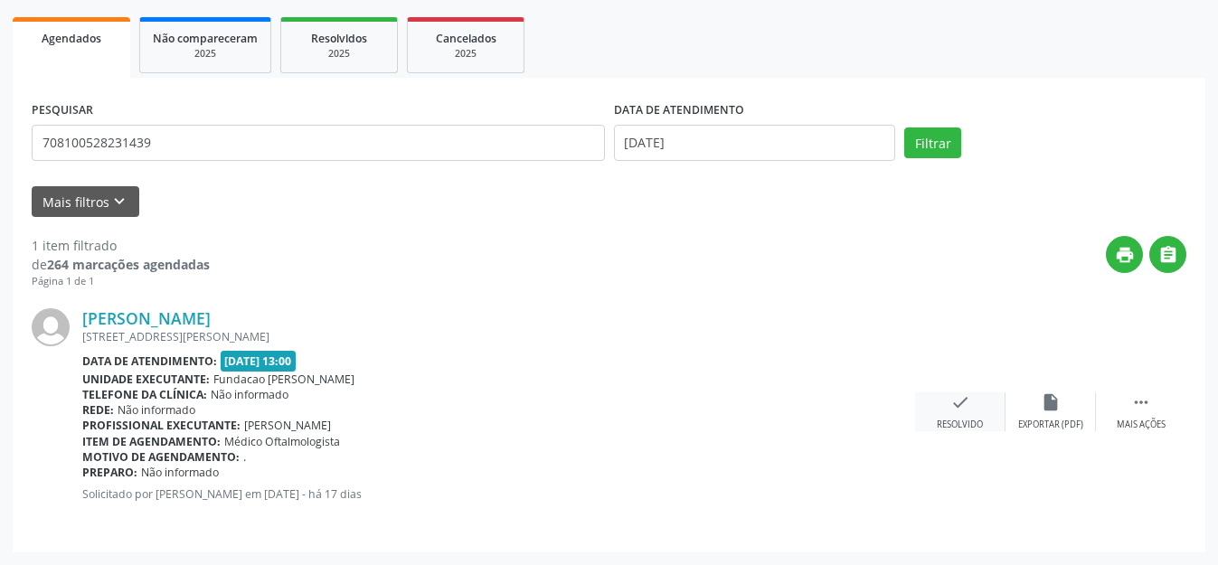
click at [960, 404] on icon "check" at bounding box center [960, 402] width 20 height 20
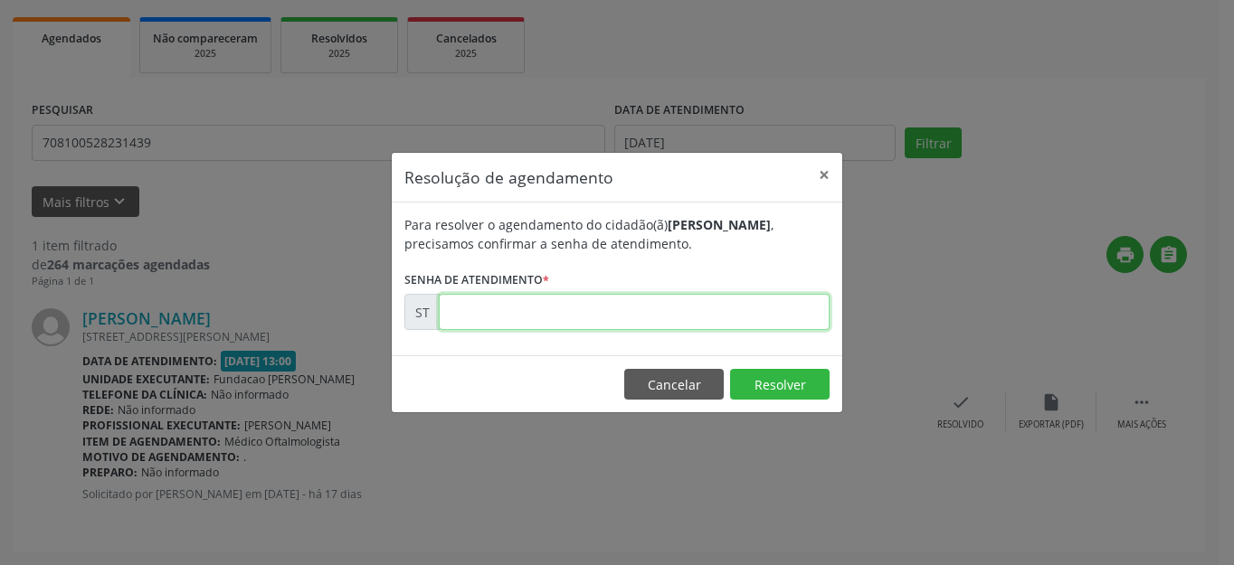
click at [612, 316] on input "text" at bounding box center [634, 312] width 391 height 36
type input "00012149"
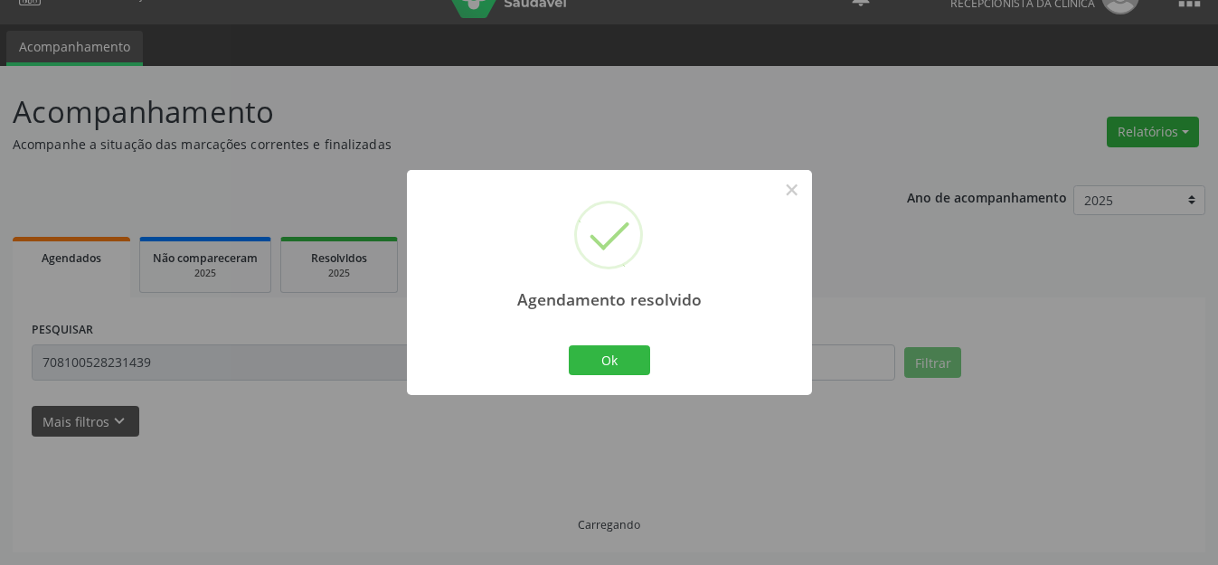
scroll to position [52, 0]
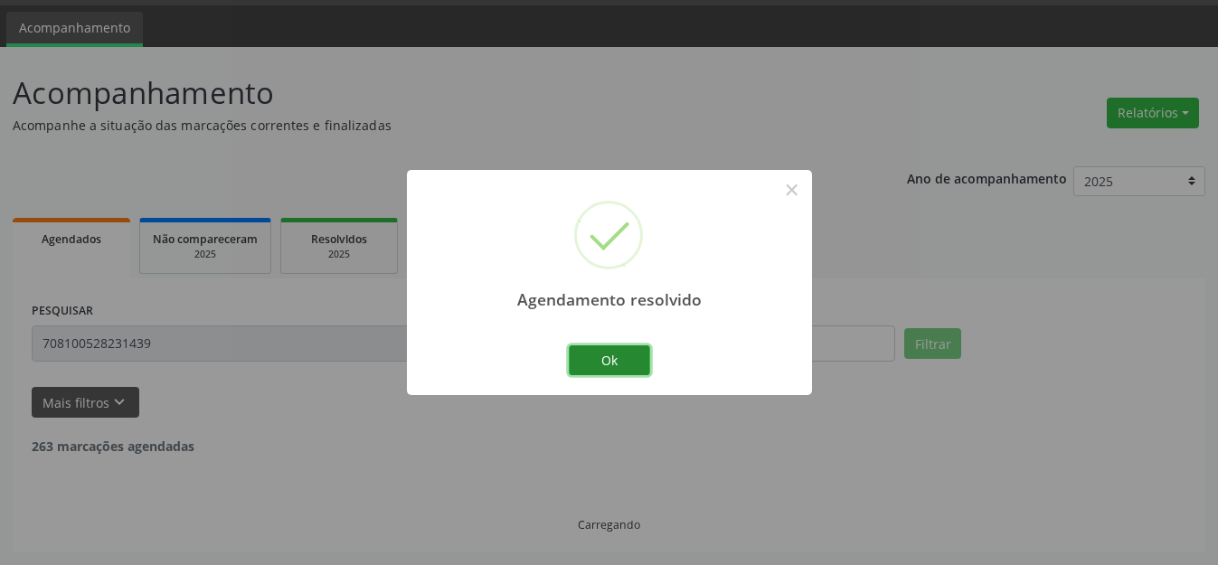
click at [610, 360] on button "Ok" at bounding box center [609, 360] width 81 height 31
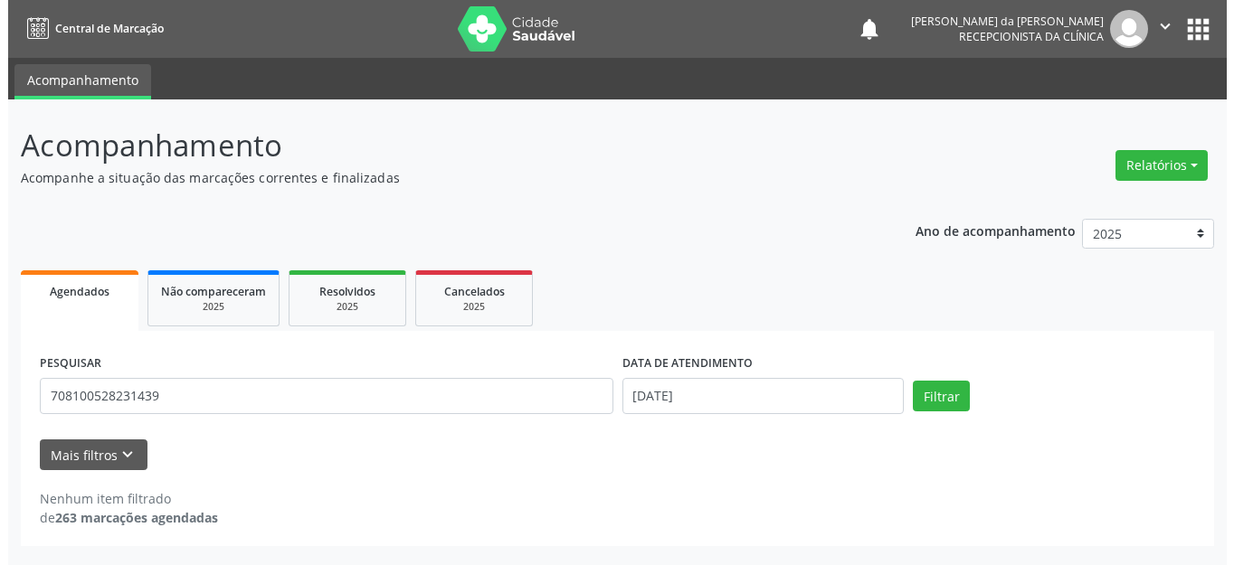
scroll to position [0, 0]
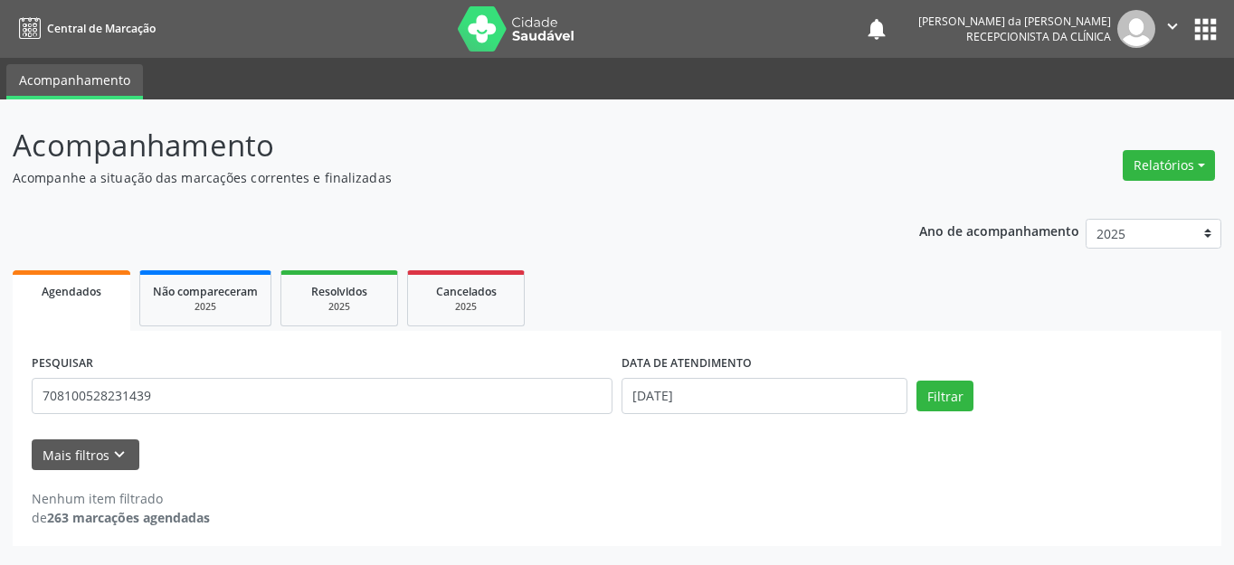
click at [1154, 18] on div "[PERSON_NAME] da [PERSON_NAME] Recepcionista da clínica" at bounding box center [1036, 29] width 237 height 38
click at [1154, 25] on img at bounding box center [1136, 29] width 38 height 38
click at [1164, 25] on icon "" at bounding box center [1172, 26] width 20 height 20
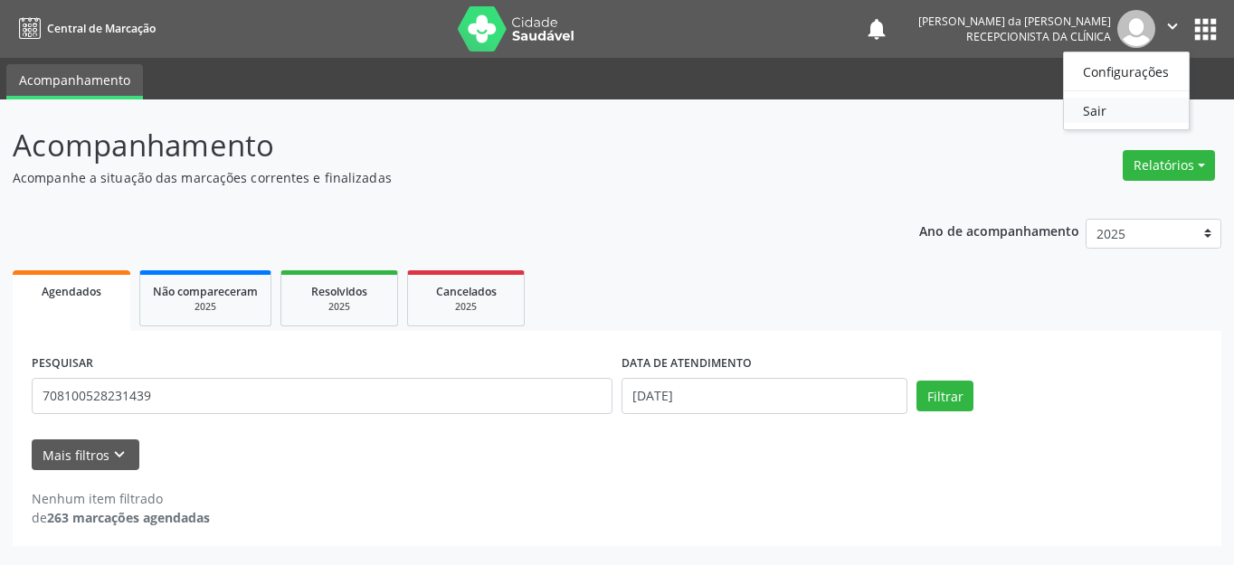
click at [1142, 114] on link "Sair" at bounding box center [1126, 110] width 125 height 25
